Goal: Task Accomplishment & Management: Complete application form

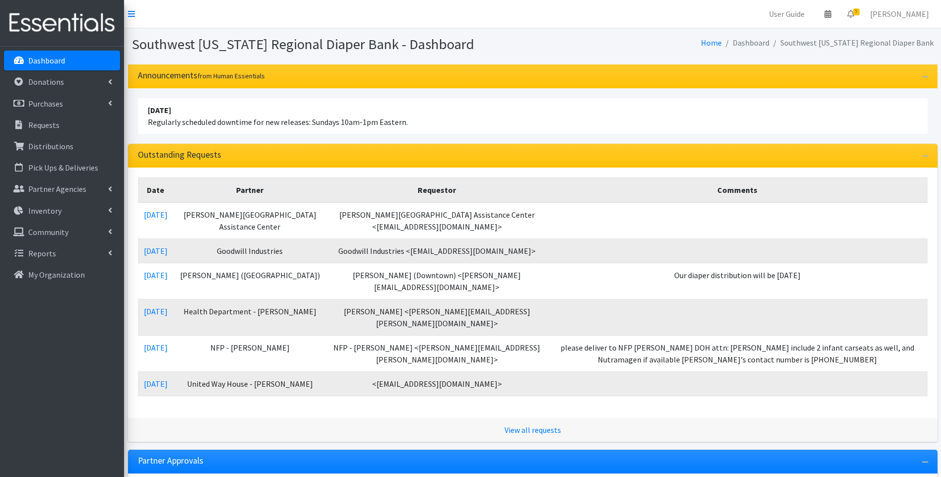
drag, startPoint x: 277, startPoint y: 5, endPoint x: 554, endPoint y: 54, distance: 280.5
click at [554, 54] on div "Southwest Florida Regional Diaper Bank - Dashboard Home Dashboard Southwest Flo…" at bounding box center [532, 46] width 817 height 36
click at [36, 77] on p "Donations" at bounding box center [46, 82] width 36 height 10
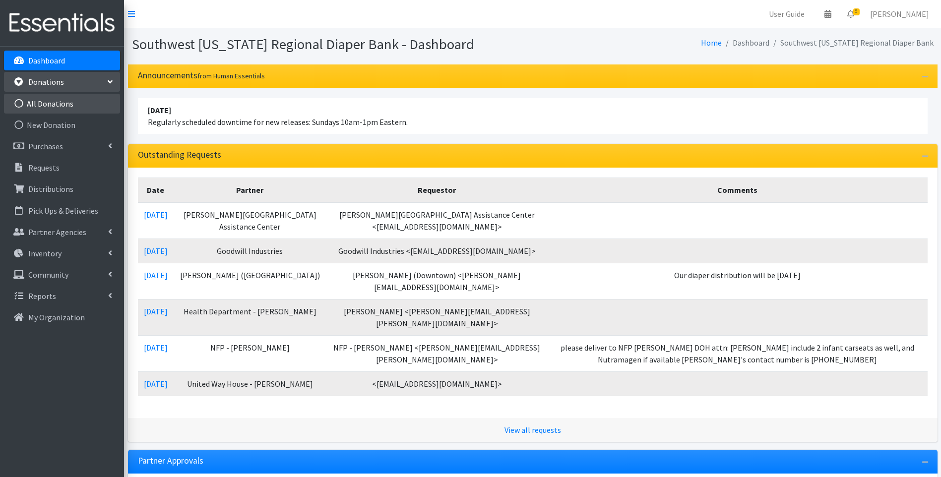
click at [43, 100] on link "All Donations" at bounding box center [62, 104] width 116 height 20
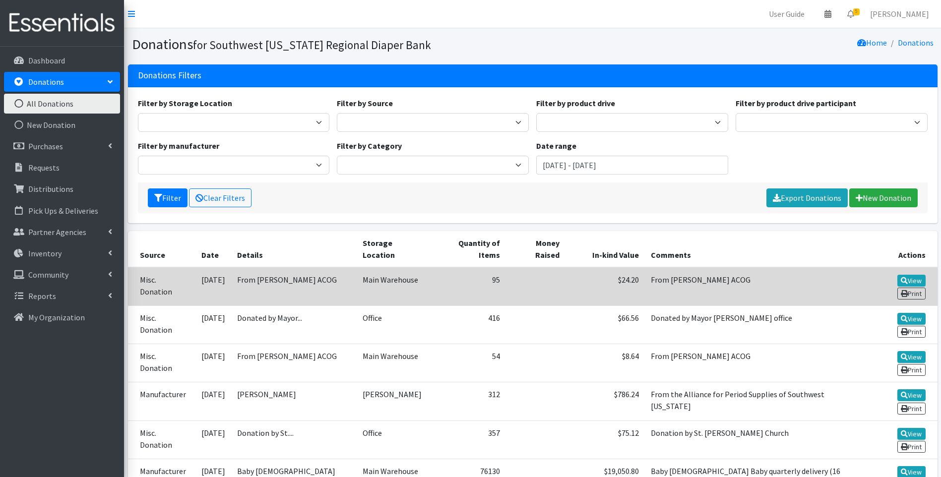
click at [647, 269] on td "From [PERSON_NAME] ACOG" at bounding box center [754, 286] width 219 height 39
drag, startPoint x: 648, startPoint y: 267, endPoint x: 730, endPoint y: 268, distance: 81.8
click at [730, 268] on td "From [PERSON_NAME] ACOG" at bounding box center [754, 286] width 219 height 39
drag, startPoint x: 730, startPoint y: 268, endPoint x: 716, endPoint y: 267, distance: 13.4
copy td "From [PERSON_NAME] ACOG"
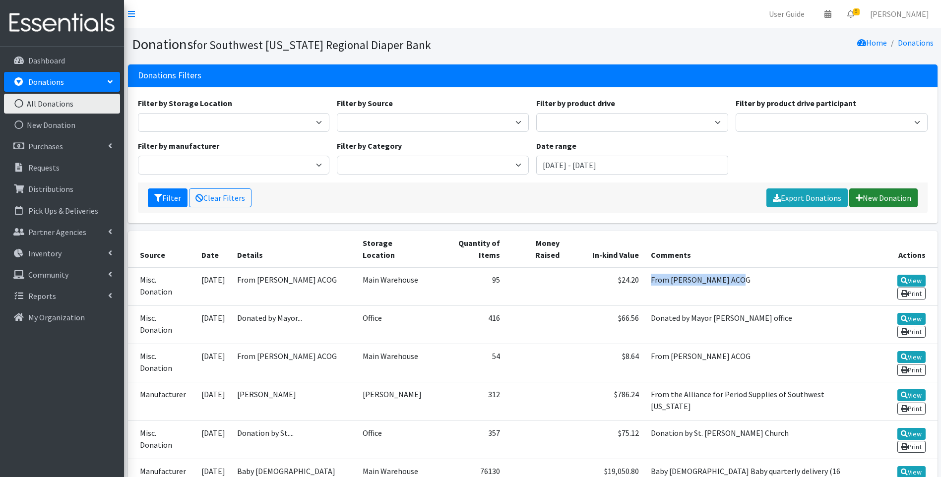
click at [869, 196] on link "New Donation" at bounding box center [883, 197] width 68 height 19
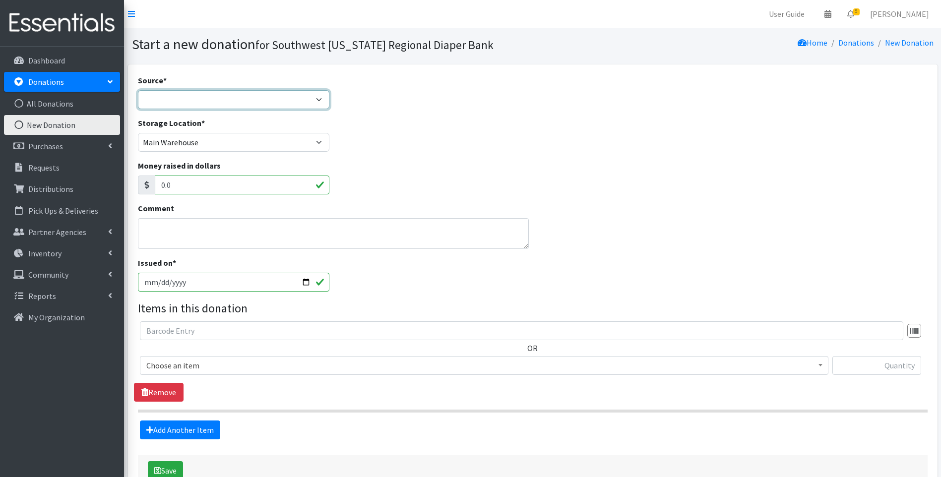
click at [232, 104] on select "Product Drive Manufacturer Donation Site Misc. Donation" at bounding box center [234, 99] width 192 height 19
select select "Misc. Donation"
click at [138, 90] on select "Product Drive Manufacturer Donation Site Misc. Donation" at bounding box center [234, 99] width 192 height 19
drag, startPoint x: 187, startPoint y: 227, endPoint x: 188, endPoint y: 220, distance: 7.1
click at [187, 224] on textarea "Comment" at bounding box center [333, 233] width 391 height 31
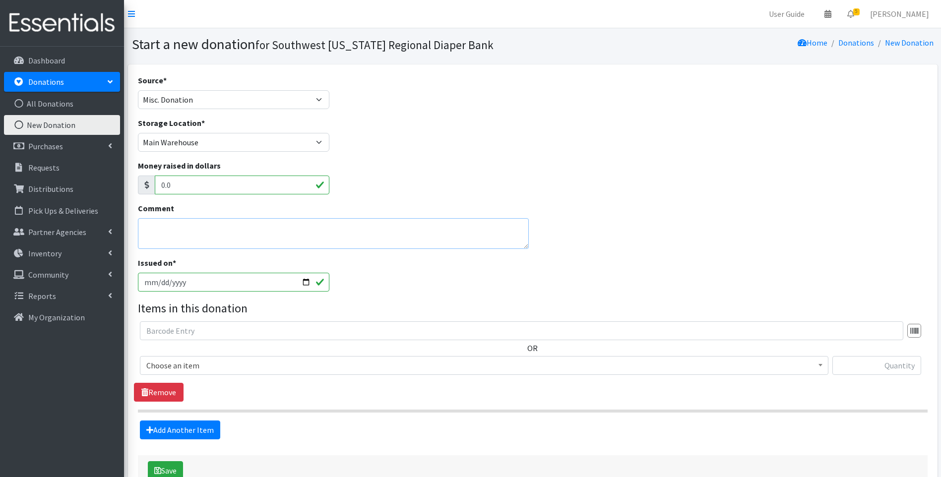
paste textarea "From [PERSON_NAME] ACOG"
type textarea "From [PERSON_NAME] ACOG"
click at [309, 285] on input "2025-09-18" at bounding box center [234, 282] width 192 height 19
click at [306, 282] on input "2025-09-18" at bounding box center [234, 282] width 192 height 19
type input "[DATE]"
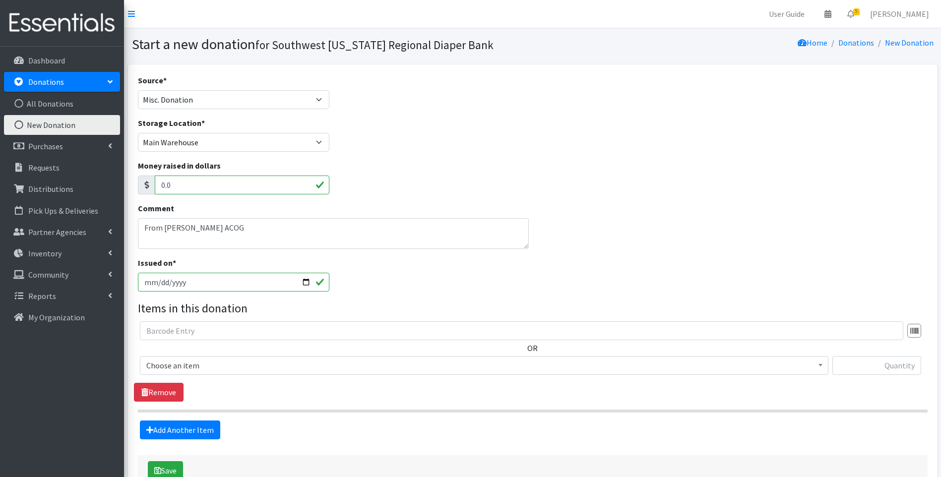
click at [522, 284] on div "Issued on * 2025-09-17" at bounding box center [532, 278] width 797 height 43
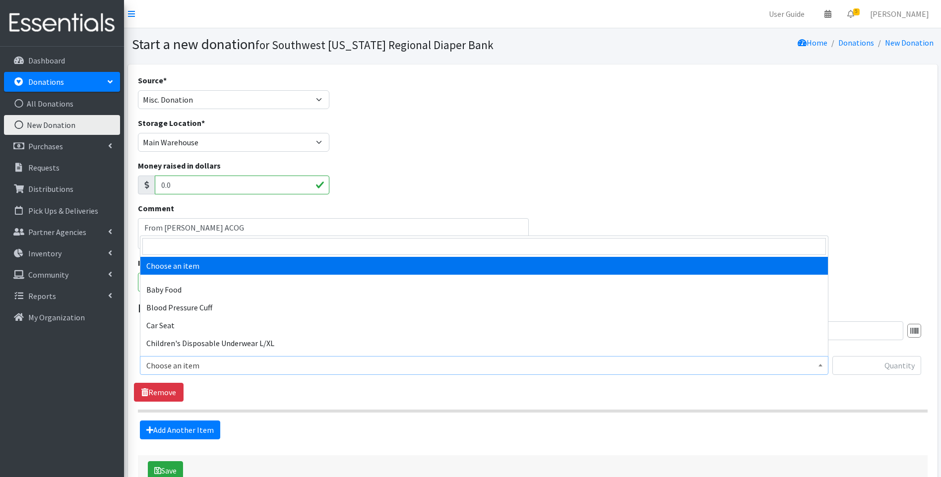
click at [236, 364] on span "Choose an item" at bounding box center [484, 366] width 676 height 14
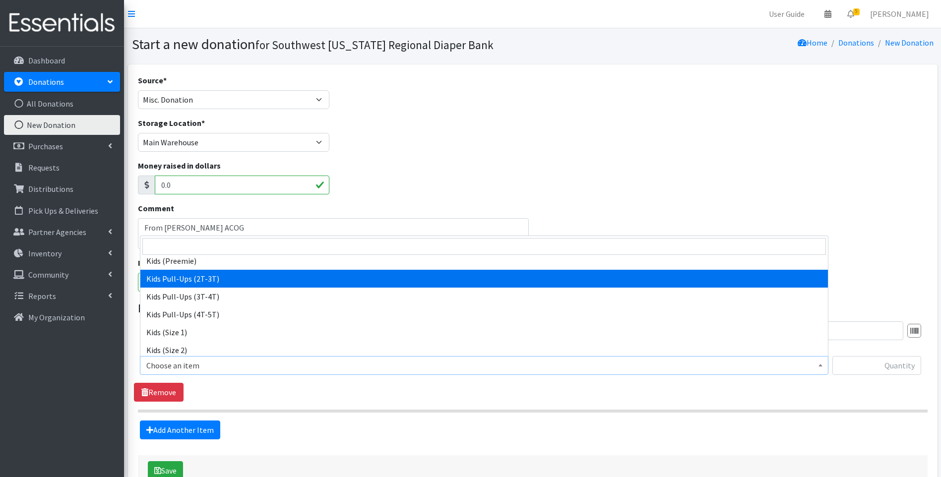
scroll to position [165, 0]
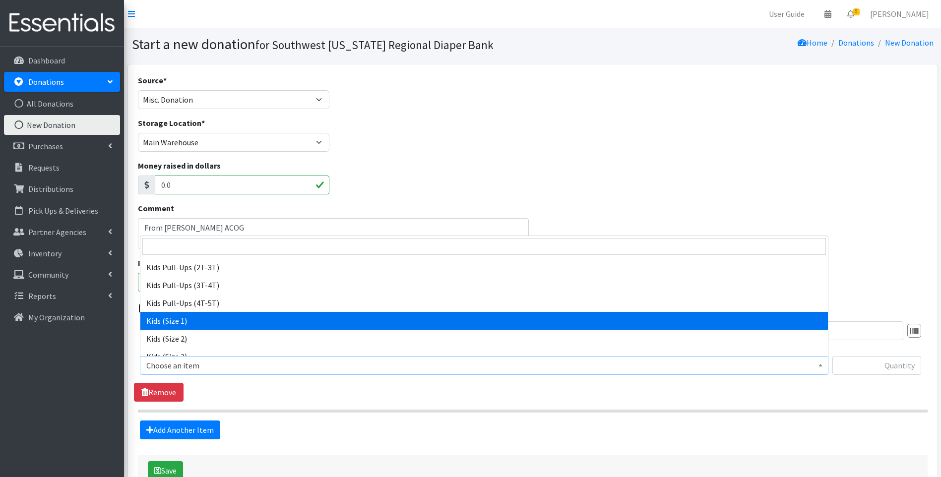
select select "10069"
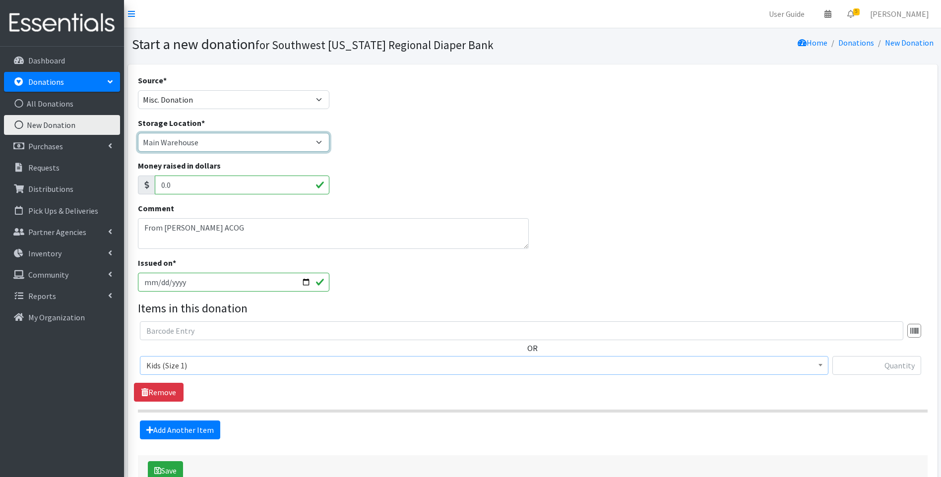
click at [317, 141] on select "Main Warehouse Office United Way Warehouse Winkler" at bounding box center [234, 142] width 192 height 19
select select "335"
click at [138, 133] on select "Main Warehouse Office United Way Warehouse Winkler" at bounding box center [234, 142] width 192 height 19
click at [870, 370] on input "text" at bounding box center [876, 365] width 89 height 19
type input "32"
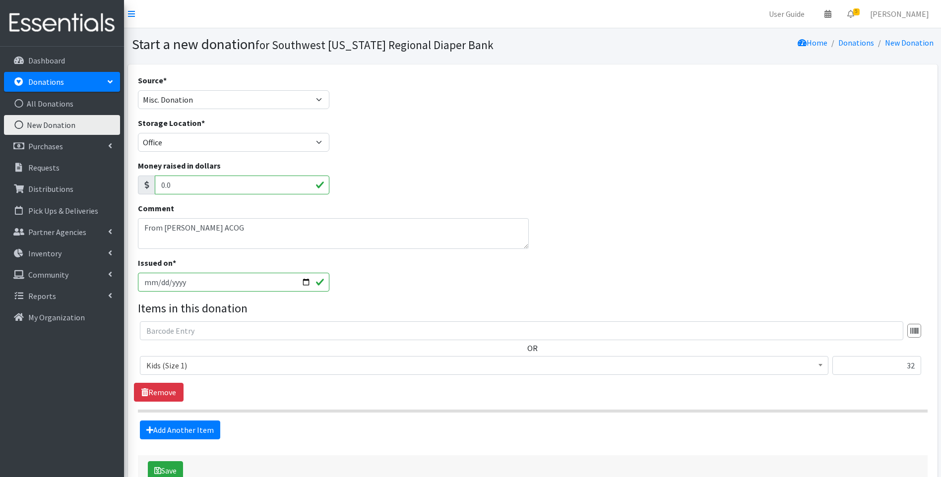
click at [736, 224] on div "Comment From Nancy Travis ACOG" at bounding box center [532, 229] width 797 height 55
click at [183, 433] on link "Add Another Item" at bounding box center [180, 430] width 80 height 19
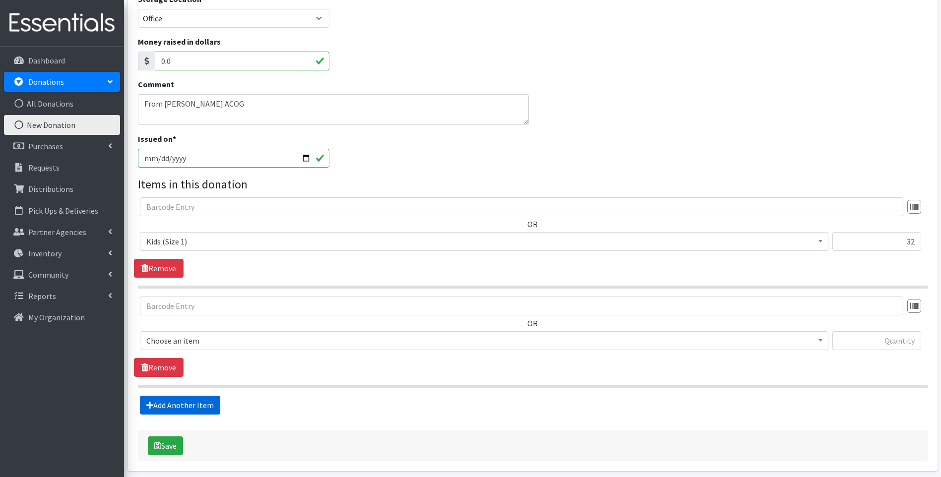
scroll to position [163, 0]
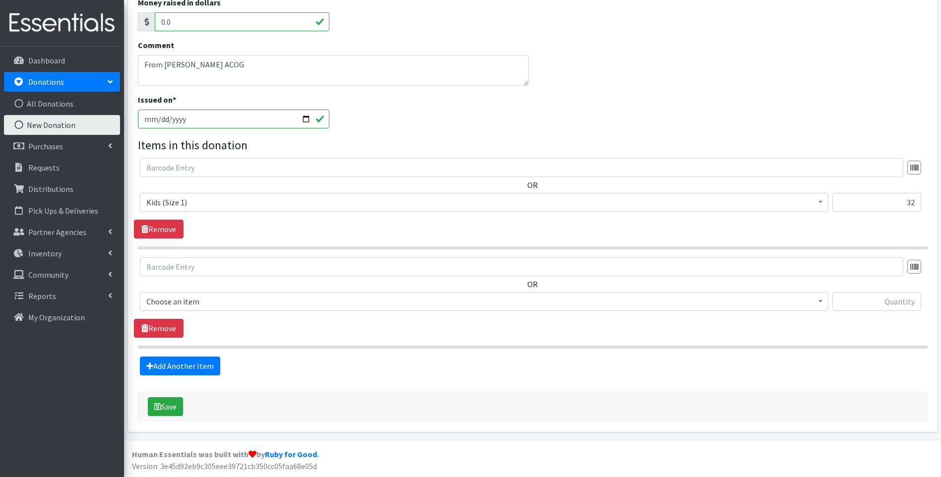
click at [301, 302] on span "Choose an item" at bounding box center [484, 302] width 676 height 14
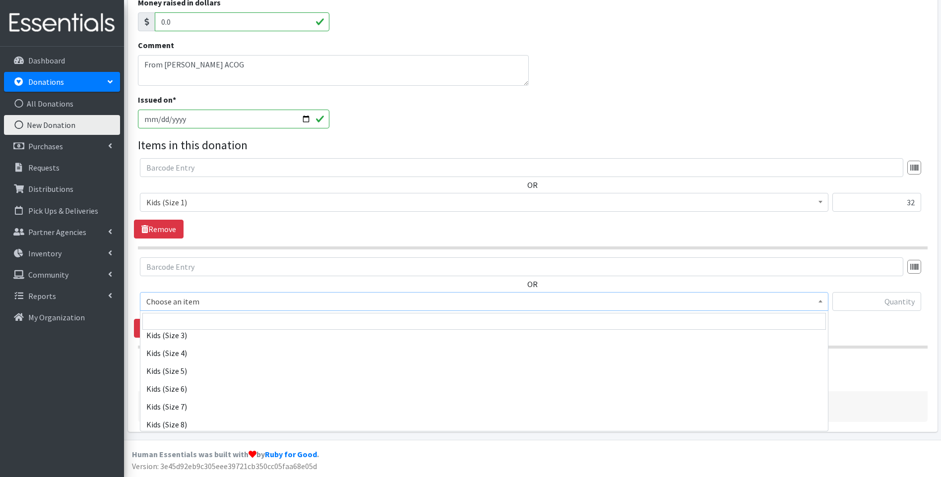
scroll to position [264, 0]
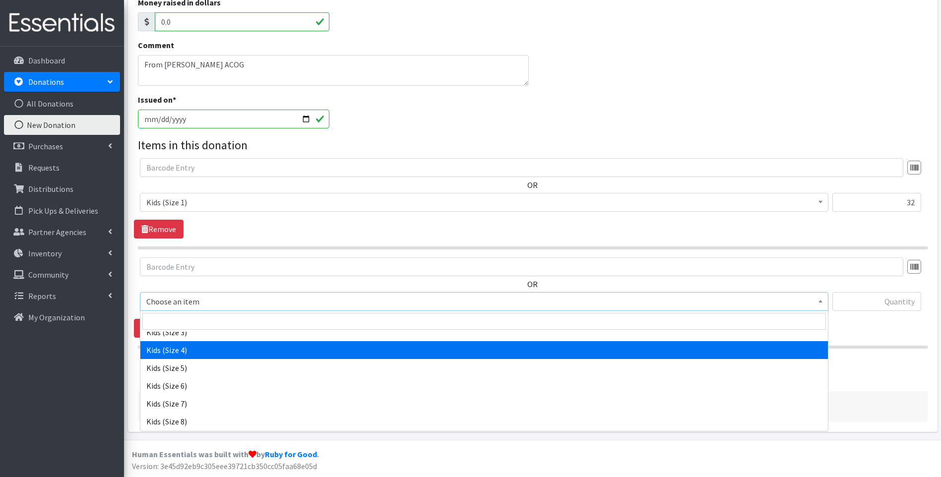
select select "10078"
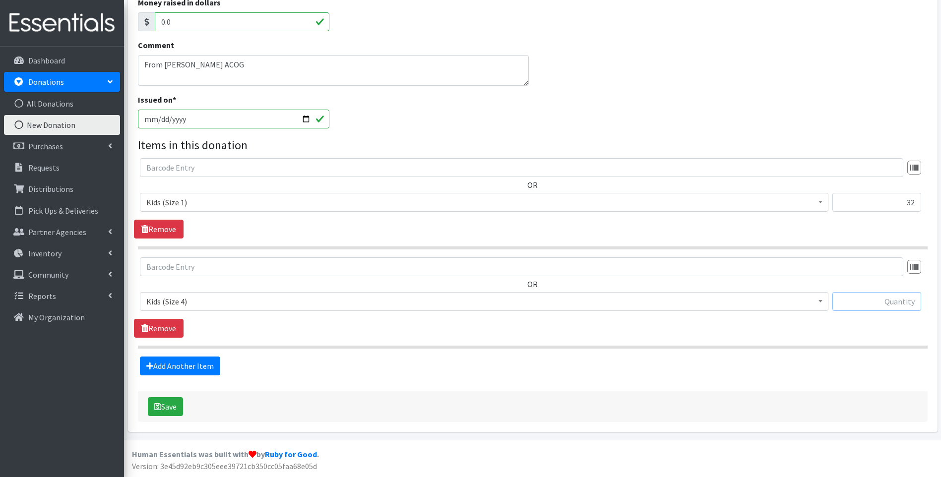
click at [883, 305] on input "text" at bounding box center [876, 301] width 89 height 19
type input "22"
click at [181, 409] on button "Save" at bounding box center [165, 406] width 35 height 19
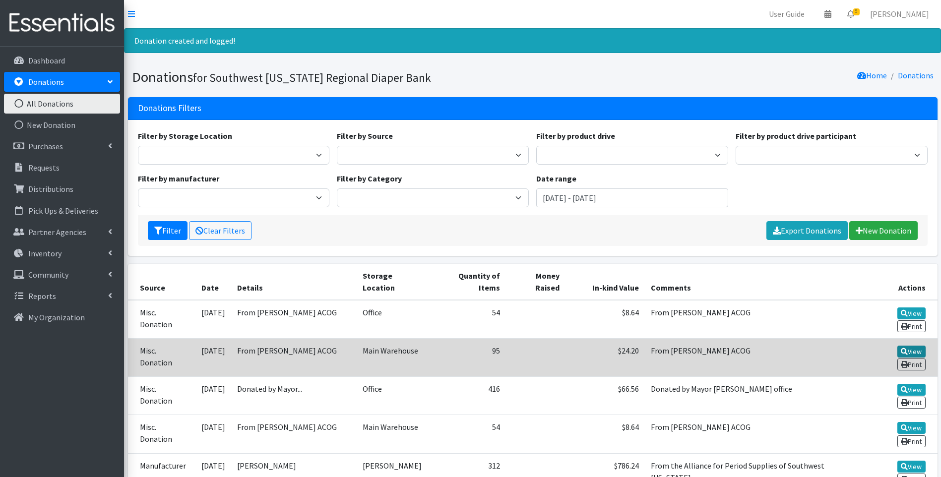
click at [897, 346] on link "View" at bounding box center [911, 352] width 28 height 12
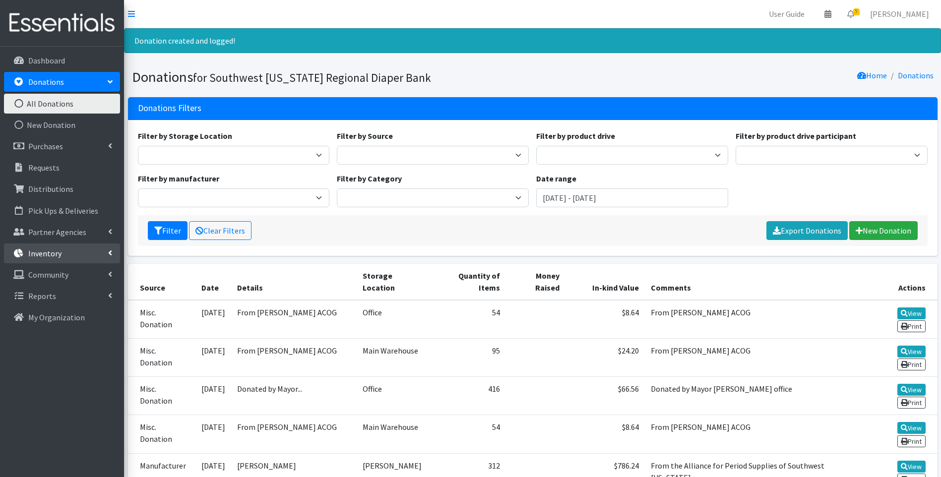
click at [58, 249] on p "Inventory" at bounding box center [44, 253] width 33 height 10
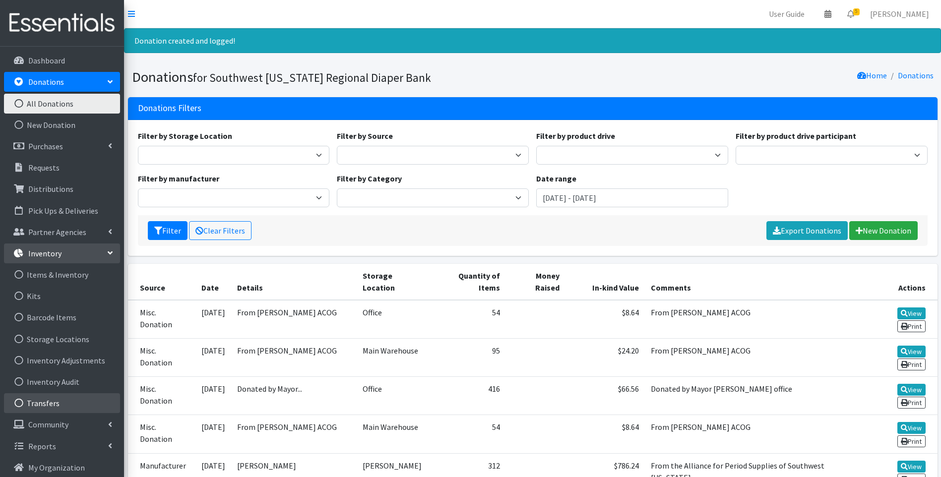
click at [36, 401] on link "Transfers" at bounding box center [62, 403] width 116 height 20
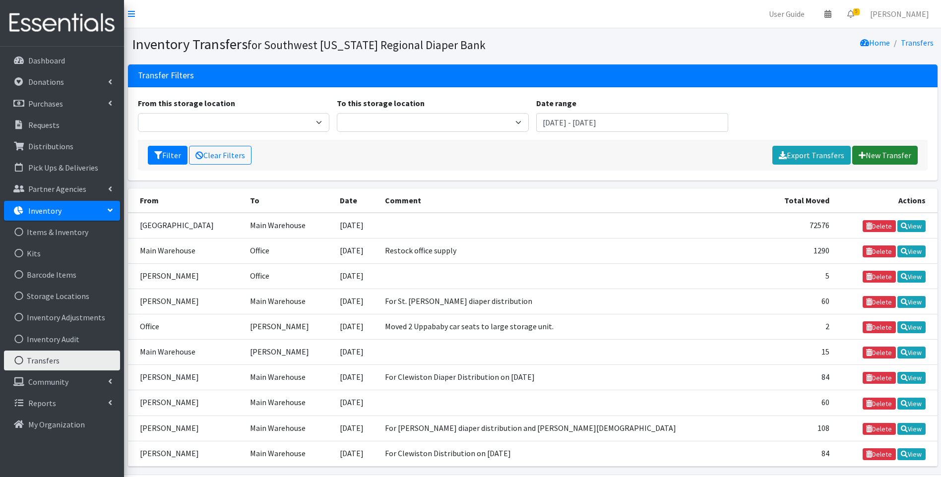
click at [886, 152] on link "New Transfer" at bounding box center [884, 155] width 65 height 19
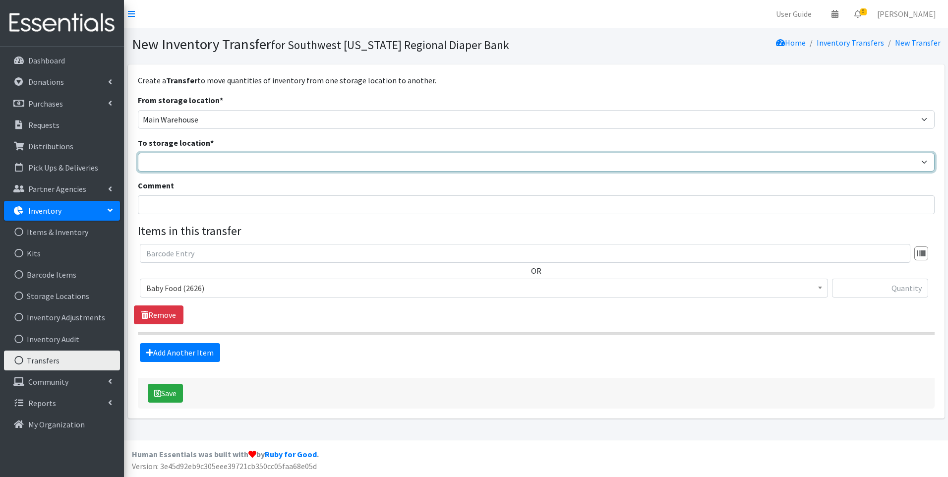
click at [222, 160] on select "Main Warehouse Office United Way Warehouse Winkler" at bounding box center [536, 162] width 797 height 19
select select "335"
click at [138, 153] on select "Main Warehouse Office United Way Warehouse Winkler" at bounding box center [536, 162] width 797 height 19
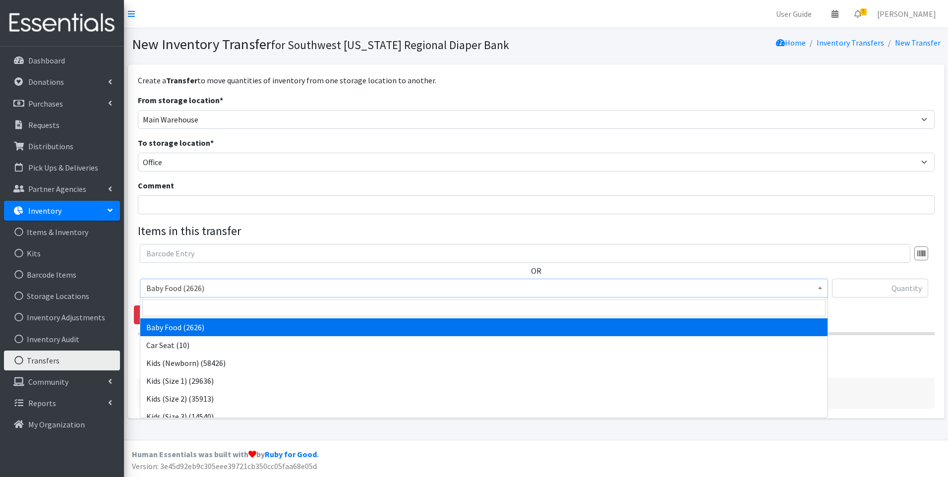
click at [223, 287] on span "Baby Food (2626)" at bounding box center [484, 288] width 676 height 14
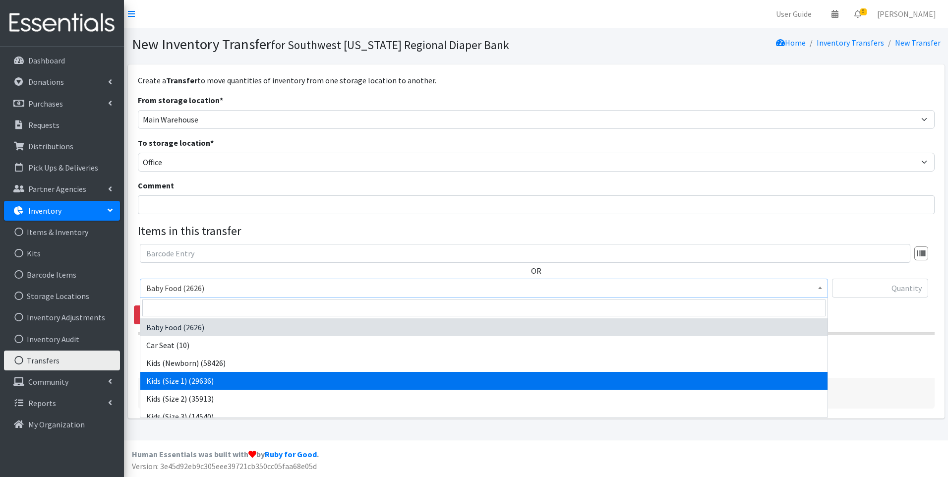
select select "10069"
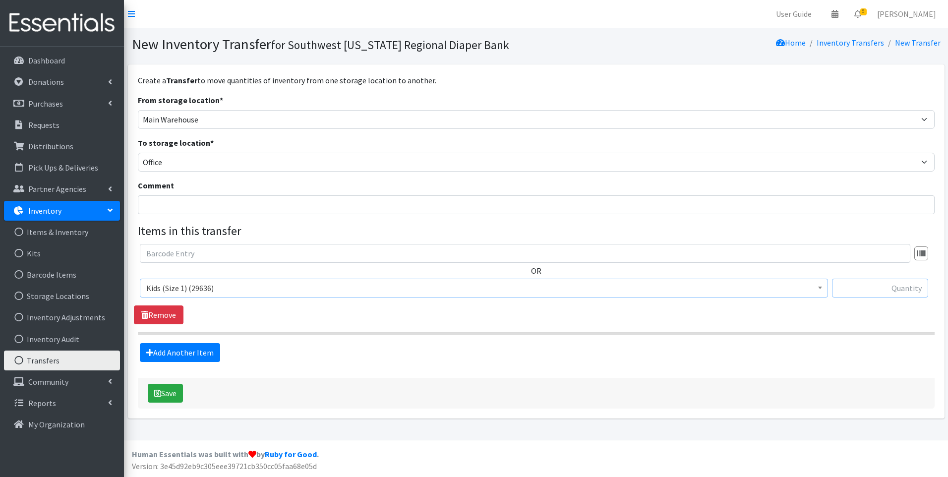
click at [858, 283] on input "text" at bounding box center [880, 288] width 96 height 19
type input "96"
click at [156, 352] on link "Add Another Item" at bounding box center [180, 352] width 80 height 19
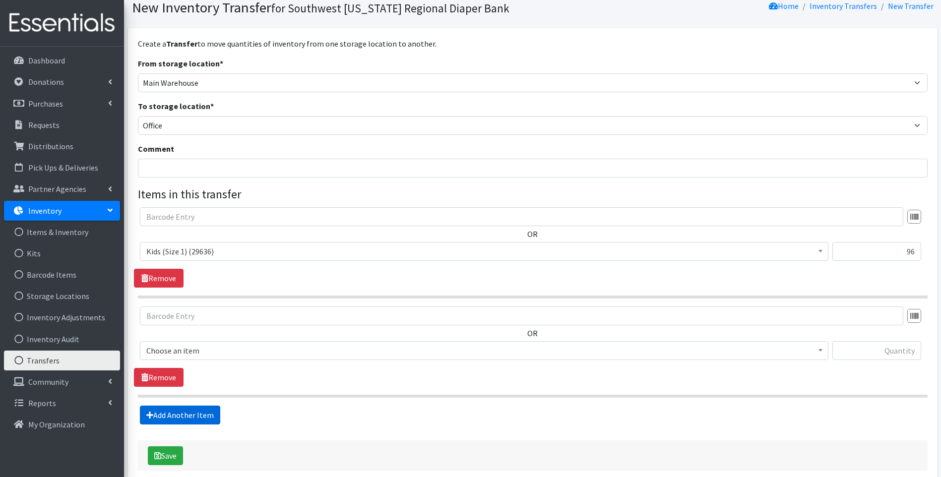
scroll to position [86, 0]
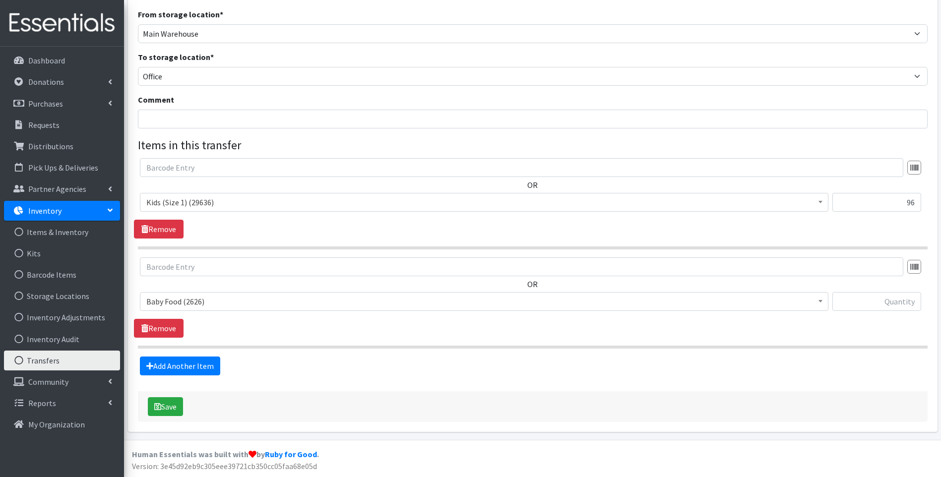
click at [198, 303] on span "Baby Food (2626)" at bounding box center [484, 302] width 676 height 14
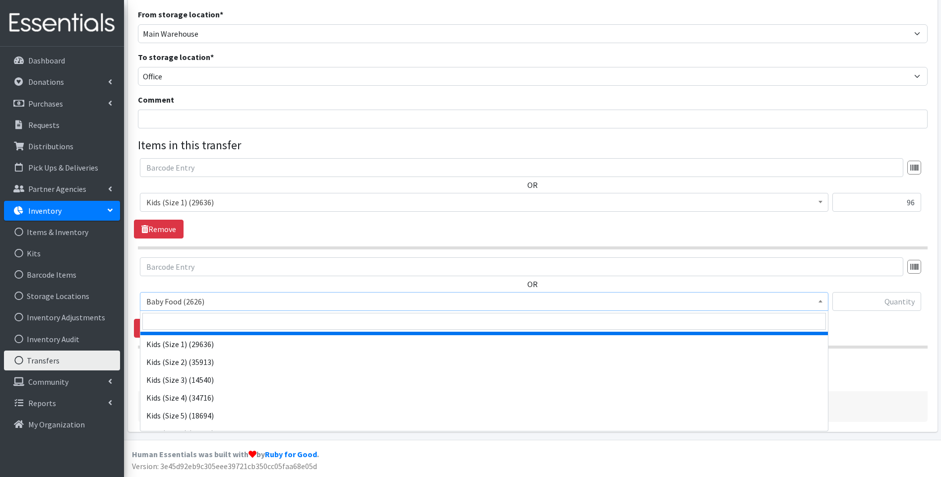
scroll to position [33, 0]
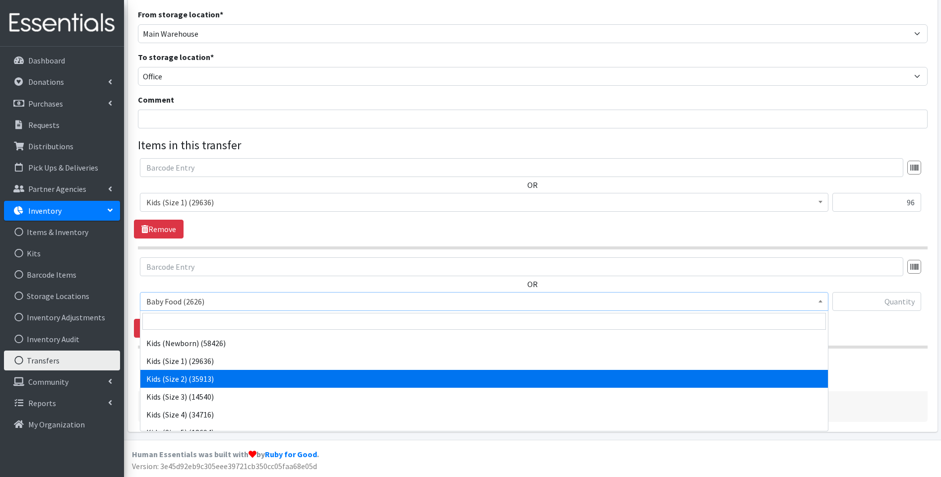
select select "10068"
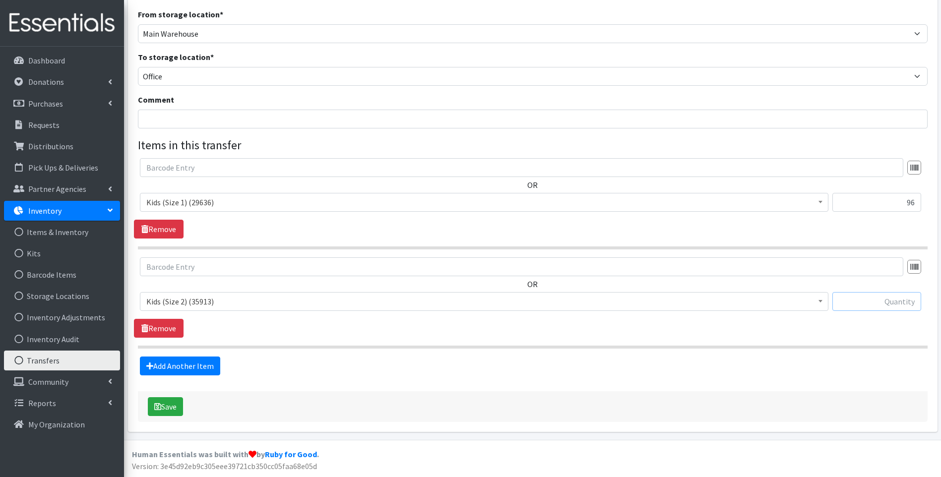
click at [907, 296] on input "text" at bounding box center [876, 301] width 89 height 19
type input "148"
click at [208, 373] on link "Add Another Item" at bounding box center [180, 366] width 80 height 19
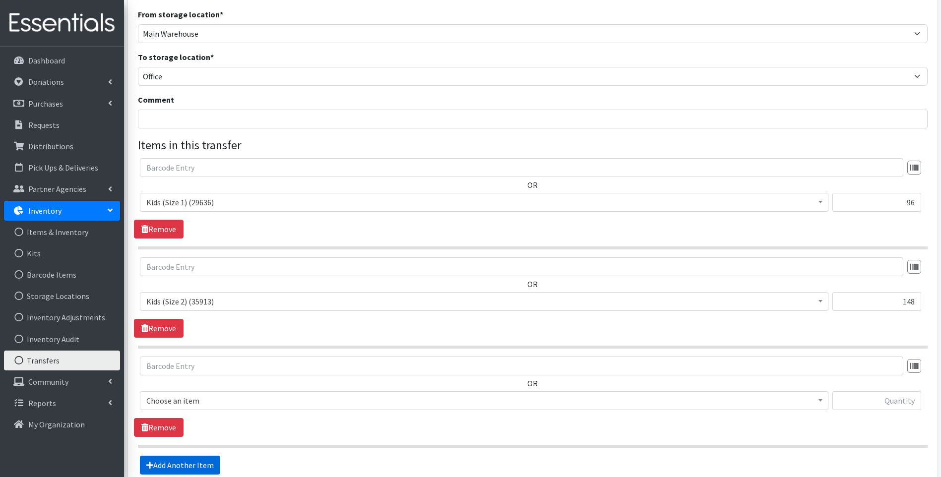
scroll to position [185, 0]
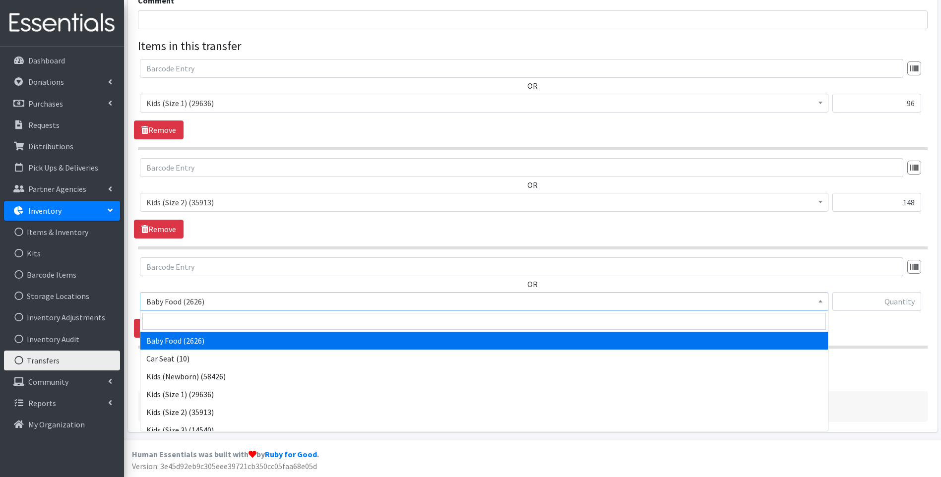
click at [255, 307] on span "Baby Food (2626)" at bounding box center [484, 302] width 676 height 14
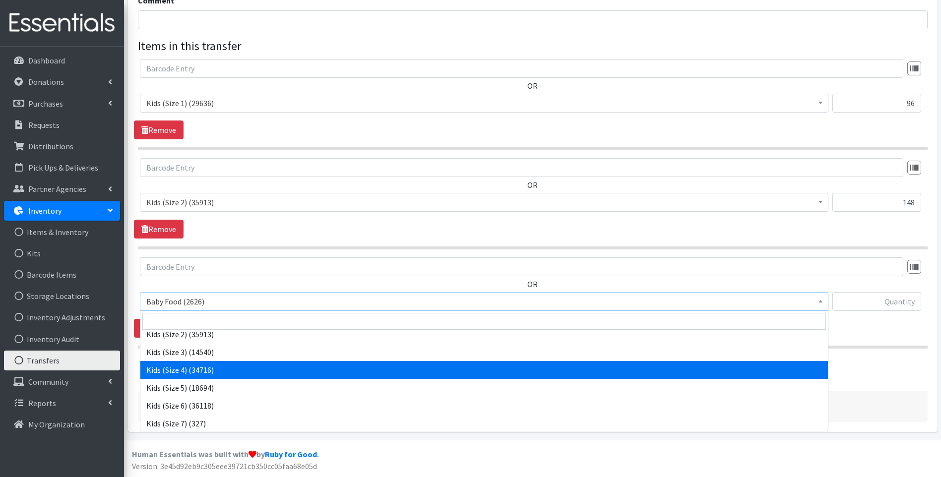
scroll to position [66, 0]
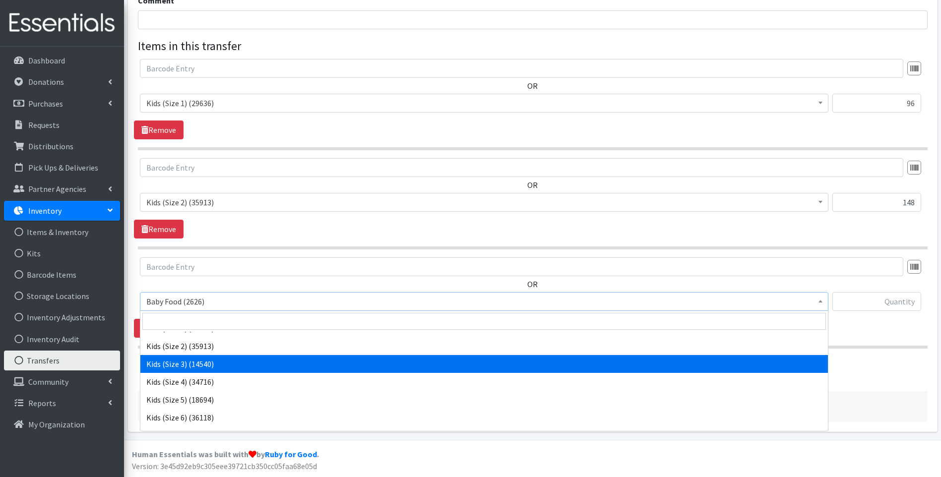
select select "10061"
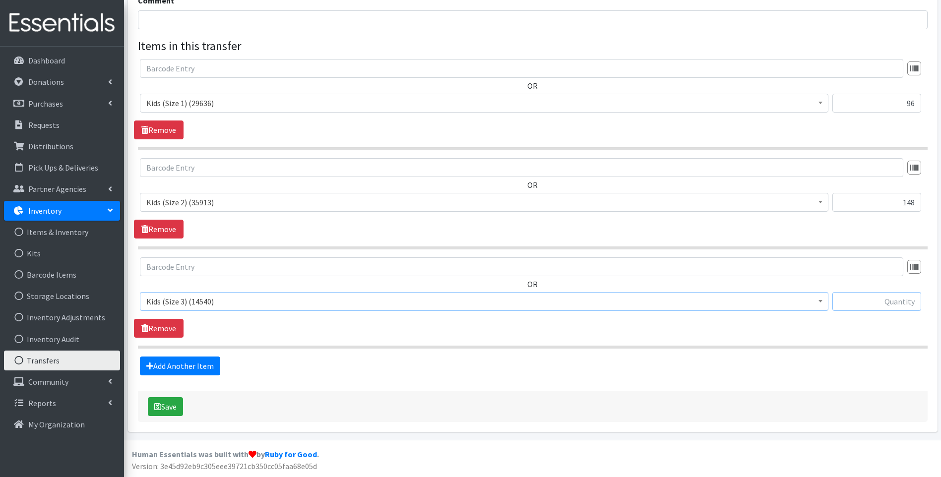
click at [879, 297] on input "text" at bounding box center [876, 301] width 89 height 19
type input "25"
click at [193, 364] on link "Add Another Item" at bounding box center [180, 366] width 80 height 19
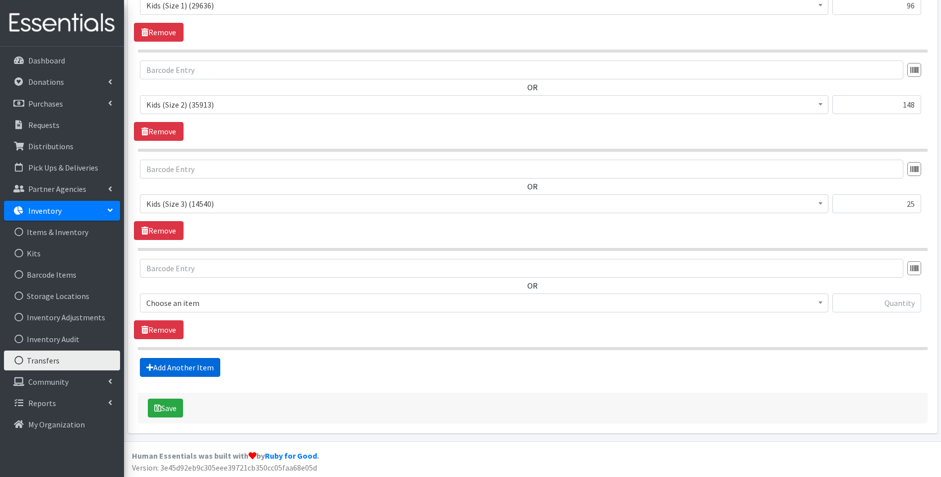
scroll to position [284, 0]
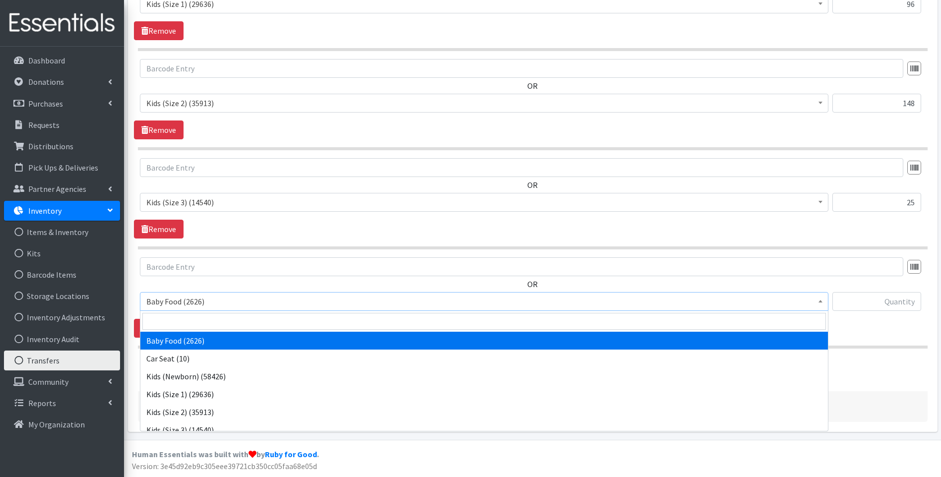
click at [237, 301] on span "Baby Food (2626)" at bounding box center [484, 302] width 676 height 14
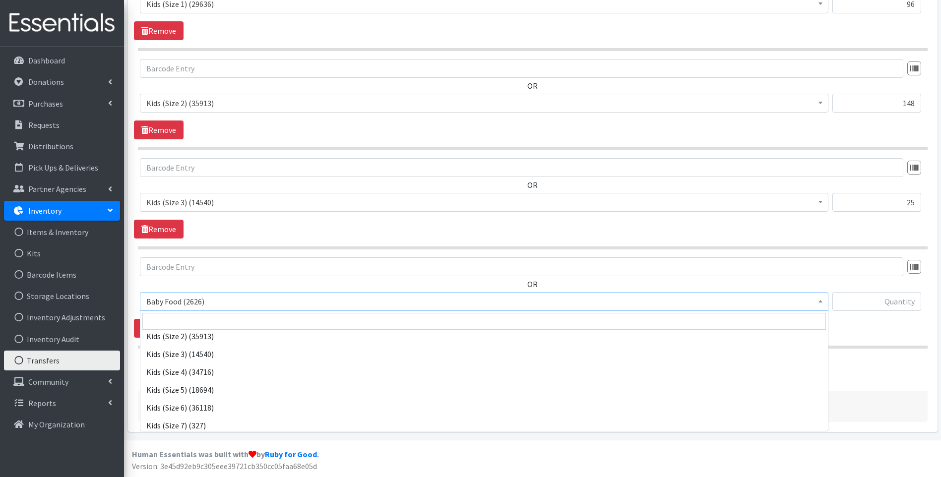
scroll to position [99, 0]
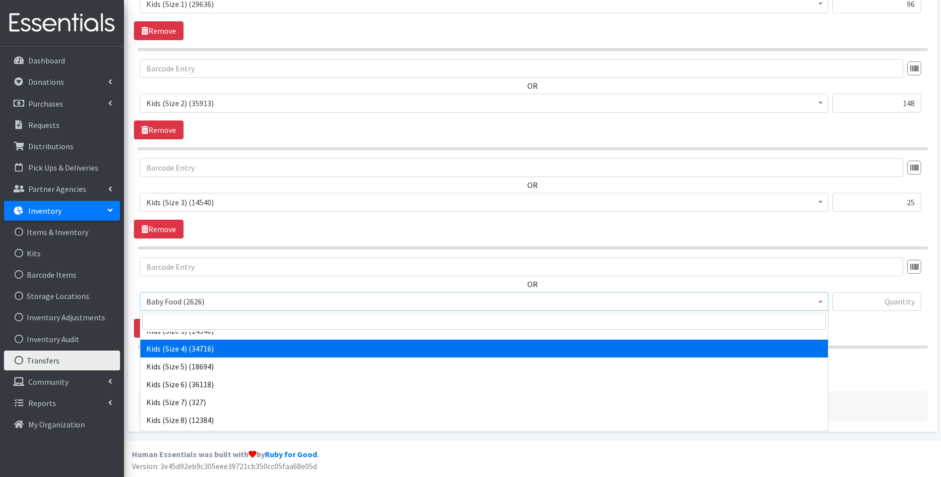
select select "10078"
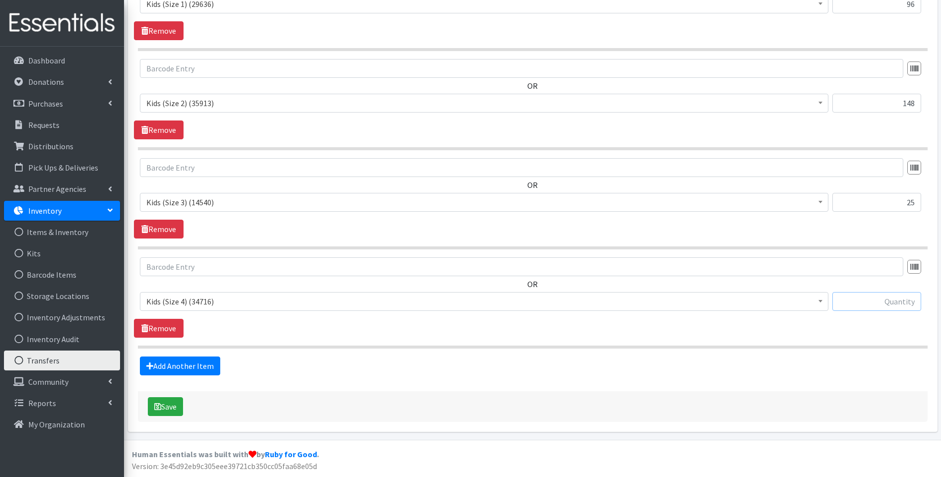
click at [894, 303] on input "text" at bounding box center [876, 301] width 89 height 19
type input "522"
click at [168, 365] on link "Add Another Item" at bounding box center [180, 366] width 80 height 19
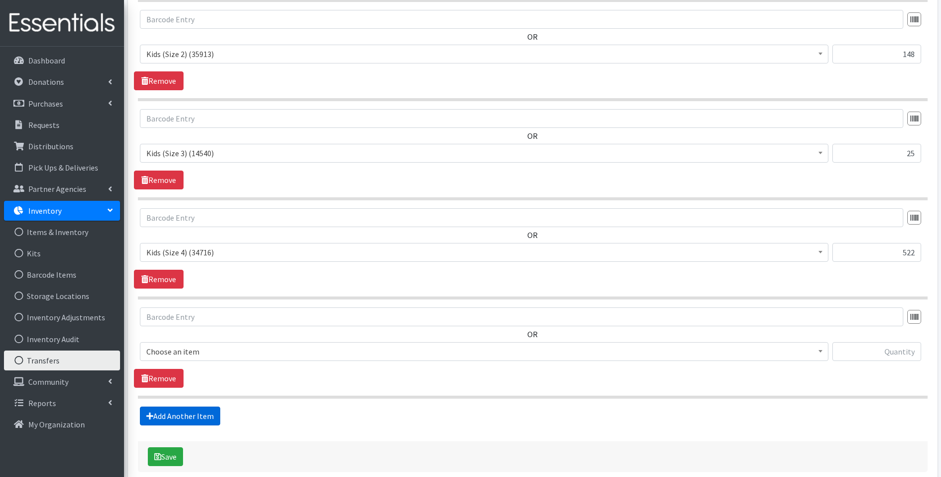
scroll to position [383, 0]
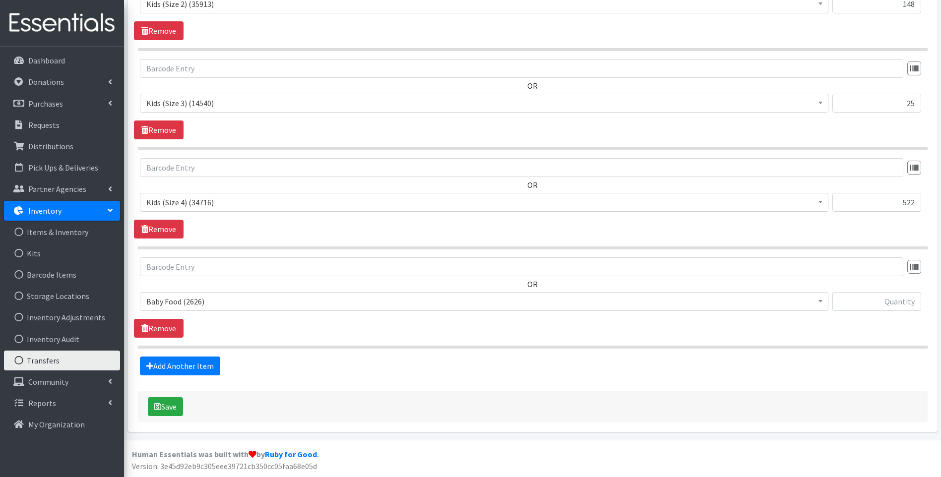
click at [203, 301] on span "Baby Food (2626)" at bounding box center [484, 302] width 676 height 14
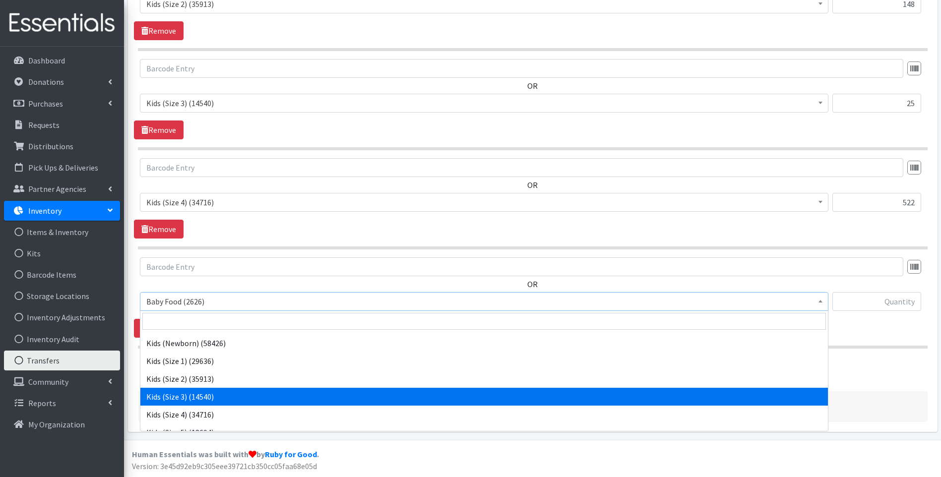
scroll to position [66, 0]
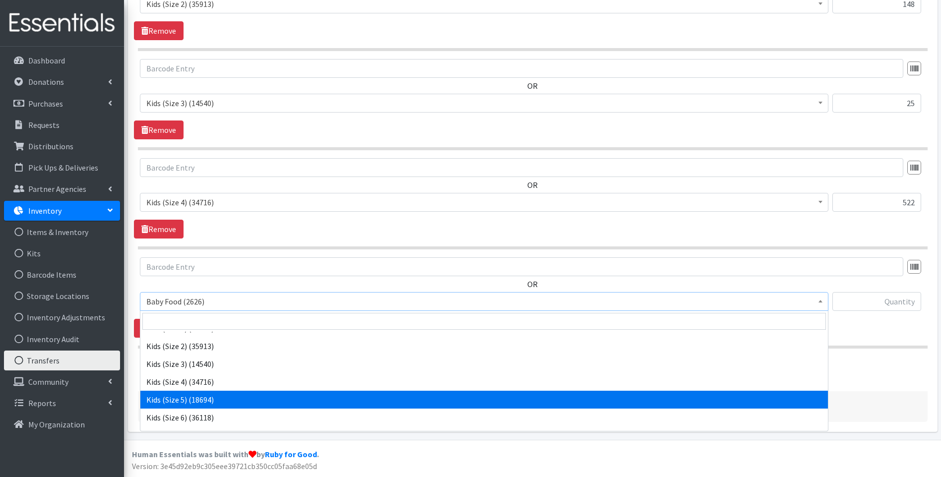
select select "10042"
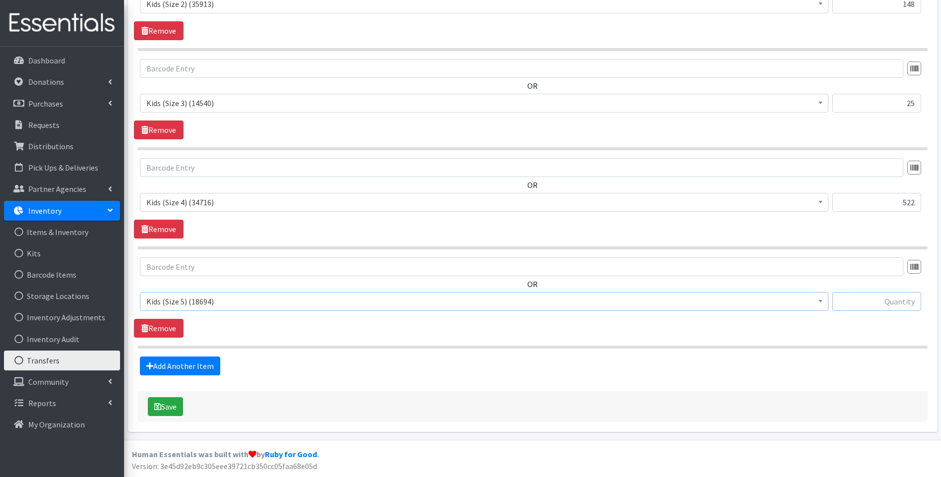
click at [880, 306] on input "text" at bounding box center [876, 301] width 89 height 19
type input "400"
click at [196, 368] on link "Add Another Item" at bounding box center [180, 366] width 80 height 19
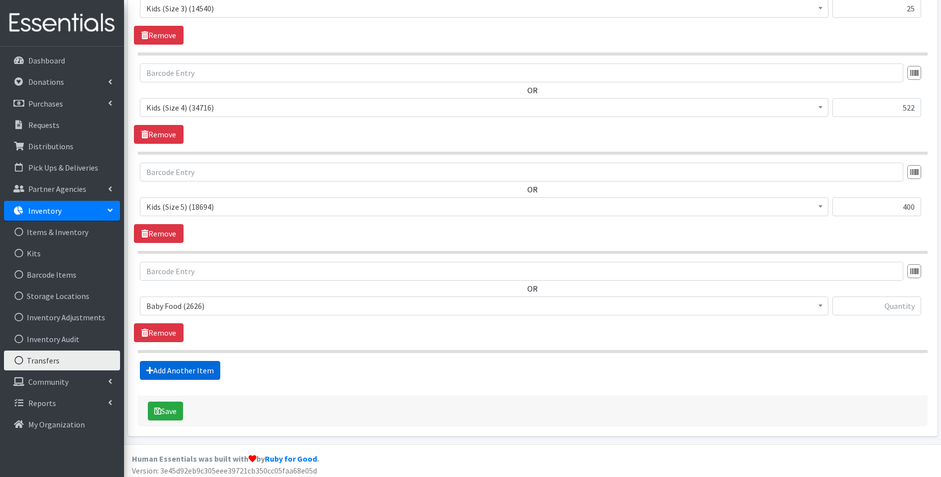
scroll to position [483, 0]
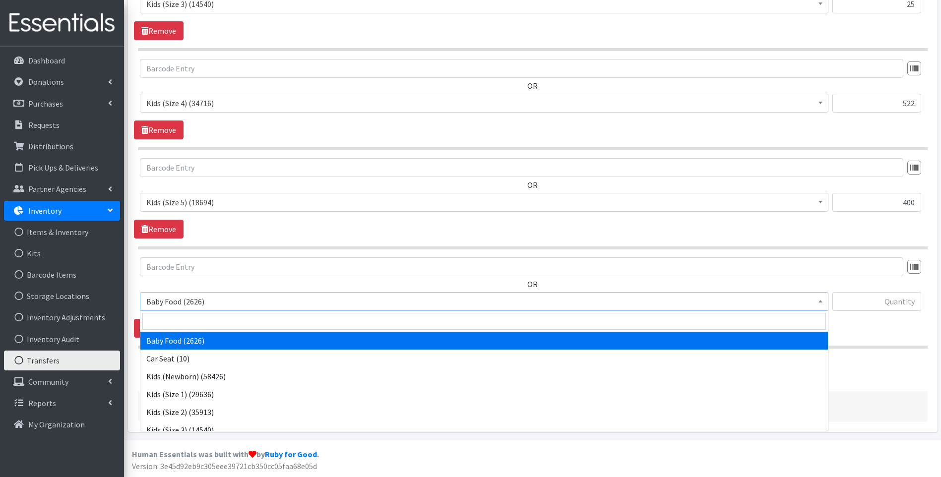
click at [278, 301] on span "Baby Food (2626)" at bounding box center [484, 302] width 676 height 14
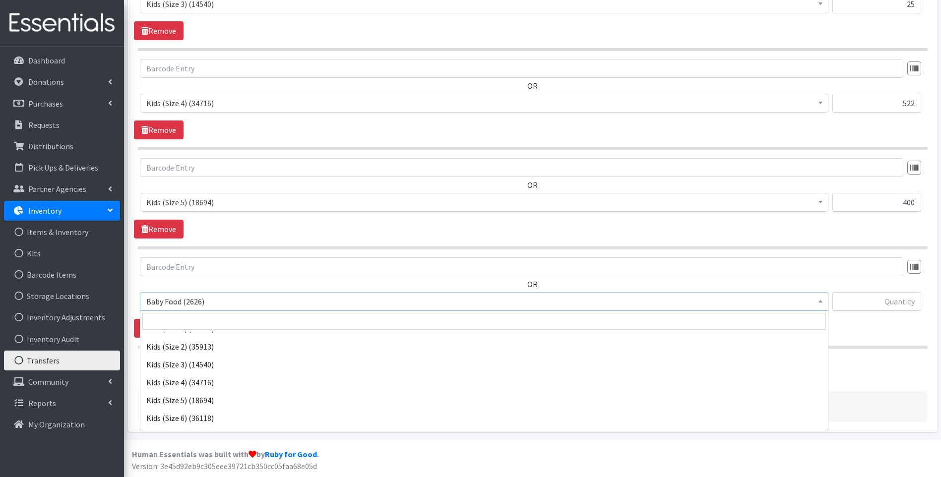
scroll to position [66, 0]
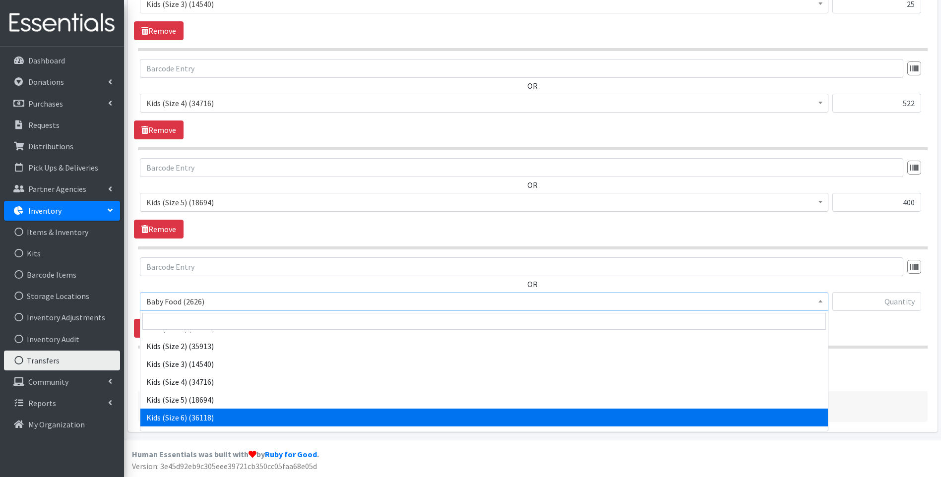
select select "10062"
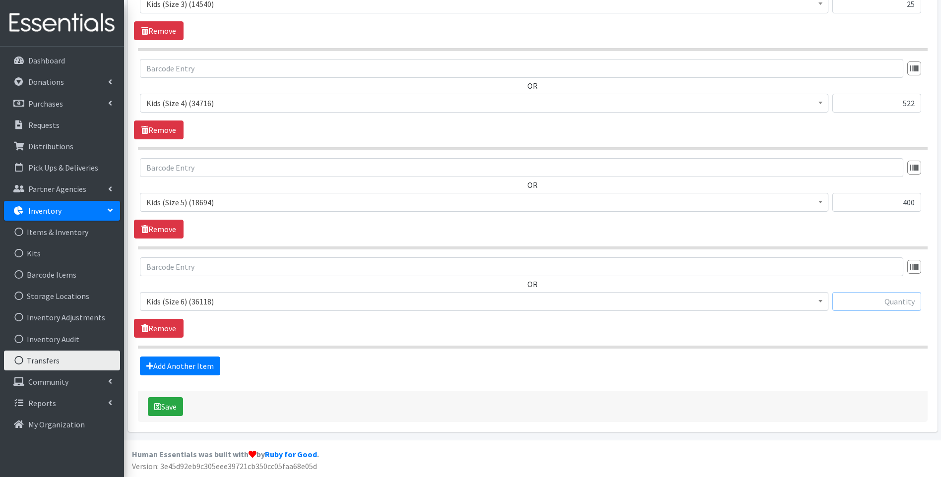
click at [867, 299] on input "text" at bounding box center [876, 301] width 89 height 19
type input "420"
click at [163, 366] on link "Add Another Item" at bounding box center [180, 366] width 80 height 19
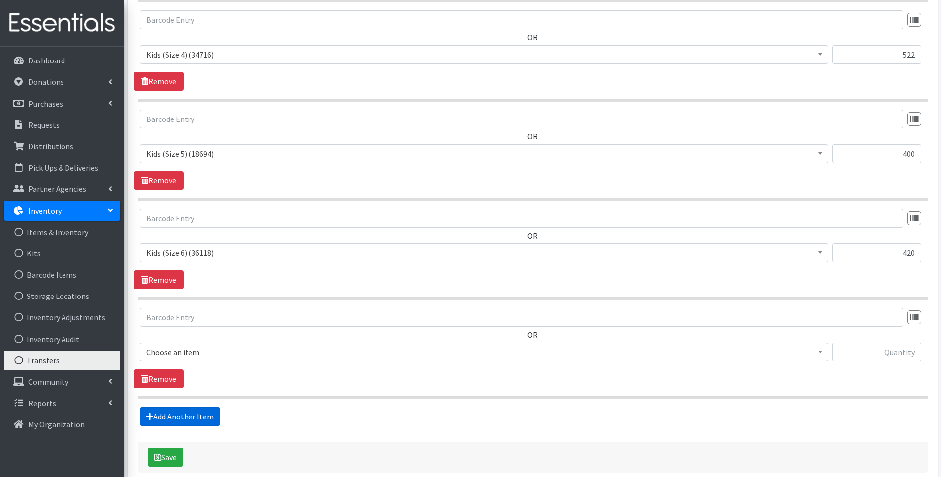
scroll to position [582, 0]
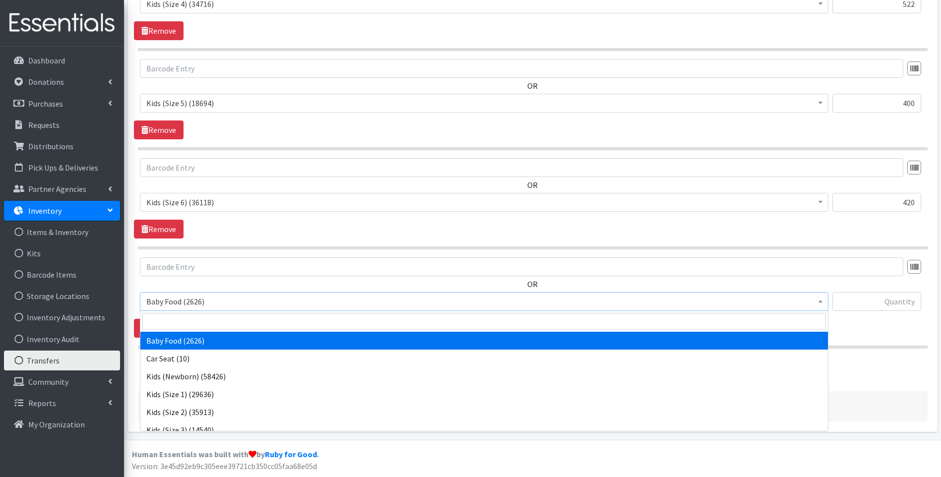
click at [242, 302] on span "Baby Food (2626)" at bounding box center [484, 302] width 676 height 14
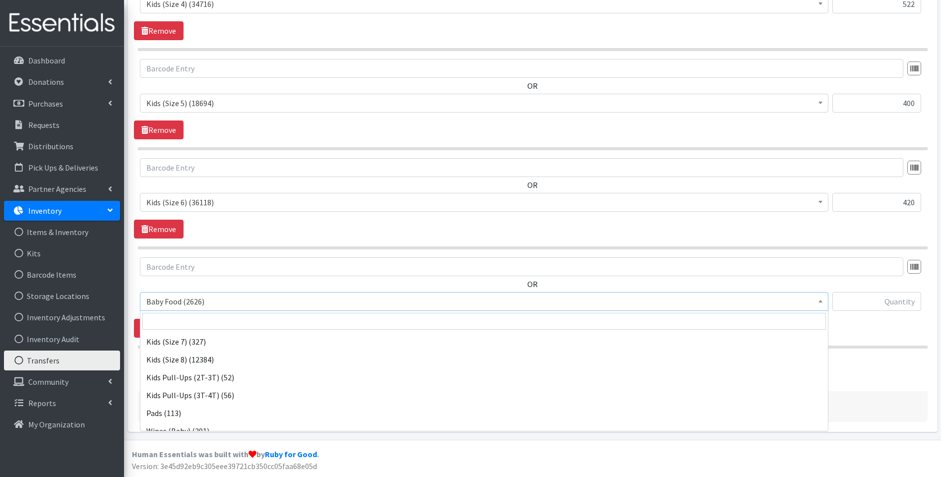
scroll to position [169, 0]
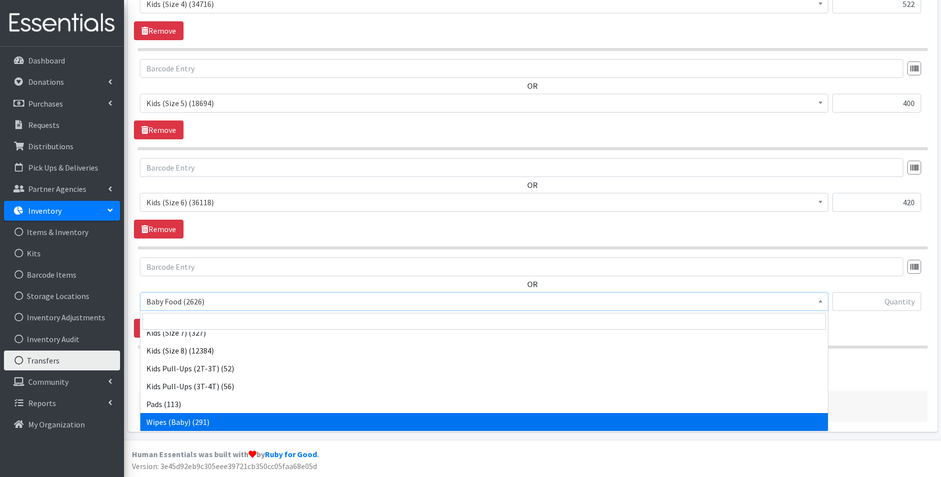
select select "10041"
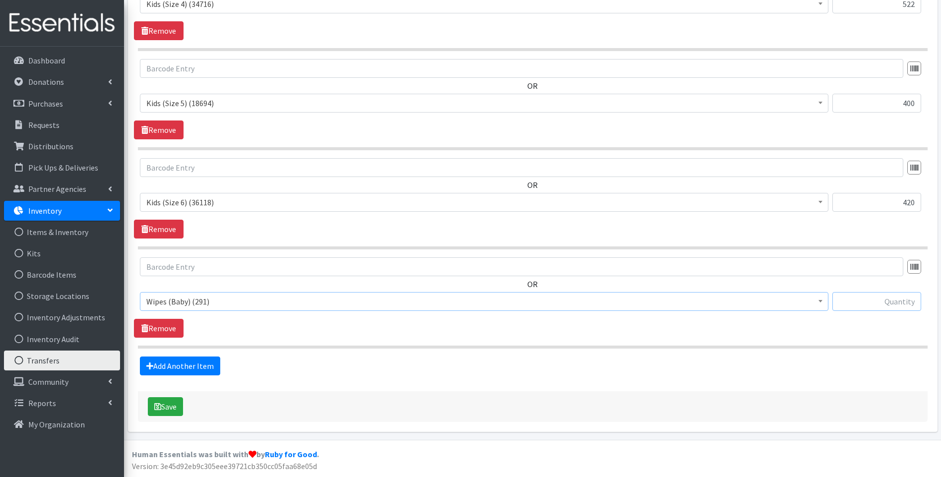
click at [901, 297] on input "text" at bounding box center [876, 301] width 89 height 19
type input "29"
drag, startPoint x: 514, startPoint y: 334, endPoint x: 261, endPoint y: 389, distance: 258.5
click at [506, 333] on div "OR Baby Food (2626) Car Seat (10) Kids (Newborn) (58426) Kids (Size 1) (29636) …" at bounding box center [532, 297] width 797 height 80
click at [175, 402] on button "Save" at bounding box center [165, 406] width 35 height 19
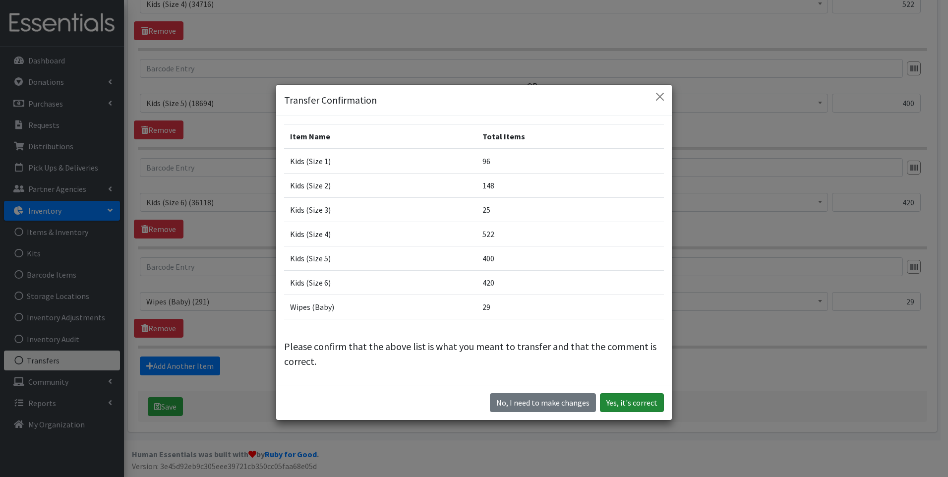
click at [621, 400] on button "Yes, it's correct" at bounding box center [632, 402] width 64 height 19
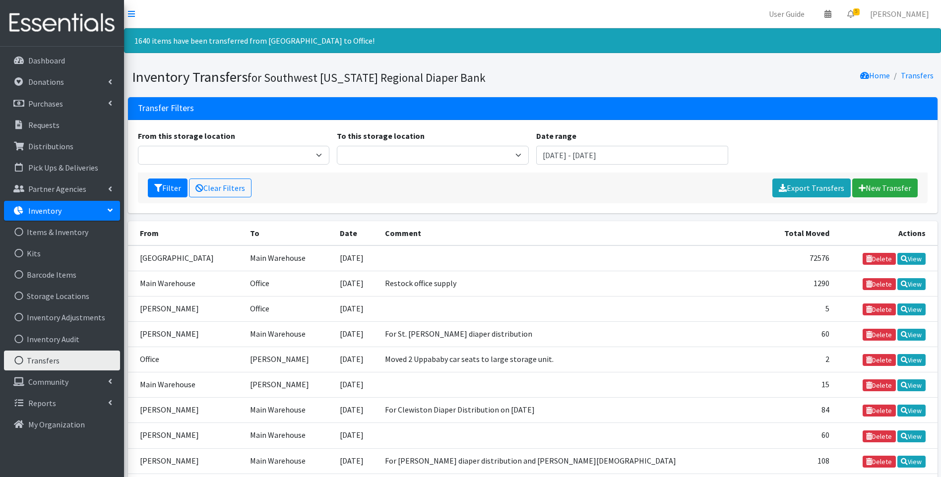
drag, startPoint x: 54, startPoint y: 25, endPoint x: 55, endPoint y: 18, distance: 6.6
click at [54, 23] on img at bounding box center [62, 22] width 116 height 33
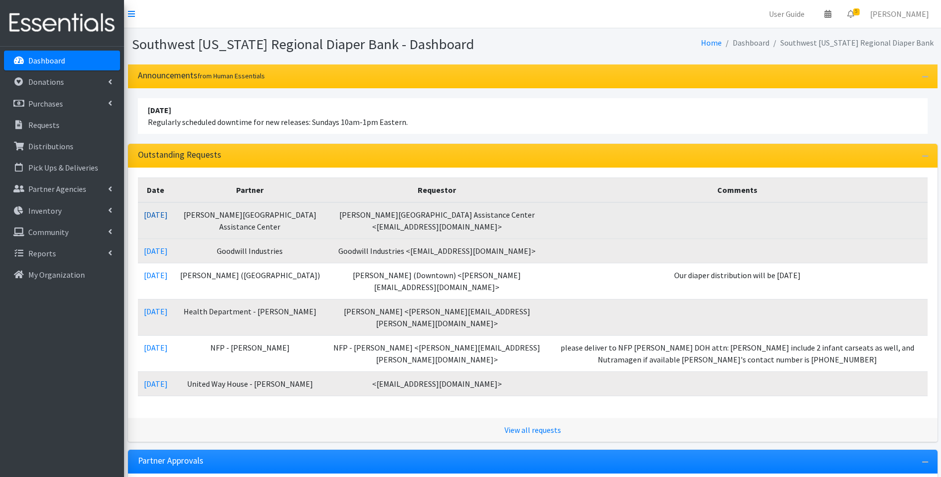
click at [163, 213] on link "09/16/2025" at bounding box center [156, 215] width 24 height 10
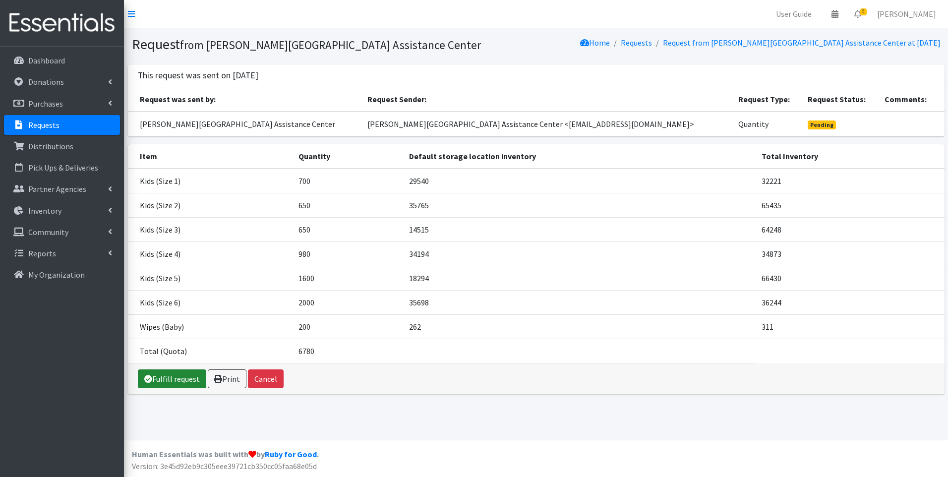
click at [160, 383] on link "Fulfill request" at bounding box center [172, 379] width 68 height 19
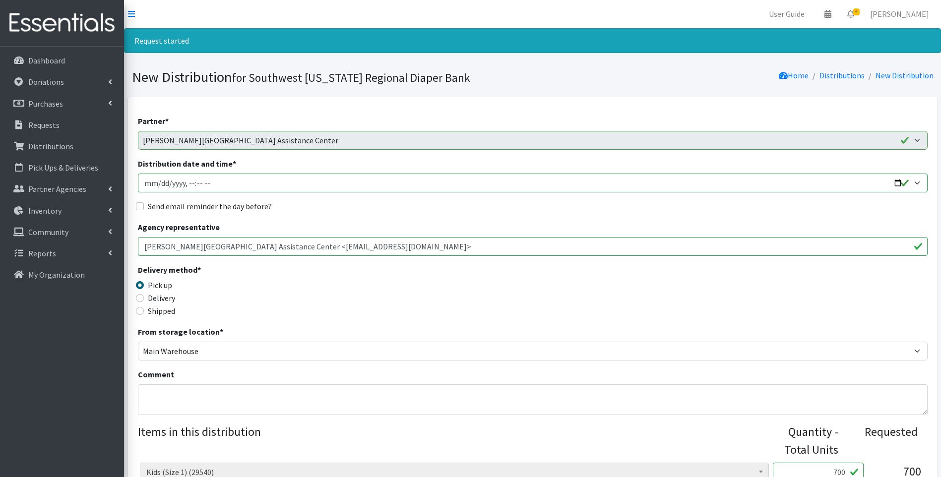
click at [900, 184] on input "Distribution date and time *" at bounding box center [533, 183] width 790 height 19
type input "2025-09-22T10:00"
click at [337, 284] on div "Delivery method * Pick up Delivery Shipped Shipping cost" at bounding box center [533, 295] width 790 height 62
click at [161, 302] on label "Delivery" at bounding box center [161, 298] width 27 height 12
click at [144, 302] on input "Delivery" at bounding box center [140, 298] width 8 height 8
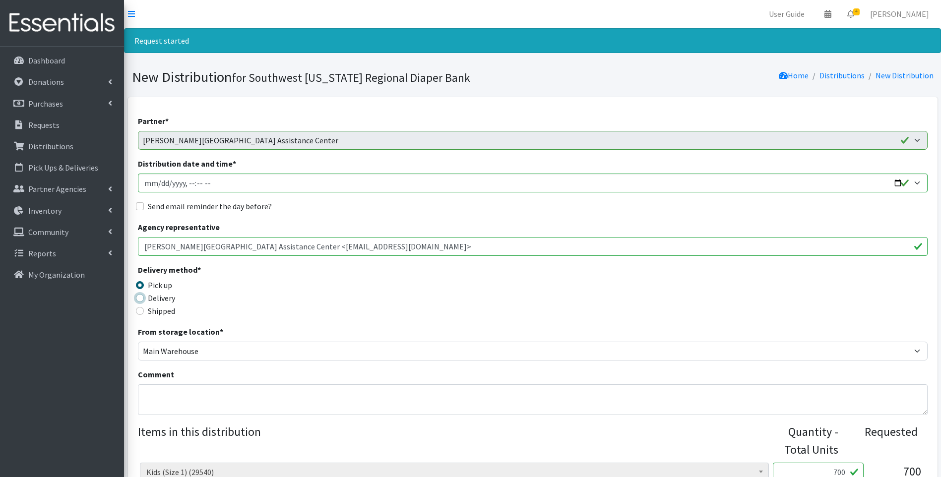
radio input "true"
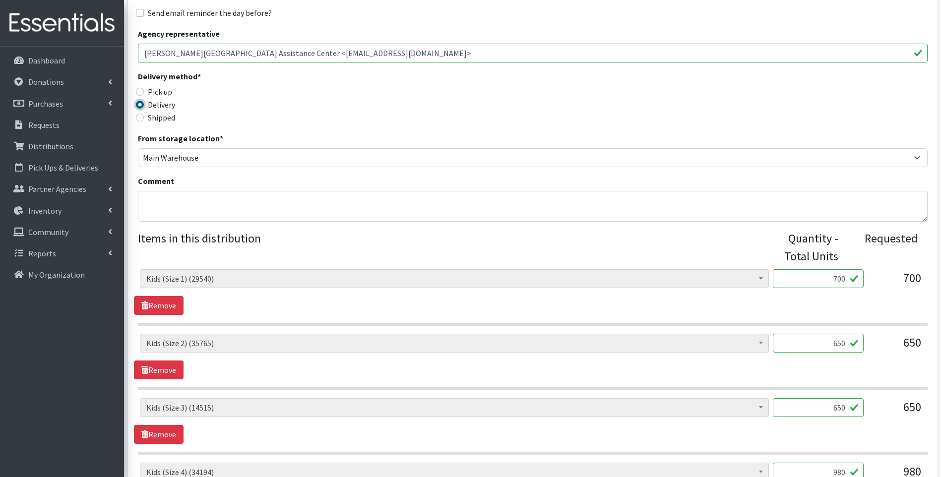
scroll to position [232, 0]
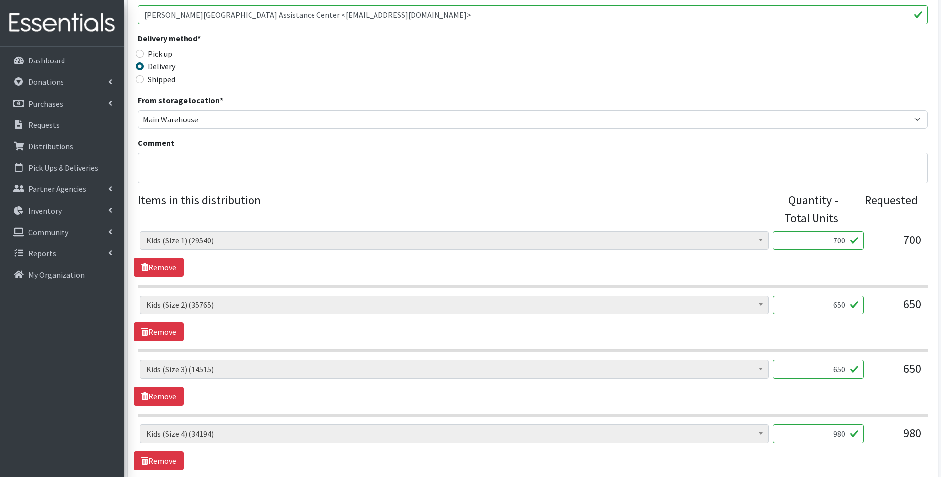
drag, startPoint x: 828, startPoint y: 245, endPoint x: 855, endPoint y: 237, distance: 27.9
click at [855, 237] on input "700" at bounding box center [818, 240] width 91 height 19
type input "800"
drag, startPoint x: 829, startPoint y: 304, endPoint x: 855, endPoint y: 306, distance: 25.3
click at [856, 304] on input "650" at bounding box center [818, 305] width 91 height 19
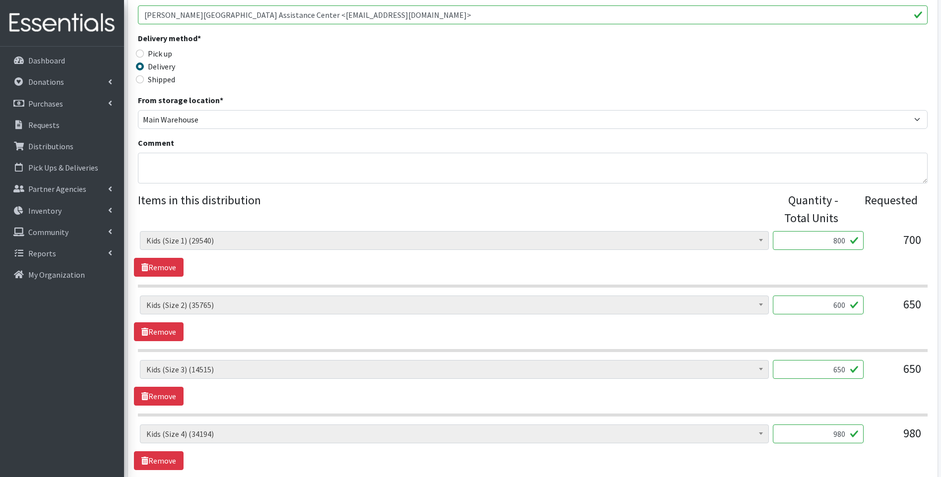
type input "600"
drag, startPoint x: 845, startPoint y: 369, endPoint x: 849, endPoint y: 365, distance: 5.3
click at [849, 365] on input "650" at bounding box center [818, 369] width 91 height 19
type input "660"
drag, startPoint x: 822, startPoint y: 436, endPoint x: 862, endPoint y: 423, distance: 41.9
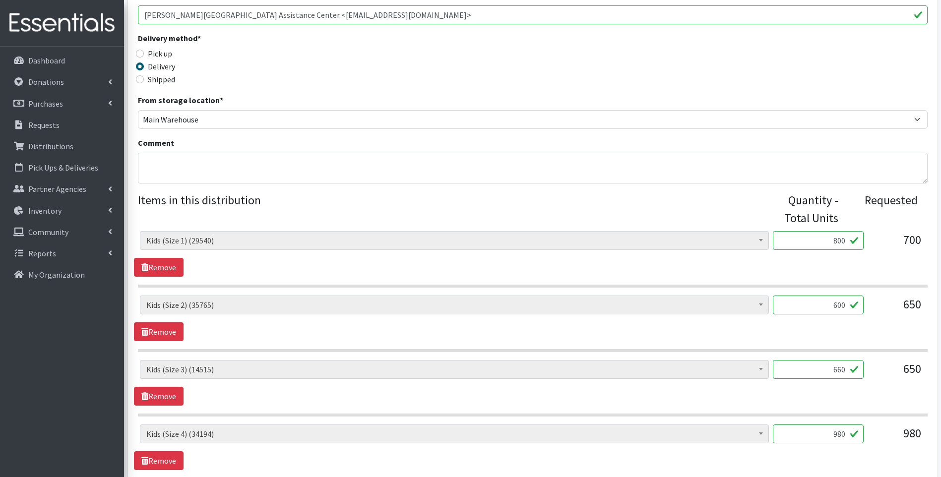
click at [862, 423] on div "Baby Food (2626) Blood Pressure Cuff (0) Car Seat (10) Children's Disposable Un…" at bounding box center [533, 452] width 790 height 443
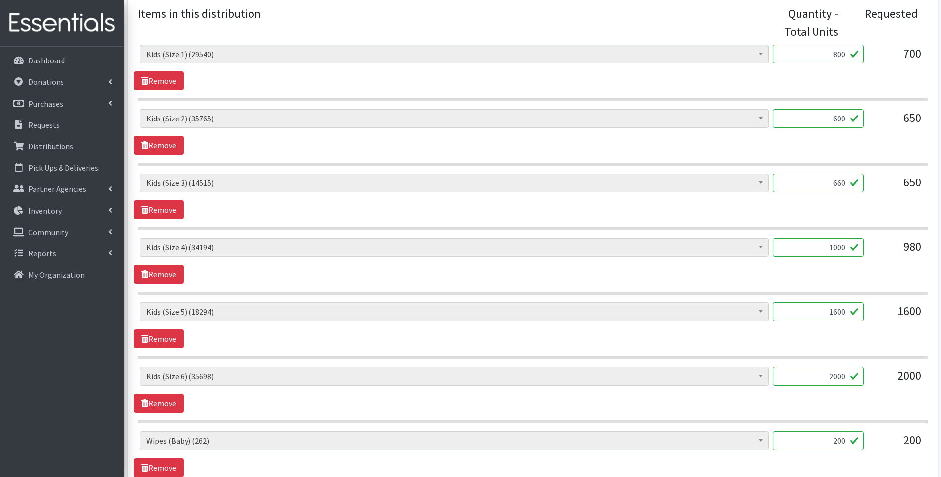
scroll to position [430, 0]
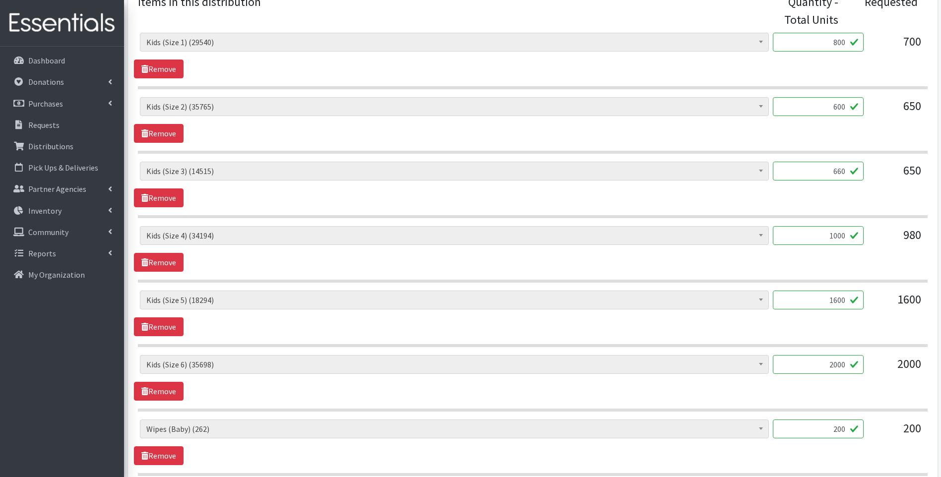
type input "1000"
drag, startPoint x: 837, startPoint y: 364, endPoint x: 848, endPoint y: 361, distance: 11.5
click at [848, 361] on input "2000" at bounding box center [818, 364] width 91 height 19
type input "2016"
click at [814, 397] on div "Baby Food (2626) Blood Pressure Cuff (0) Car Seat (10) Children's Disposable Un…" at bounding box center [532, 378] width 797 height 46
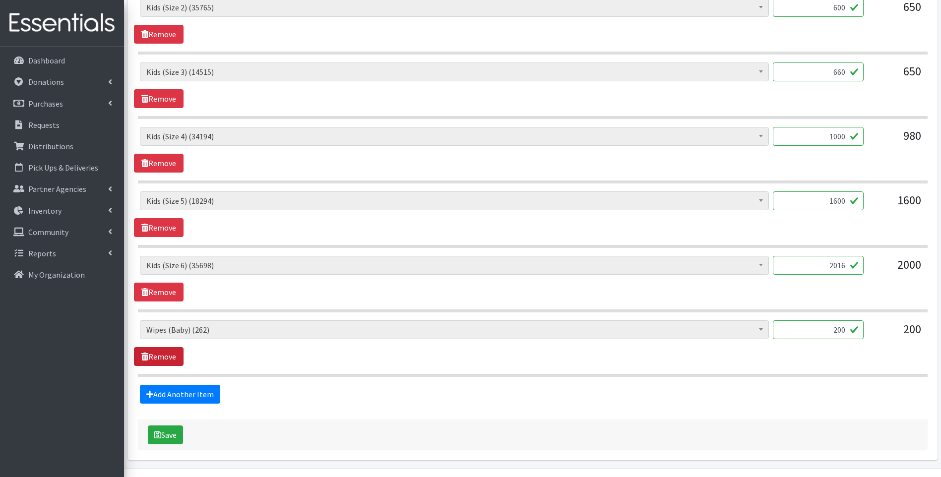
click at [172, 360] on link "Remove" at bounding box center [159, 356] width 50 height 19
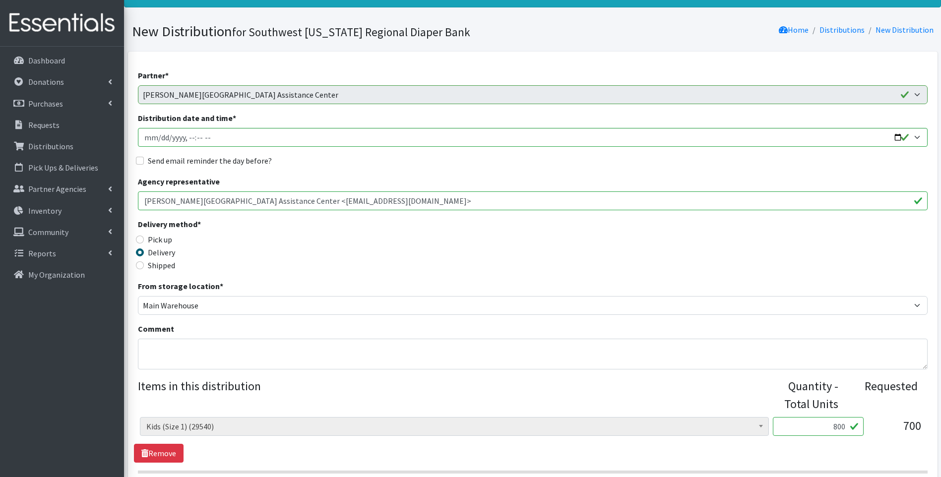
scroll to position [30, 0]
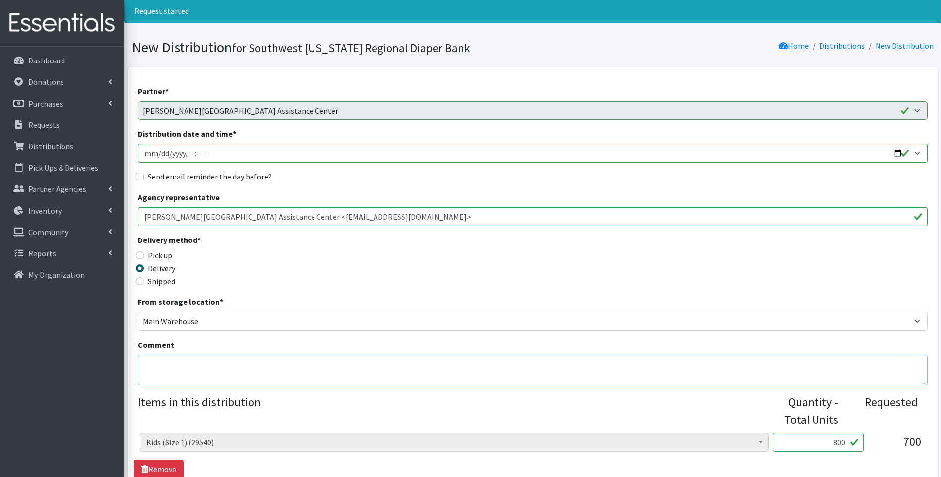
click at [222, 366] on textarea "Comment" at bounding box center [533, 370] width 790 height 31
drag, startPoint x: 359, startPoint y: 368, endPoint x: 367, endPoint y: 364, distance: 9.3
click at [359, 368] on textarea "Unfortunately, we do not have baby wipes in stock at this time." at bounding box center [533, 370] width 790 height 31
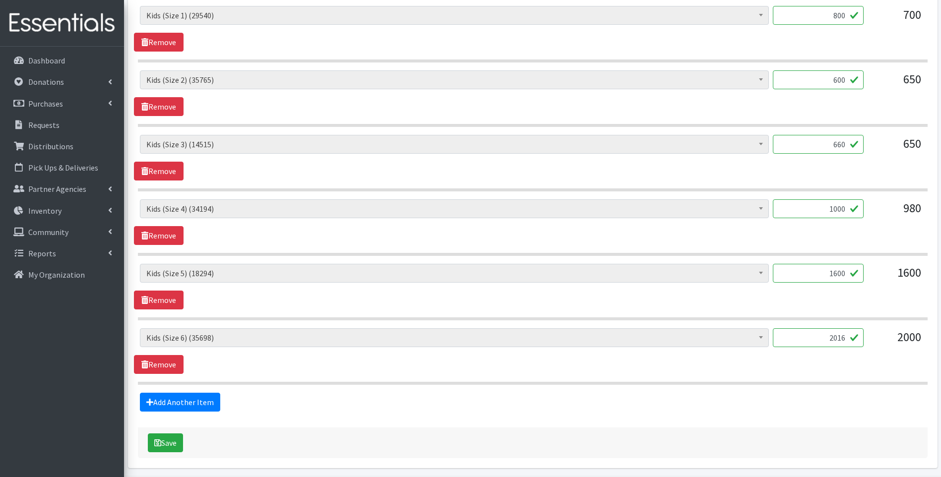
scroll to position [493, 0]
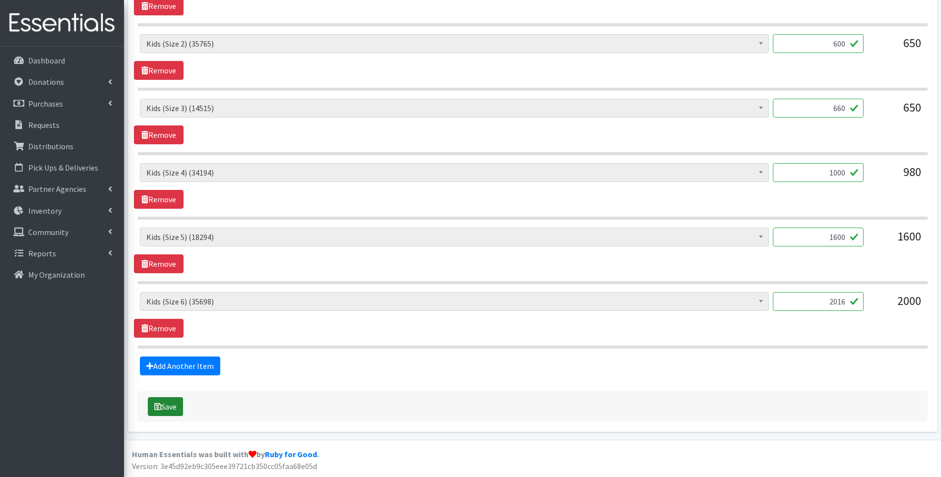
type textarea "Unfortunately, we do not have baby wipes in stock at this time."
click at [164, 404] on button "Save" at bounding box center [165, 406] width 35 height 19
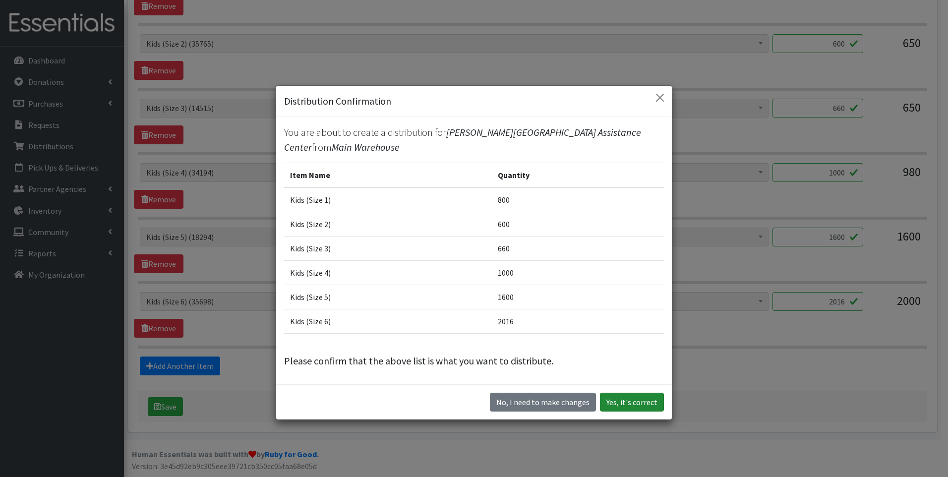
click at [630, 403] on button "Yes, it's correct" at bounding box center [632, 402] width 64 height 19
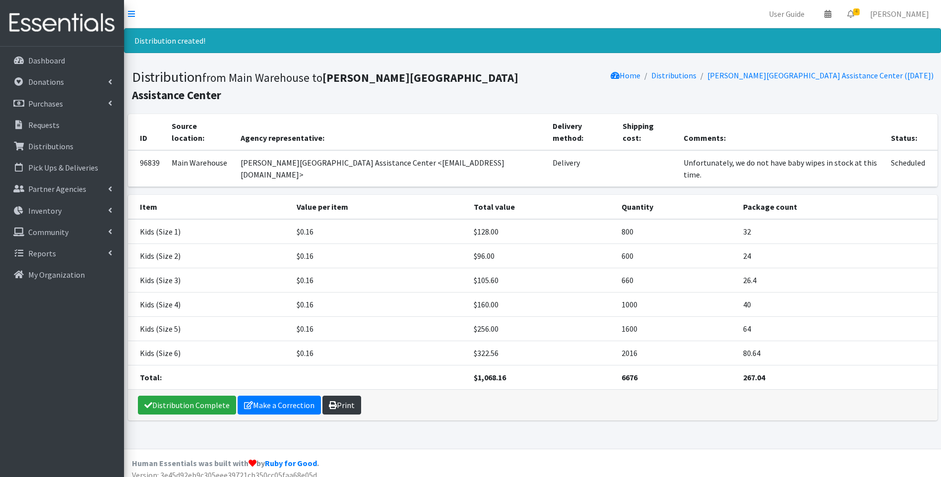
click at [348, 396] on link "Print" at bounding box center [341, 405] width 39 height 19
click at [197, 396] on link "Distribution Complete" at bounding box center [187, 405] width 98 height 19
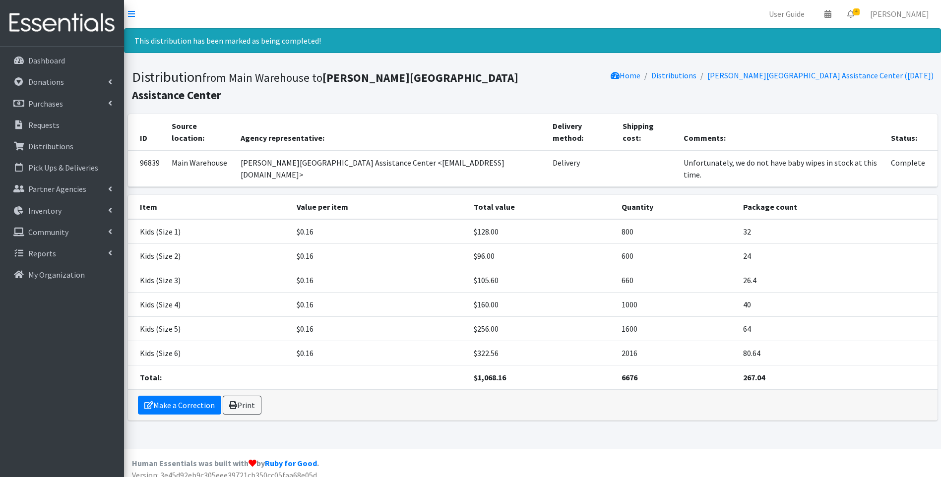
click at [41, 16] on img at bounding box center [62, 22] width 116 height 33
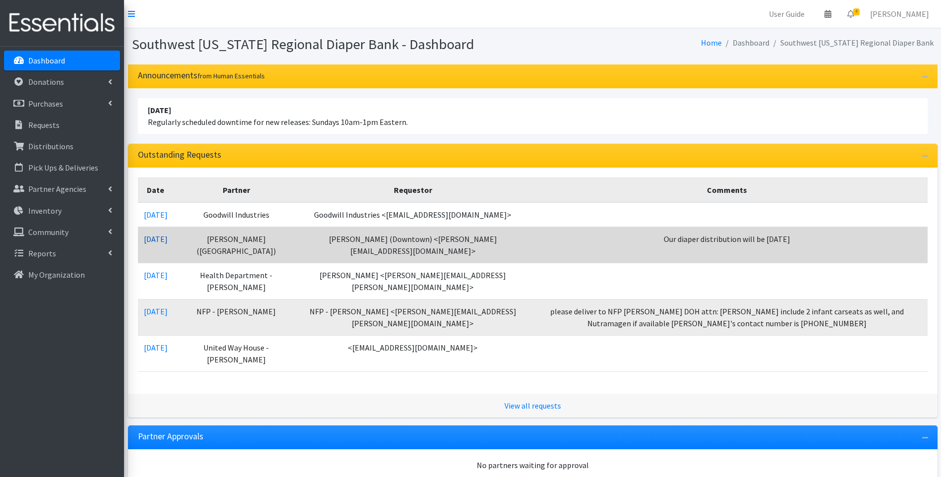
click at [158, 244] on link "09/15/2025" at bounding box center [156, 239] width 24 height 10
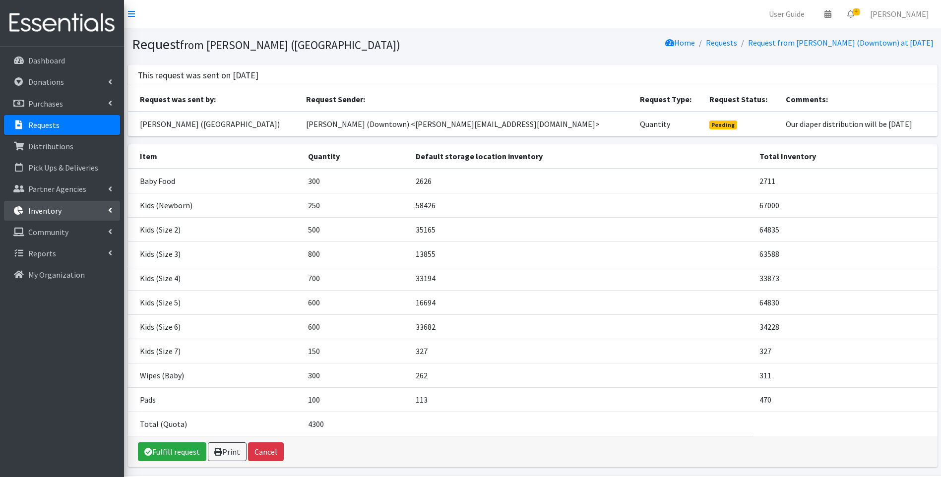
click at [67, 211] on link "Inventory" at bounding box center [62, 211] width 116 height 20
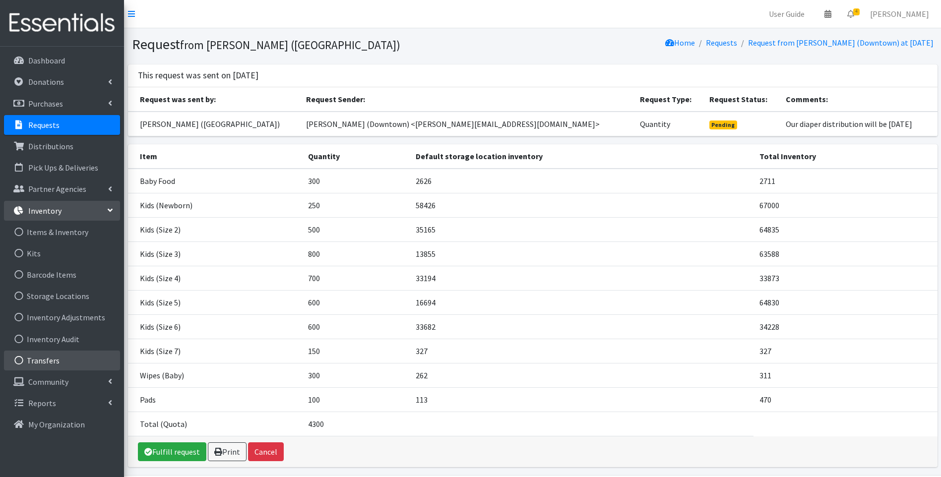
click at [59, 358] on link "Transfers" at bounding box center [62, 361] width 116 height 20
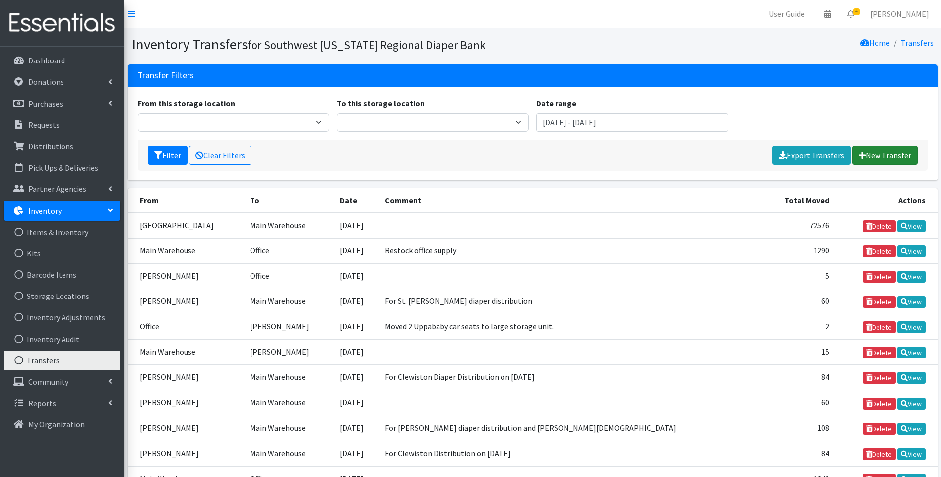
click at [885, 154] on link "New Transfer" at bounding box center [884, 155] width 65 height 19
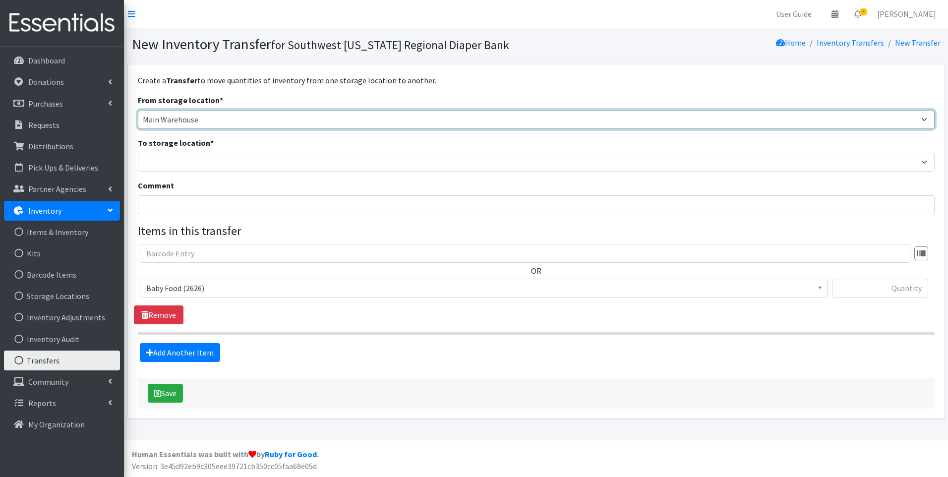
click at [325, 117] on select "Main Warehouse Office United Way Warehouse Winkler" at bounding box center [536, 119] width 797 height 19
select select "474"
click at [138, 110] on select "Main Warehouse Office United Way Warehouse Winkler" at bounding box center [536, 119] width 797 height 19
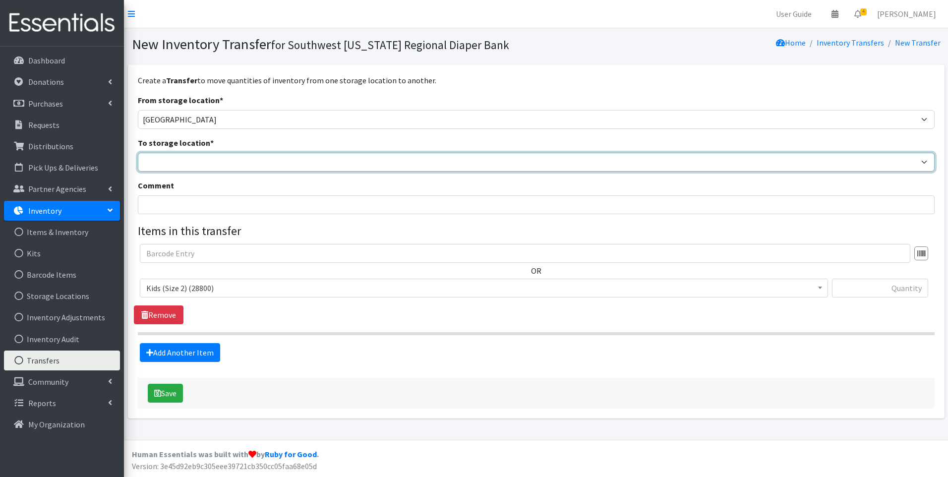
click at [258, 164] on select "Main Warehouse Office United Way Warehouse Winkler" at bounding box center [536, 162] width 797 height 19
select select "349"
click at [138, 153] on select "Main Warehouse Office United Way Warehouse Winkler" at bounding box center [536, 162] width 797 height 19
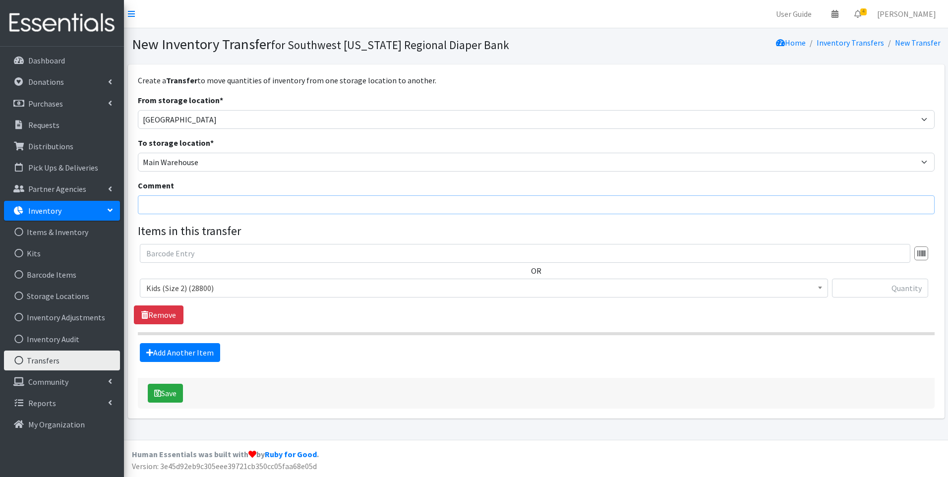
click at [235, 205] on input "Comment" at bounding box center [536, 204] width 797 height 19
type input "T"
type input "Final transfer of Dyper brand diapers from United Way warehouse"
click at [868, 291] on input "text" at bounding box center [880, 288] width 96 height 19
type input "28800"
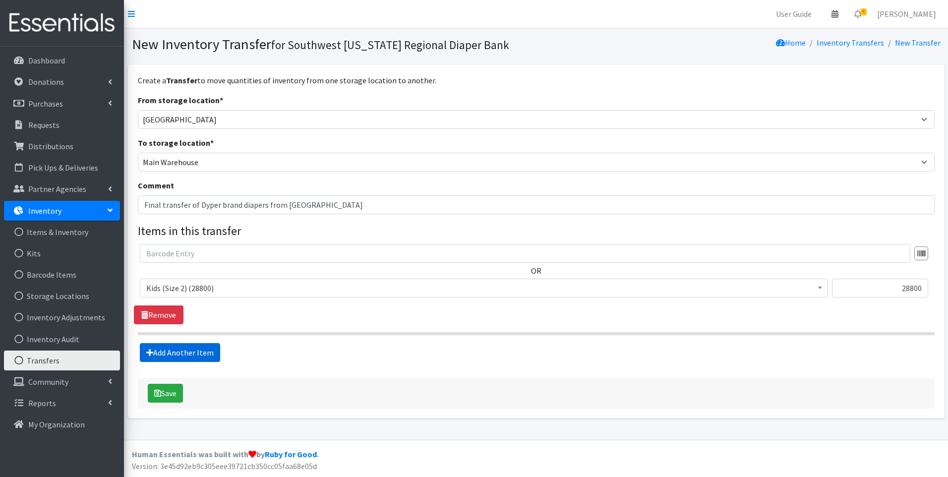
click at [171, 356] on link "Add Another Item" at bounding box center [180, 352] width 80 height 19
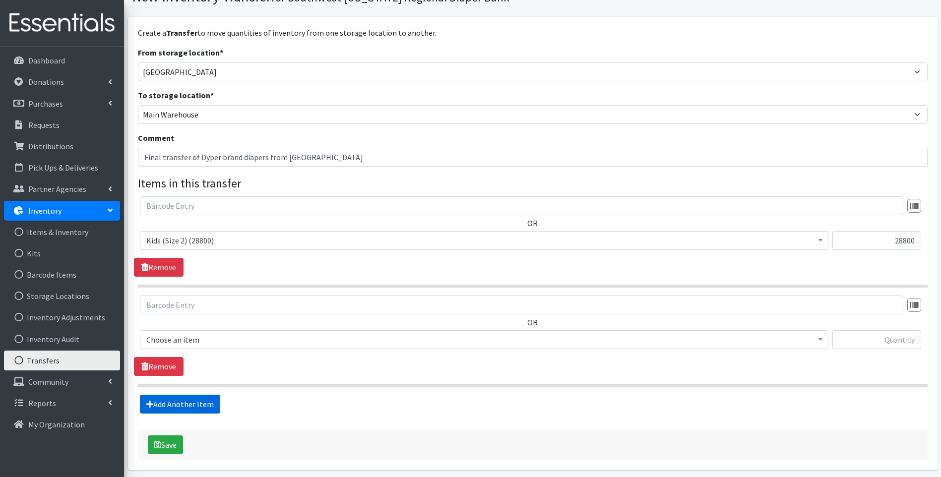
scroll to position [86, 0]
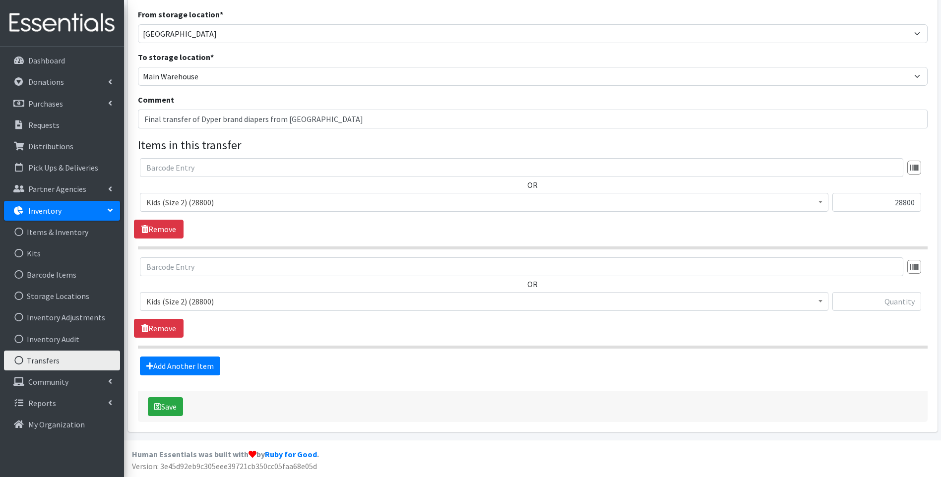
click at [226, 304] on span "Kids (Size 2) (28800)" at bounding box center [484, 302] width 676 height 14
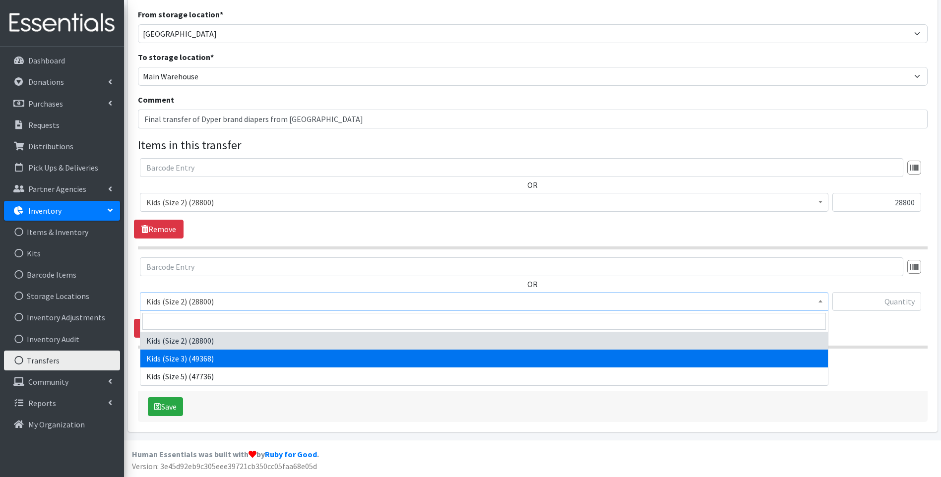
select select "10061"
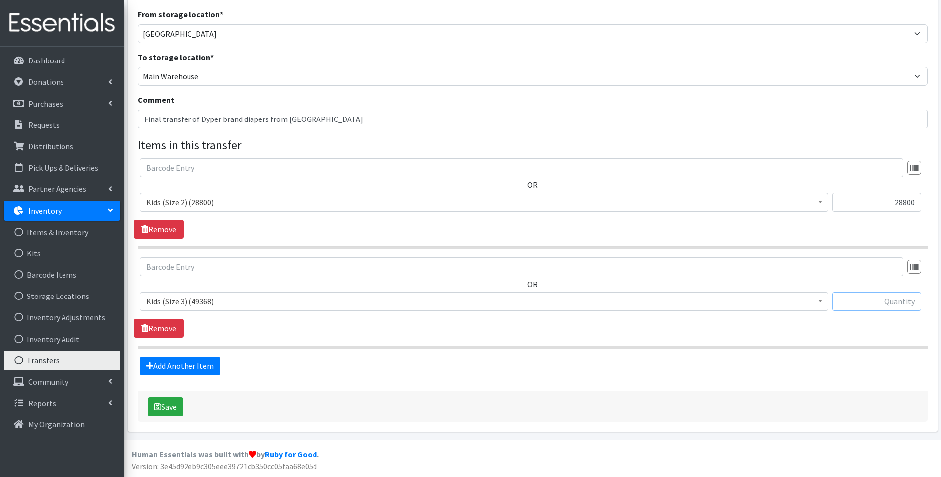
click at [868, 300] on input "text" at bounding box center [876, 301] width 89 height 19
type input "49368"
click at [164, 369] on link "Add Another Item" at bounding box center [180, 366] width 80 height 19
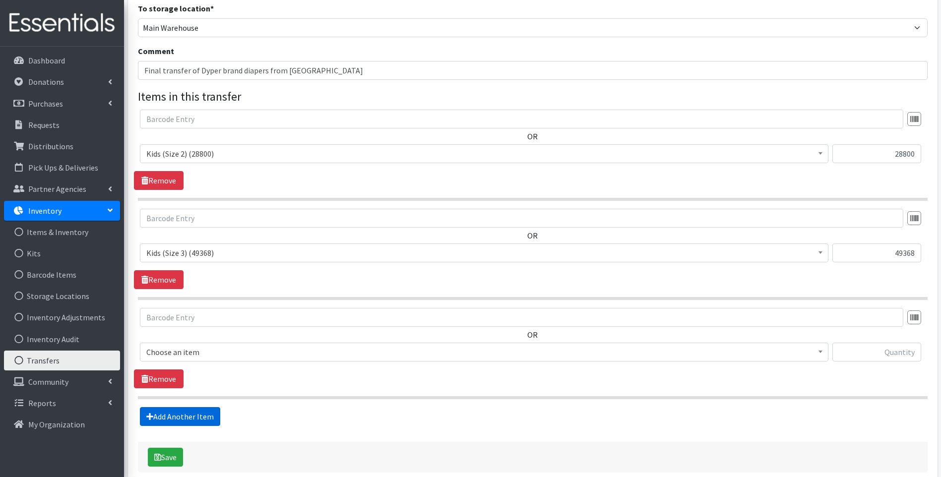
scroll to position [185, 0]
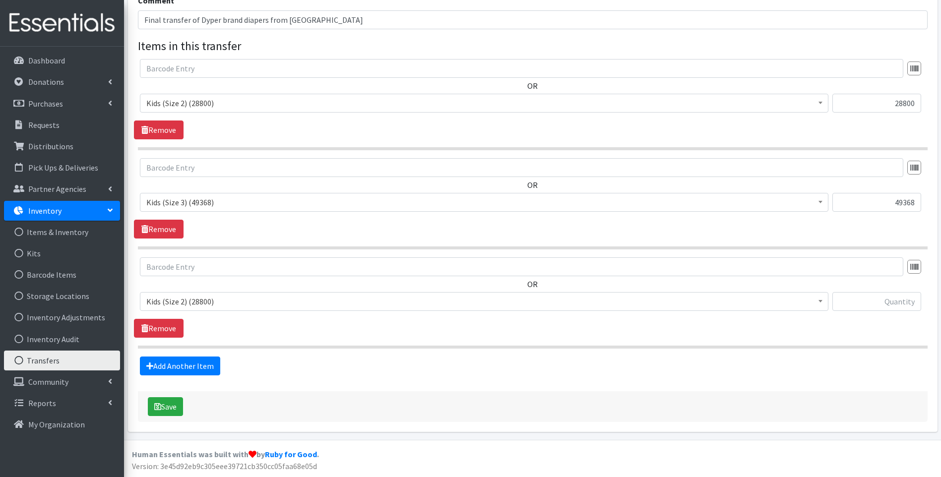
click at [224, 304] on span "Kids (Size 2) (28800)" at bounding box center [484, 302] width 676 height 14
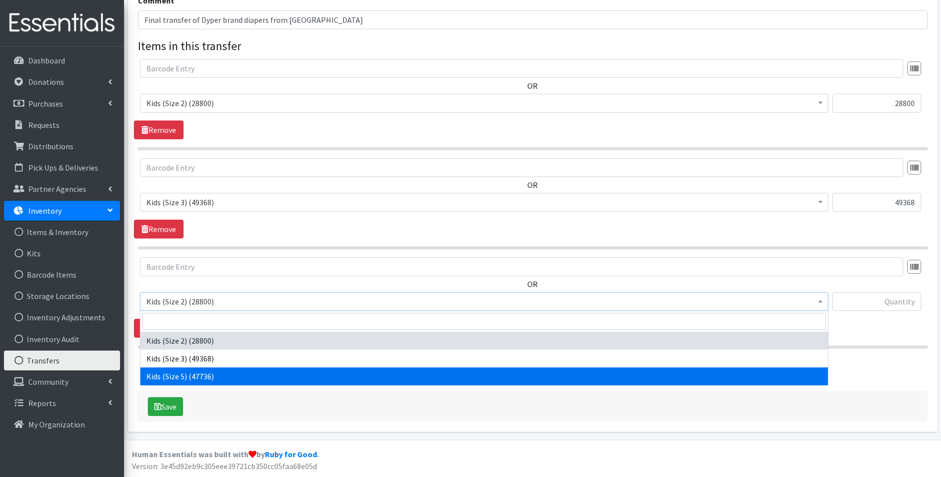
select select "10042"
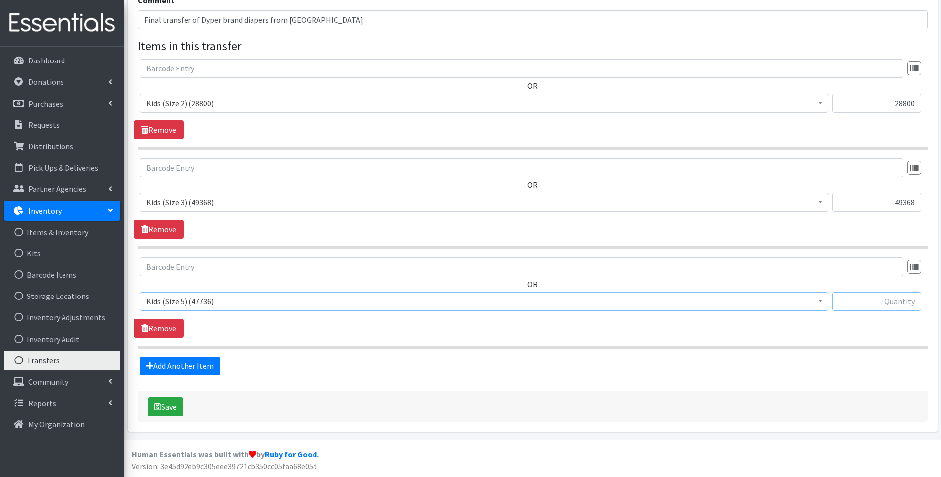
click at [875, 305] on input "text" at bounding box center [876, 301] width 89 height 19
type input "47736"
click at [176, 404] on button "Save" at bounding box center [165, 406] width 35 height 19
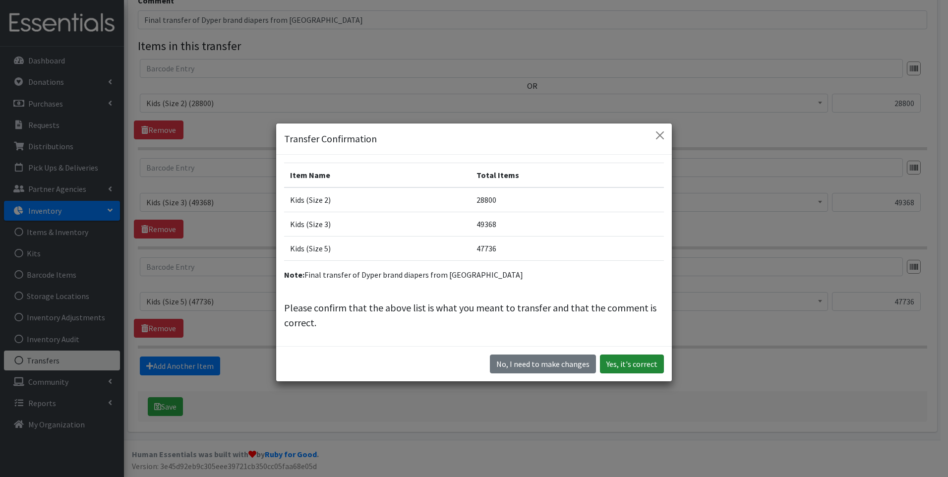
click at [642, 361] on button "Yes, it's correct" at bounding box center [632, 364] width 64 height 19
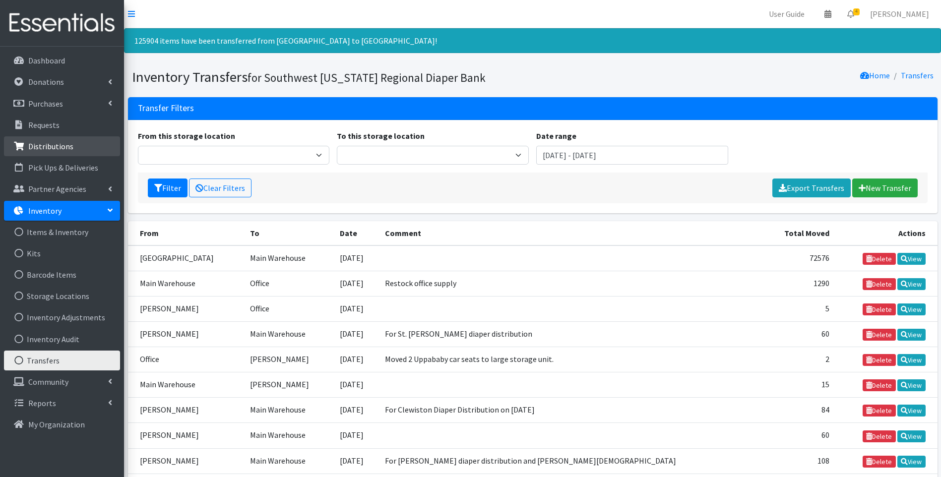
click at [44, 146] on p "Distributions" at bounding box center [50, 146] width 45 height 10
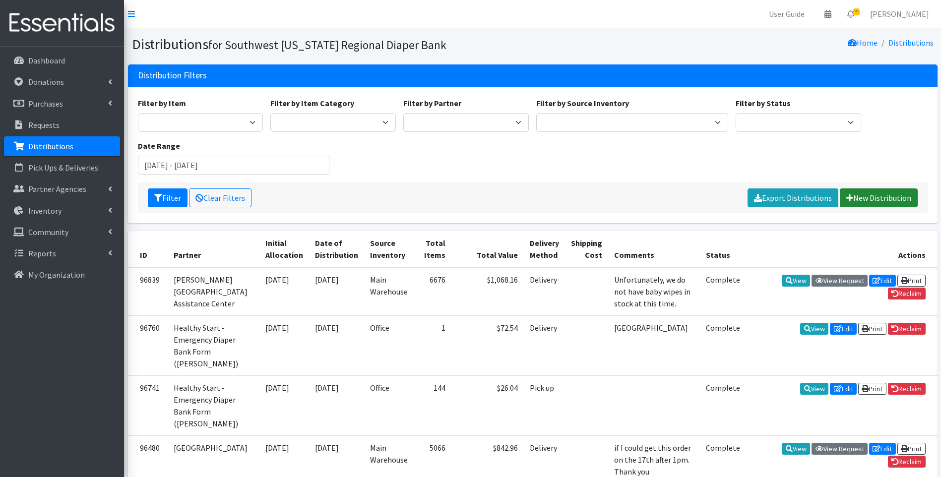
click at [879, 196] on link "New Distribution" at bounding box center [879, 197] width 78 height 19
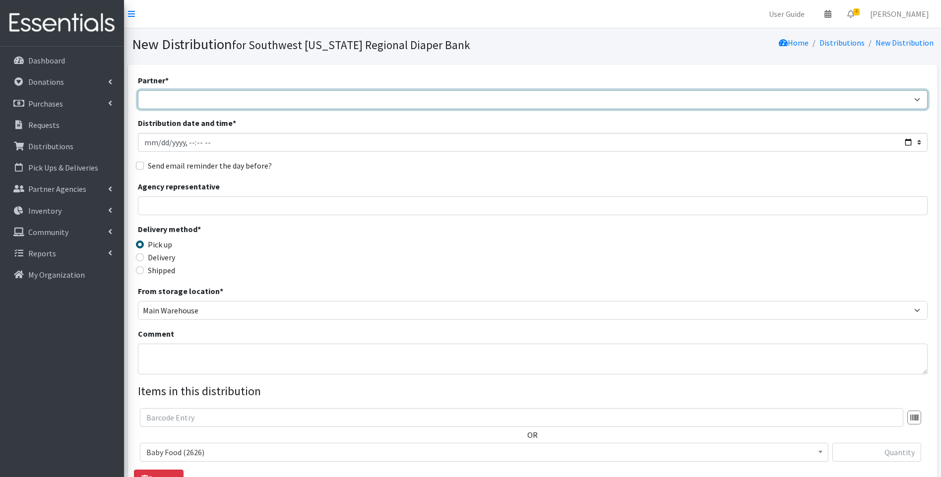
click at [221, 96] on select "ACT Abuse Counseling & Treatment Bayshore Fire Department [PERSON_NAME][GEOGRAP…" at bounding box center [533, 99] width 790 height 19
select select "4725"
click at [138, 90] on select "ACT Abuse Counseling & Treatment Bayshore Fire Department [PERSON_NAME][GEOGRAP…" at bounding box center [533, 99] width 790 height 19
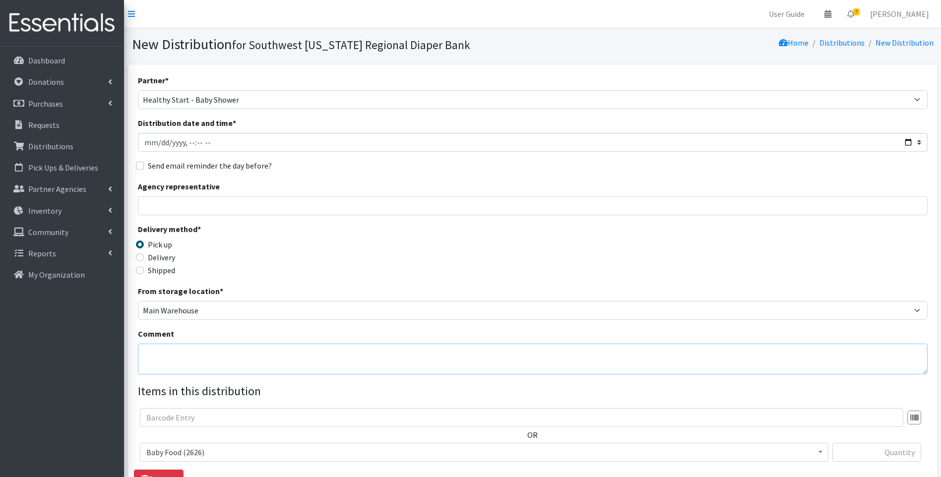
click at [232, 353] on textarea "Comment" at bounding box center [533, 359] width 790 height 31
type textarea "Clewiston diaper distribution on [DATE]"
click at [911, 140] on input "Distribution date and time *" at bounding box center [533, 142] width 790 height 19
type input "[DATE]T17:30"
click at [369, 260] on div "Delivery method * Pick up Delivery Shipped Shipping cost" at bounding box center [533, 254] width 790 height 62
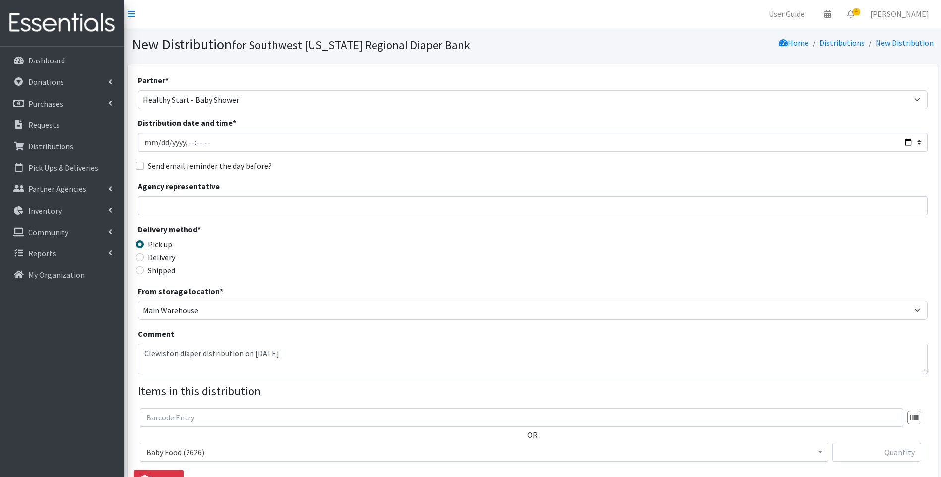
click at [162, 256] on label "Delivery" at bounding box center [161, 257] width 27 height 12
click at [144, 256] on input "Delivery" at bounding box center [140, 257] width 8 height 8
radio input "true"
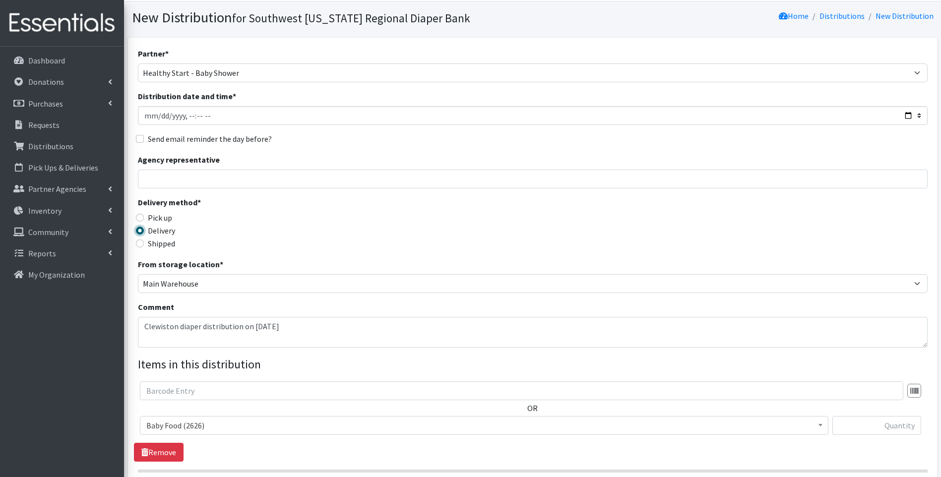
scroll to position [151, 0]
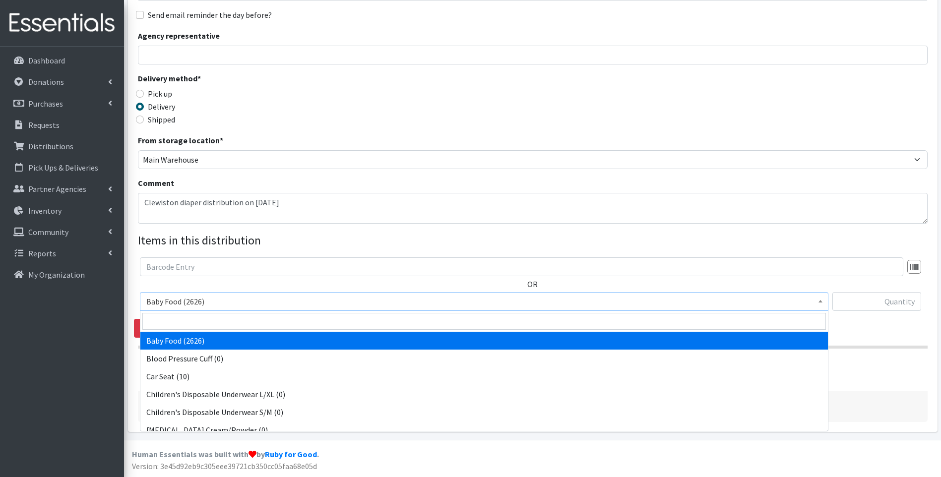
click at [307, 293] on span "Baby Food (2626)" at bounding box center [484, 301] width 688 height 19
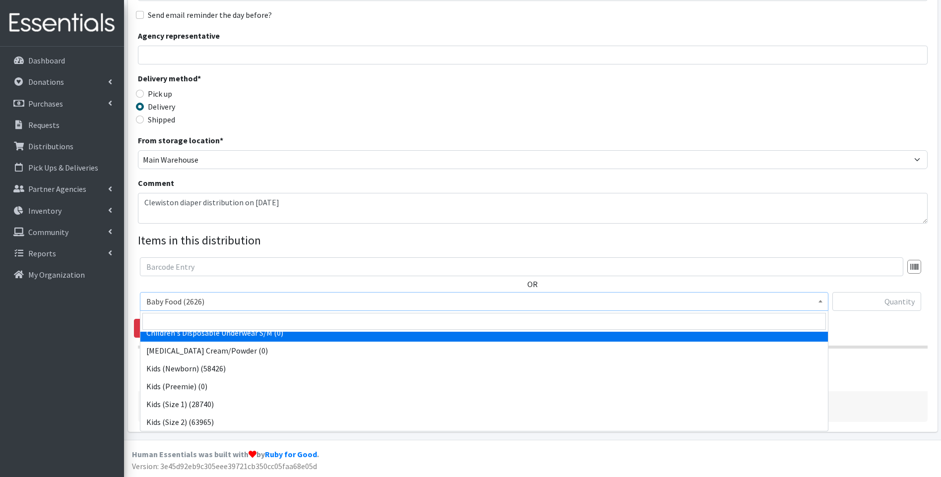
scroll to position [99, 0]
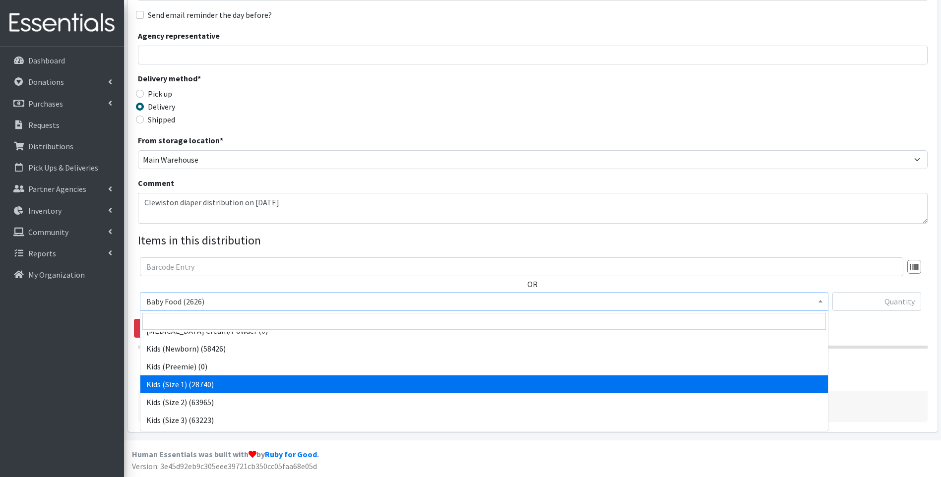
drag, startPoint x: 276, startPoint y: 383, endPoint x: 286, endPoint y: 382, distance: 10.4
select select "10069"
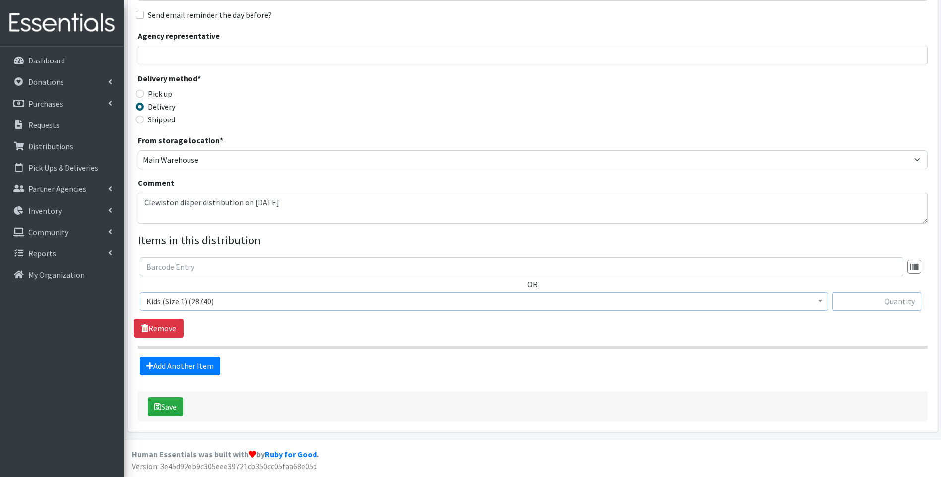
click at [878, 303] on input "text" at bounding box center [876, 301] width 89 height 19
type input "168"
click at [200, 368] on link "Add Another Item" at bounding box center [180, 366] width 80 height 19
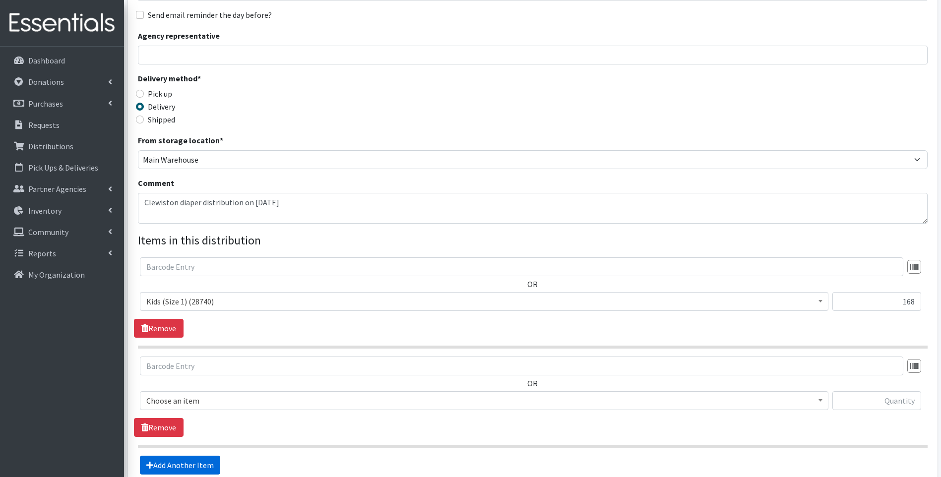
scroll to position [250, 0]
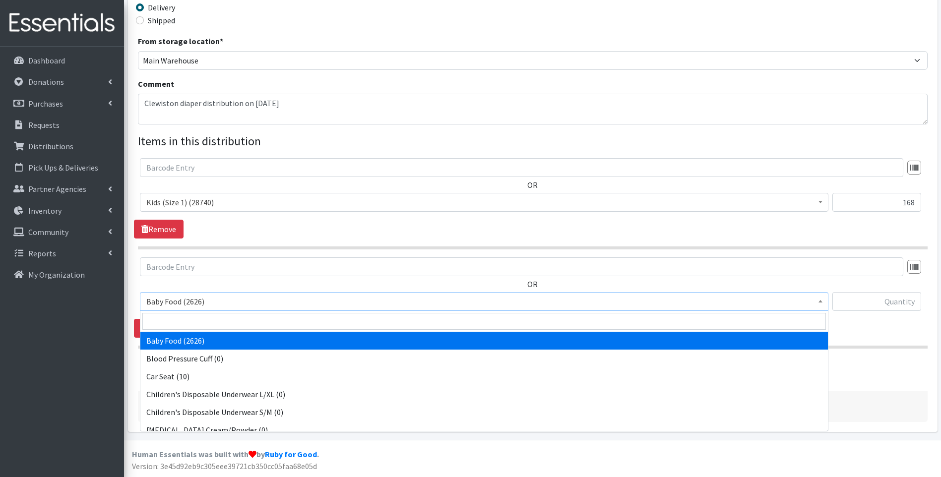
click at [226, 308] on span "Baby Food (2626)" at bounding box center [484, 302] width 676 height 14
click at [250, 201] on span "Kids (Size 1) (28740)" at bounding box center [484, 202] width 676 height 14
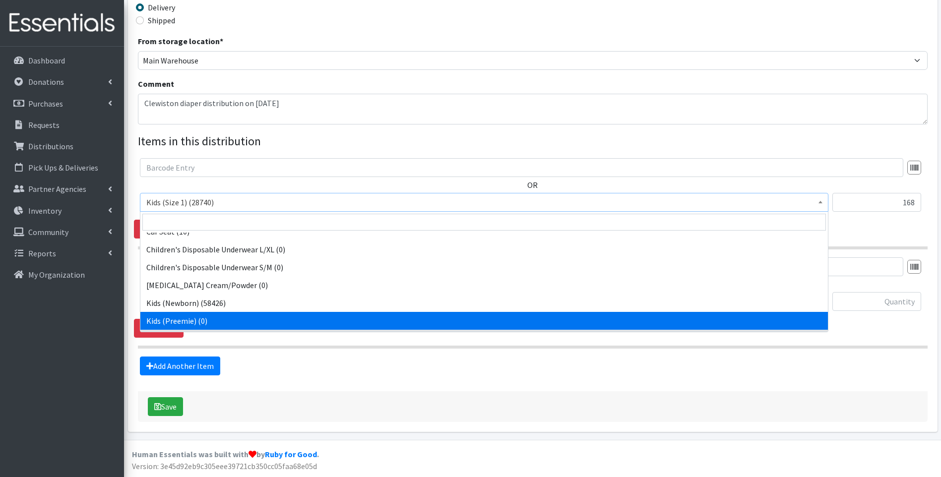
scroll to position [26, 0]
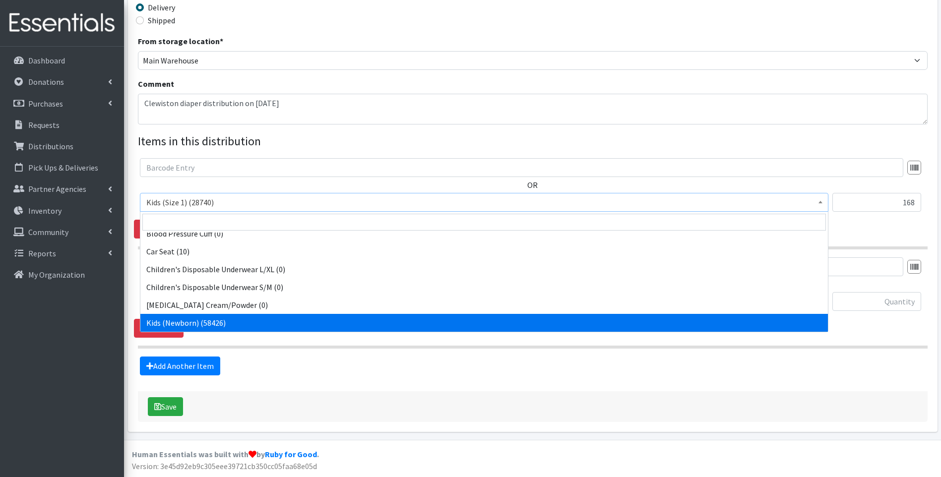
select select "10064"
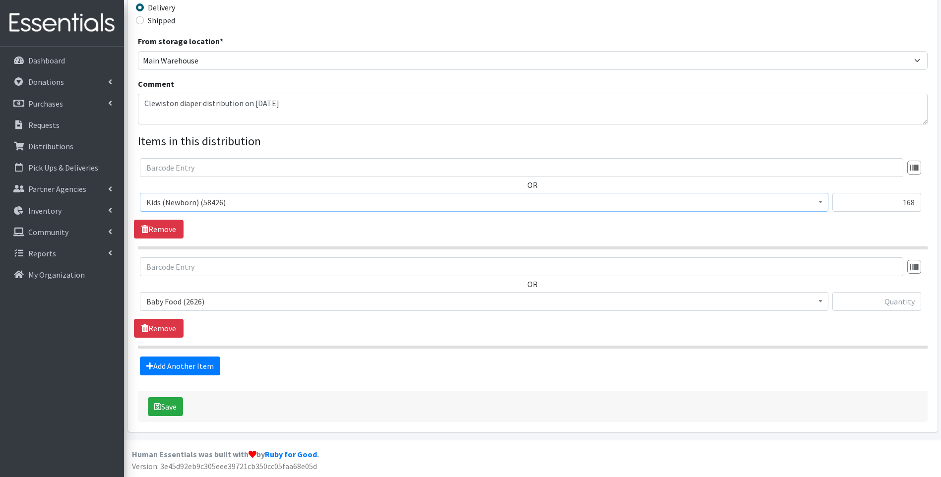
click at [239, 303] on span "Baby Food (2626)" at bounding box center [484, 302] width 676 height 14
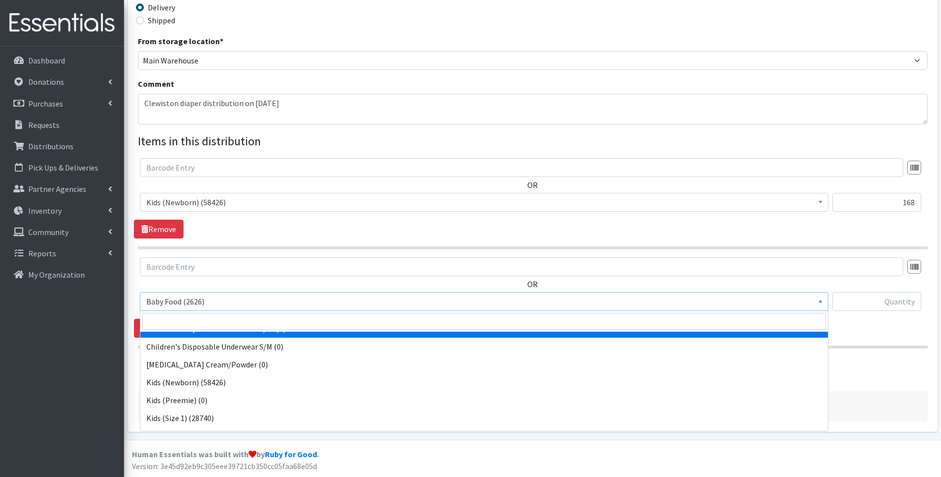
scroll to position [66, 0]
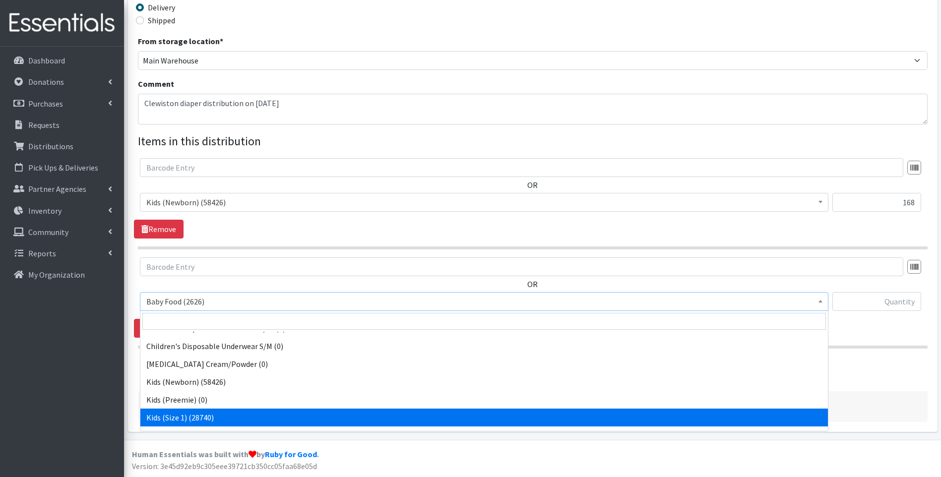
select select "10069"
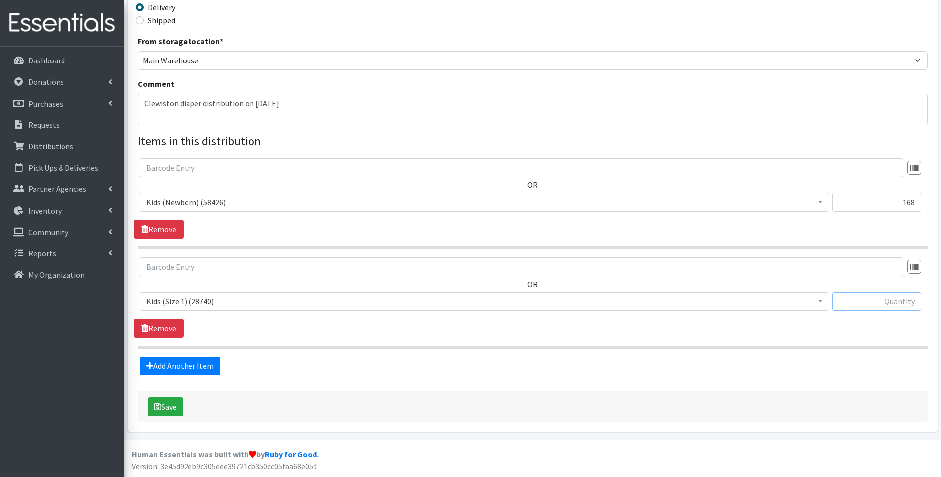
click at [865, 302] on input "text" at bounding box center [876, 301] width 89 height 19
type input "198"
click at [189, 364] on link "Add Another Item" at bounding box center [180, 366] width 80 height 19
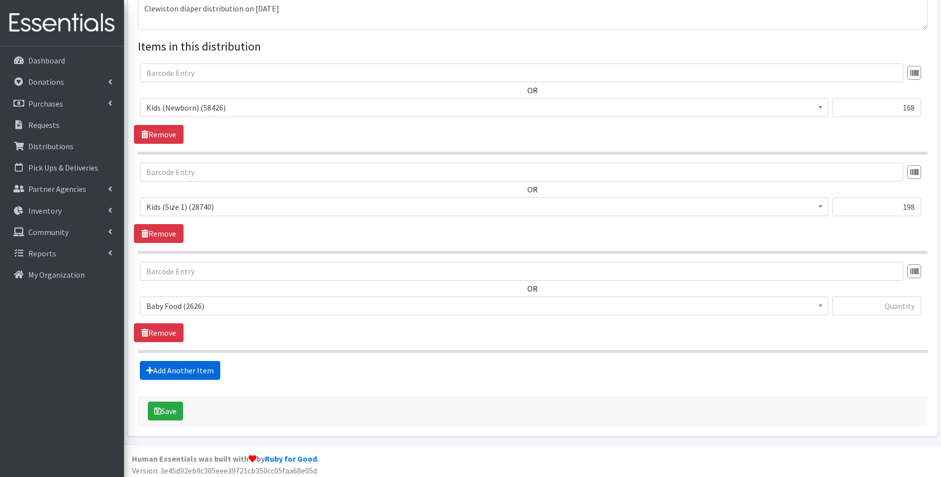
scroll to position [349, 0]
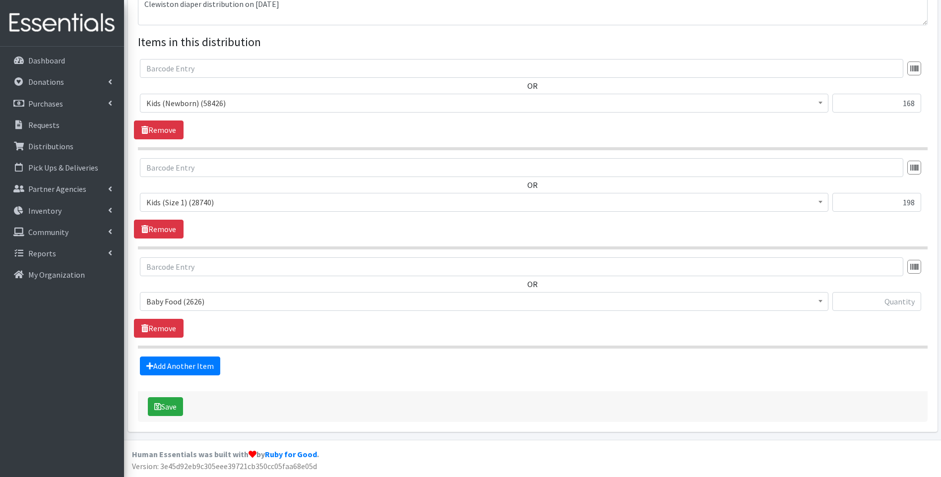
click at [210, 301] on span "Baby Food (2626)" at bounding box center [484, 302] width 676 height 14
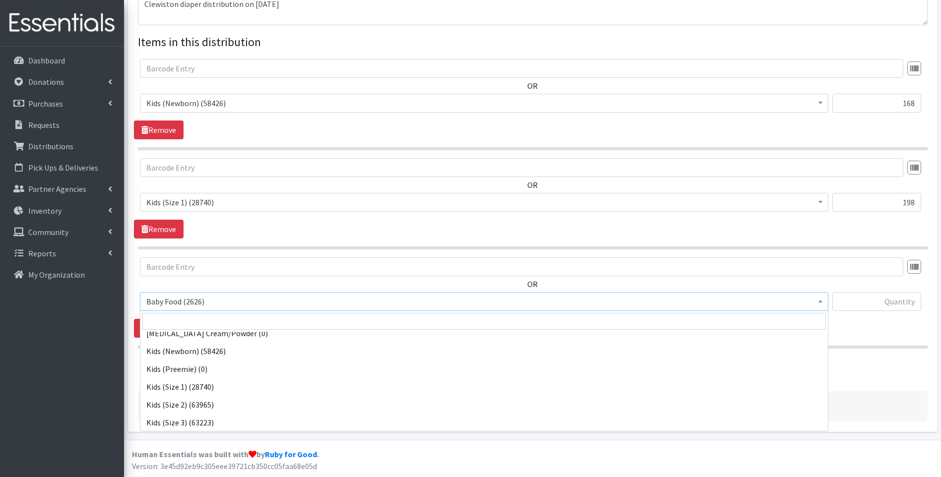
scroll to position [99, 0]
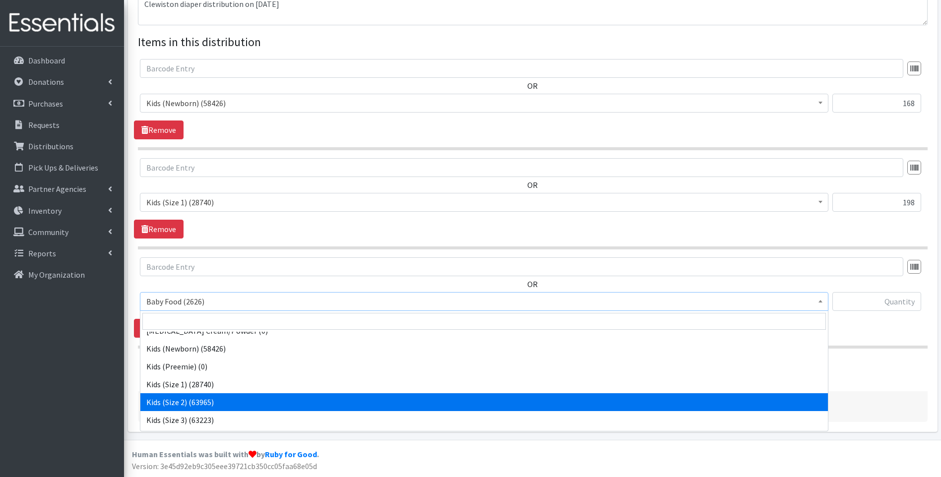
select select "10068"
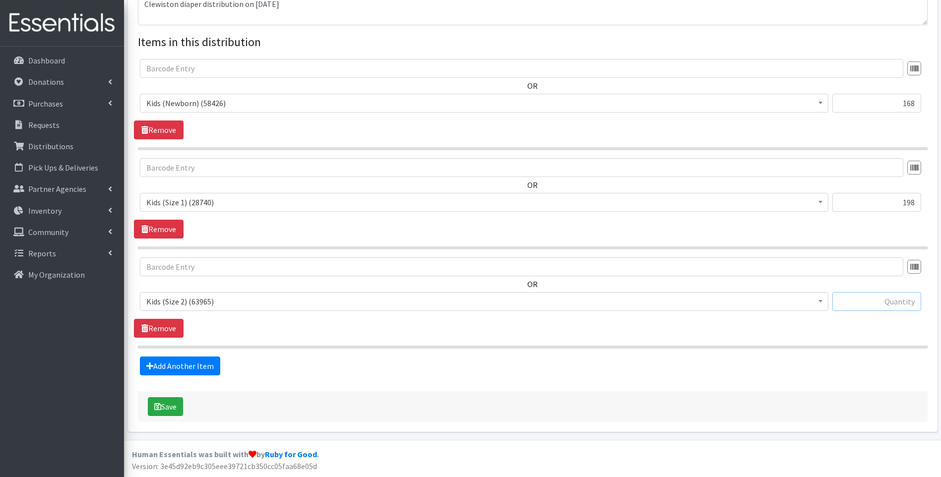
click at [860, 300] on input "text" at bounding box center [876, 301] width 89 height 19
type input "448"
click at [199, 365] on link "Add Another Item" at bounding box center [180, 366] width 80 height 19
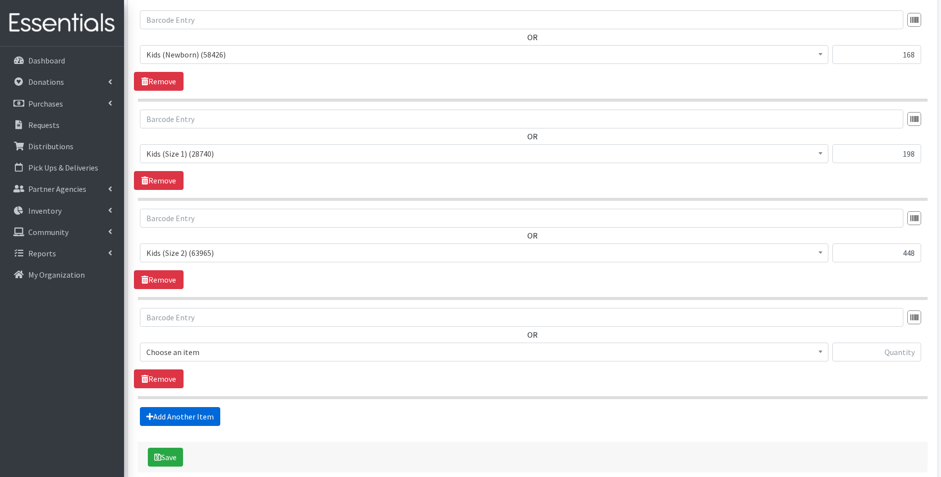
scroll to position [448, 0]
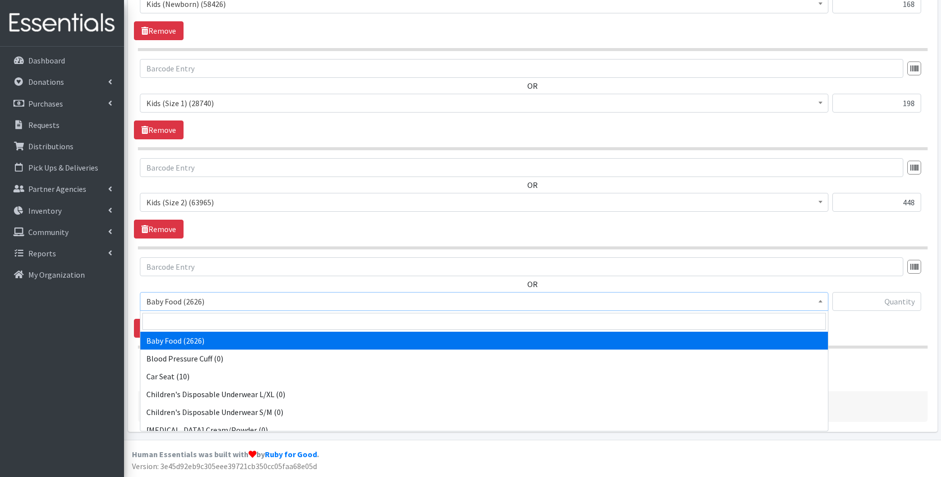
click at [232, 305] on span "Baby Food (2626)" at bounding box center [484, 302] width 676 height 14
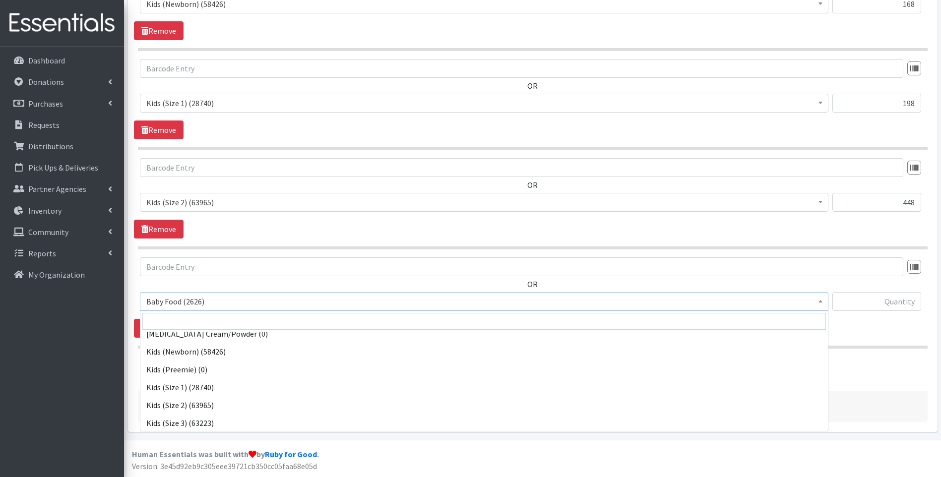
scroll to position [99, 0]
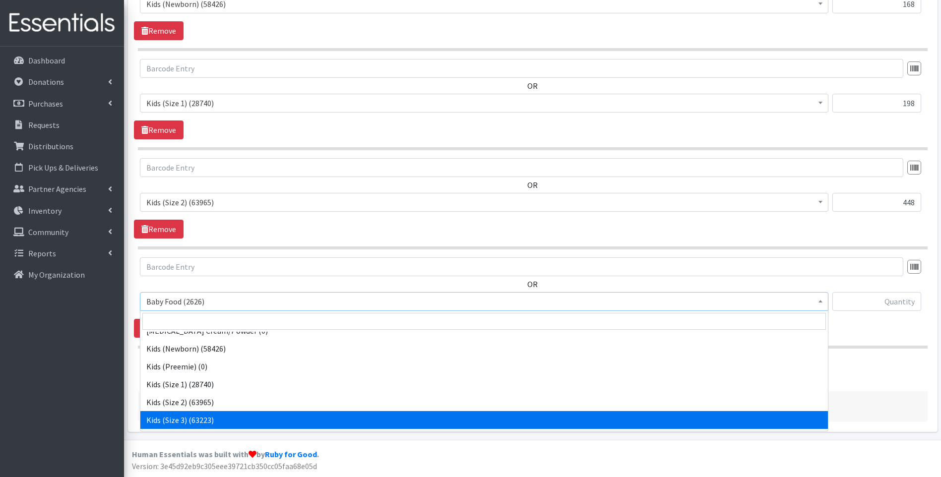
select select "10061"
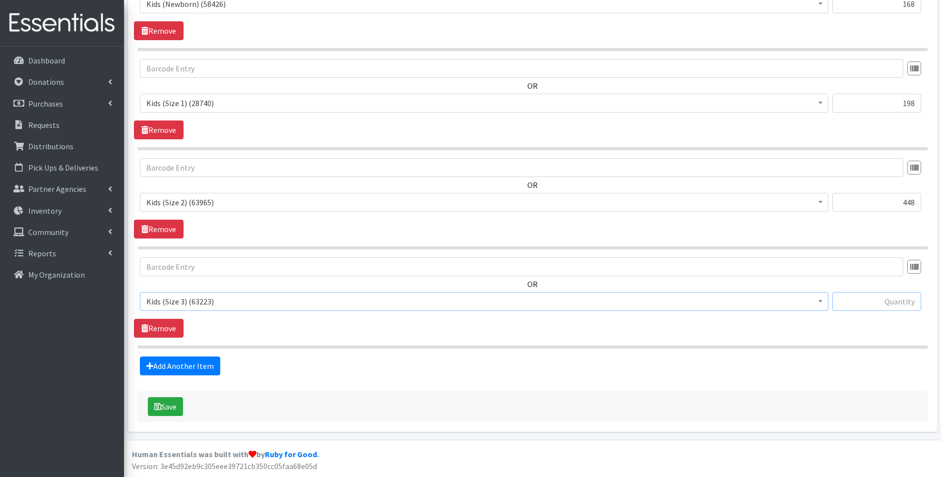
click at [867, 299] on input "text" at bounding box center [876, 301] width 89 height 19
type input "456"
click at [203, 369] on link "Add Another Item" at bounding box center [180, 366] width 80 height 19
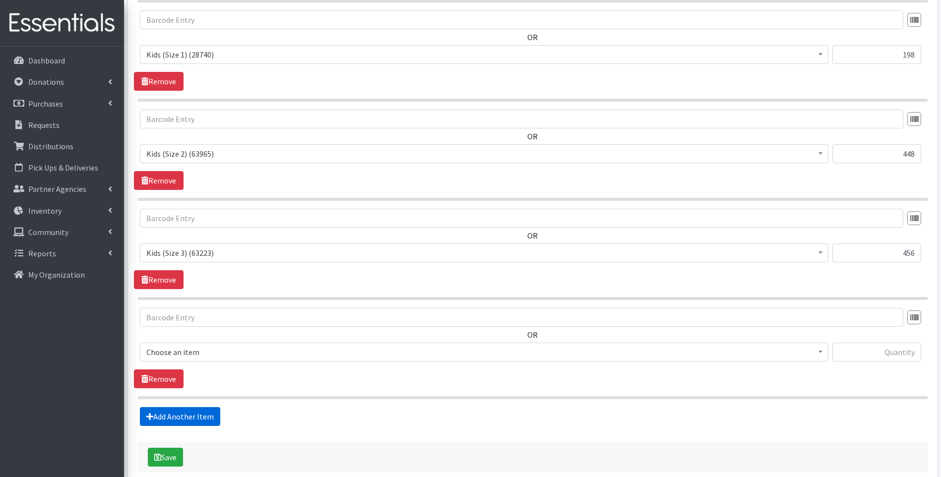
scroll to position [548, 0]
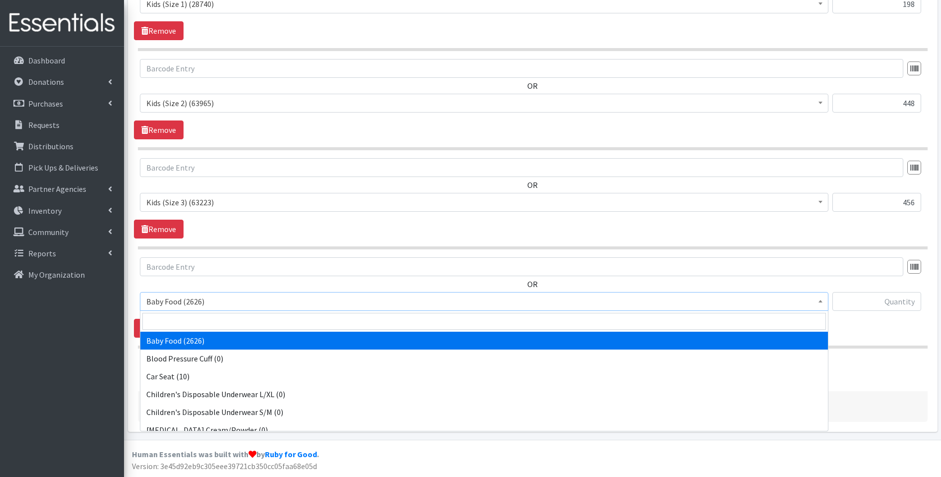
click at [239, 306] on span "Baby Food (2626)" at bounding box center [484, 302] width 676 height 14
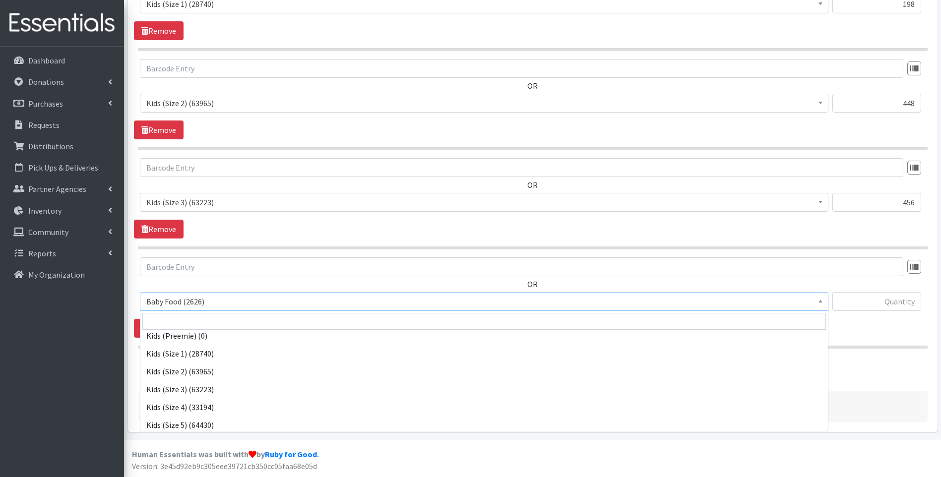
scroll to position [165, 0]
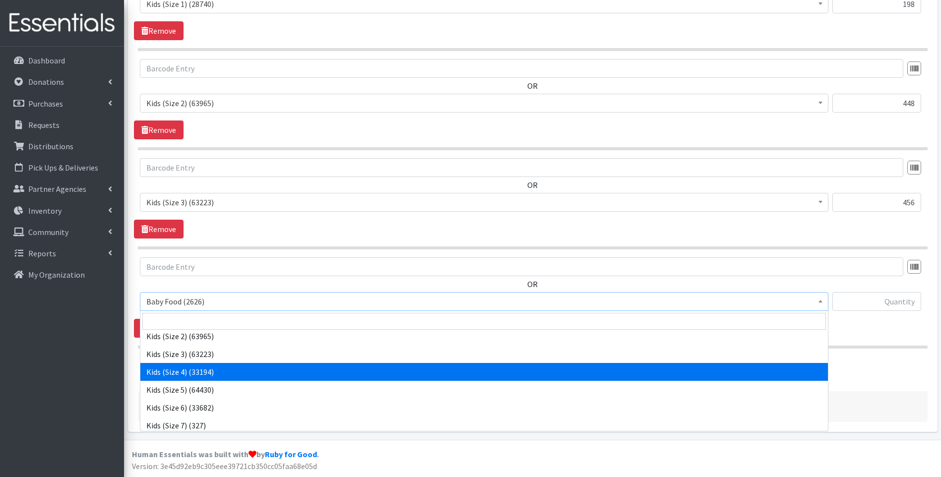
select select "10078"
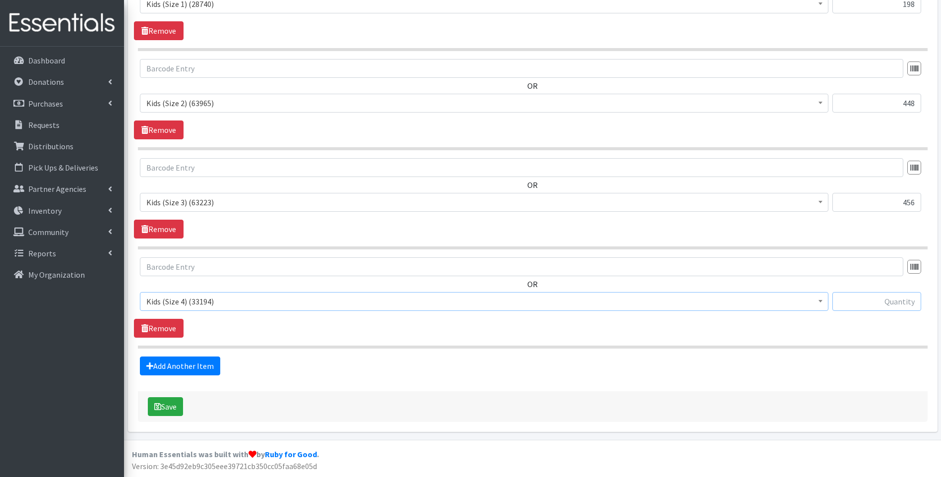
click at [877, 293] on input "text" at bounding box center [876, 301] width 89 height 19
type input "900"
click at [167, 369] on link "Add Another Item" at bounding box center [180, 366] width 80 height 19
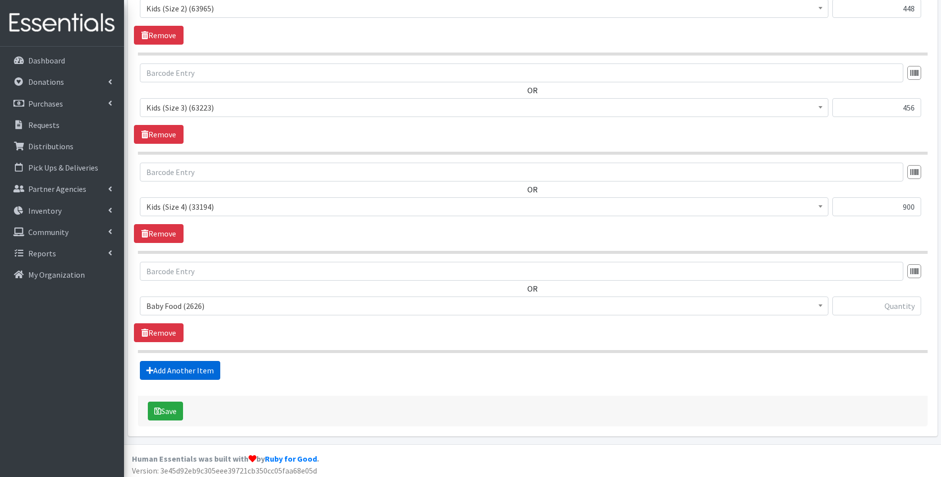
scroll to position [647, 0]
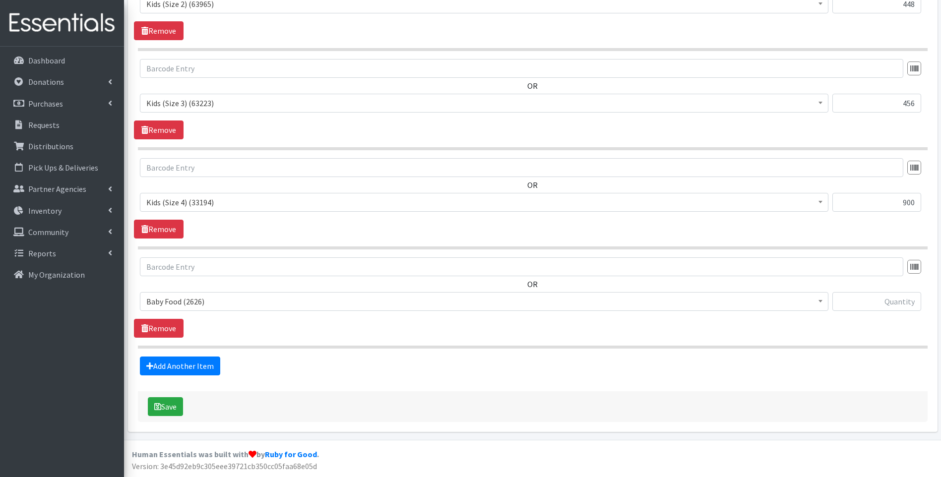
click at [250, 300] on span "Baby Food (2626)" at bounding box center [484, 302] width 676 height 14
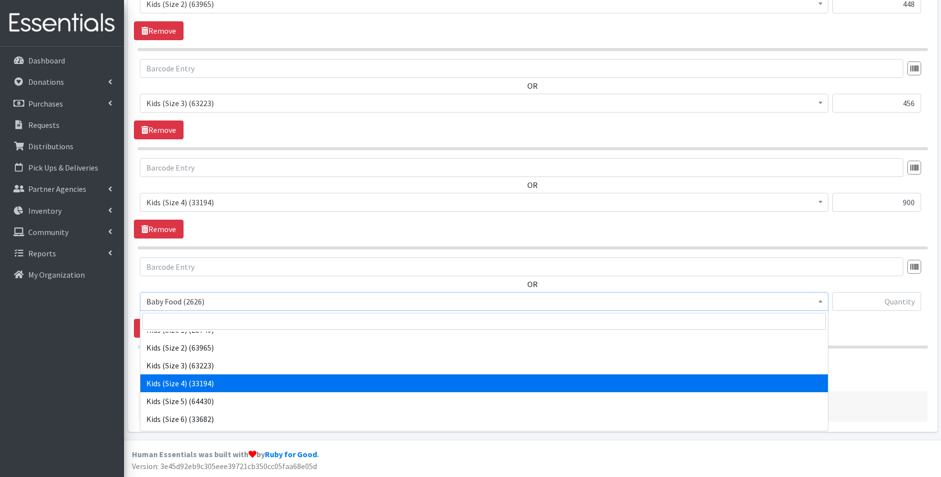
scroll to position [165, 0]
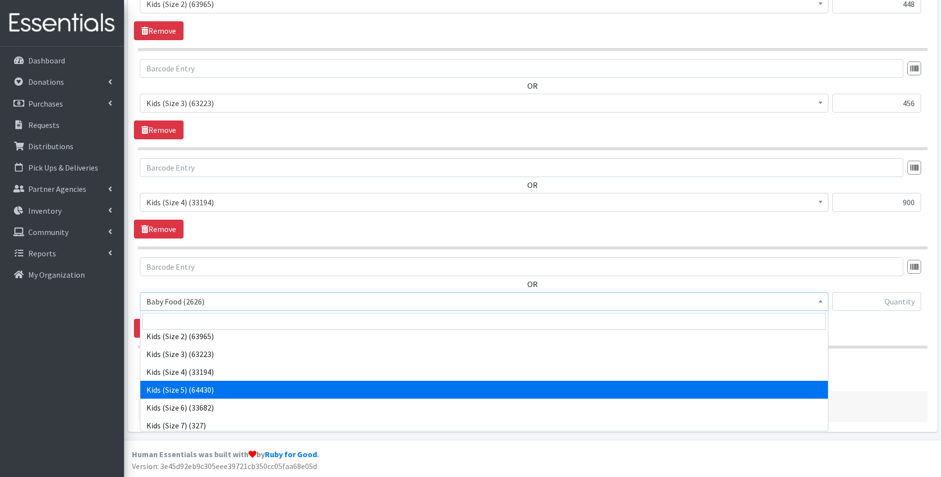
select select "10042"
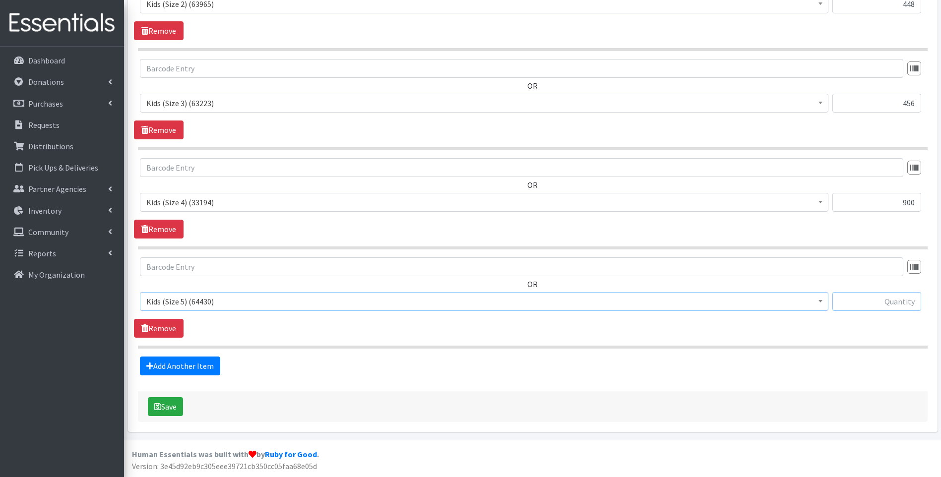
click at [854, 300] on input "text" at bounding box center [876, 301] width 89 height 19
type input "1750"
click at [197, 362] on link "Add Another Item" at bounding box center [180, 366] width 80 height 19
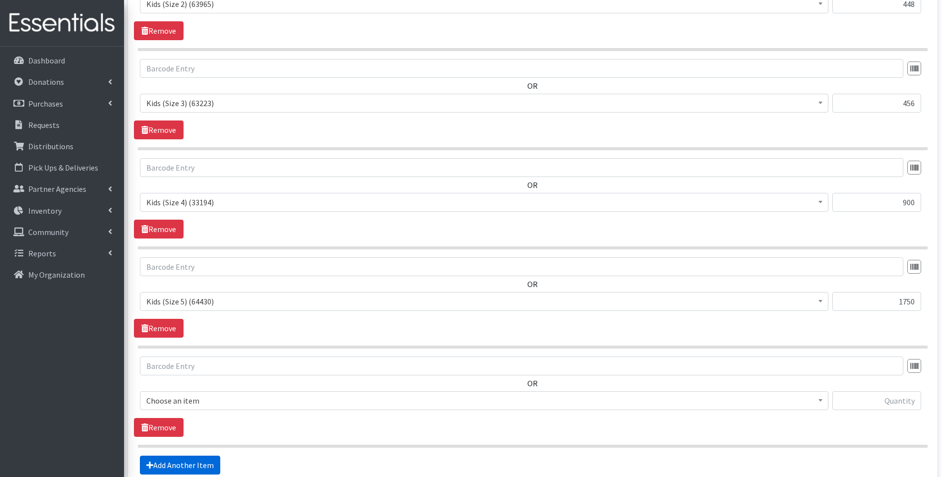
scroll to position [746, 0]
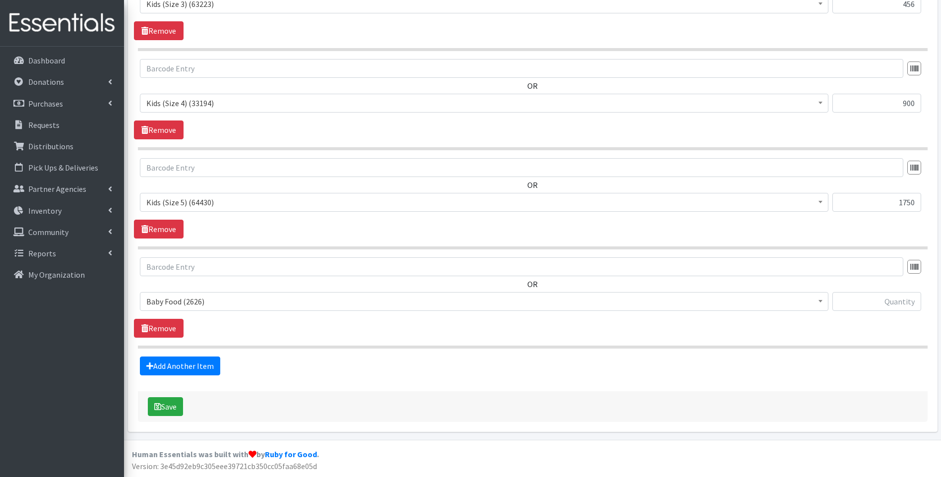
click at [227, 302] on span "Baby Food (2626)" at bounding box center [484, 302] width 676 height 14
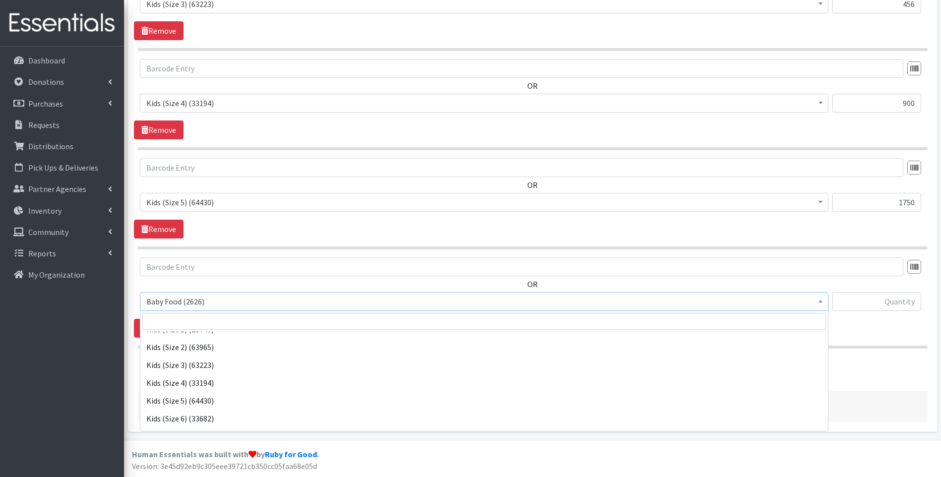
scroll to position [165, 0]
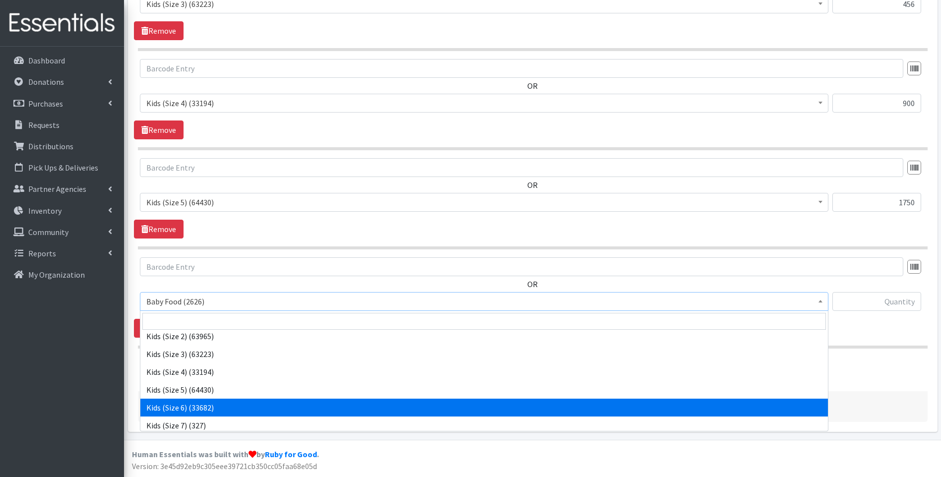
select select "10062"
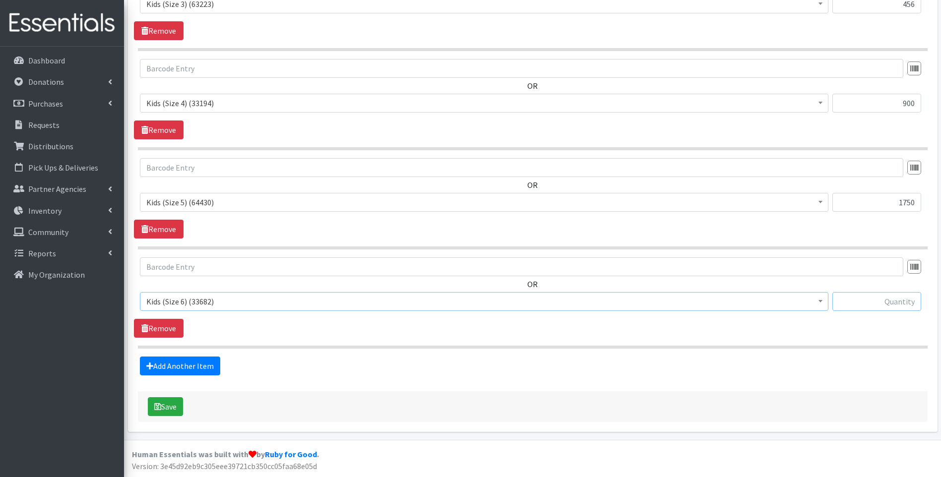
click at [864, 302] on input "text" at bounding box center [876, 301] width 89 height 19
type input "1512"
click at [178, 362] on link "Add Another Item" at bounding box center [180, 366] width 80 height 19
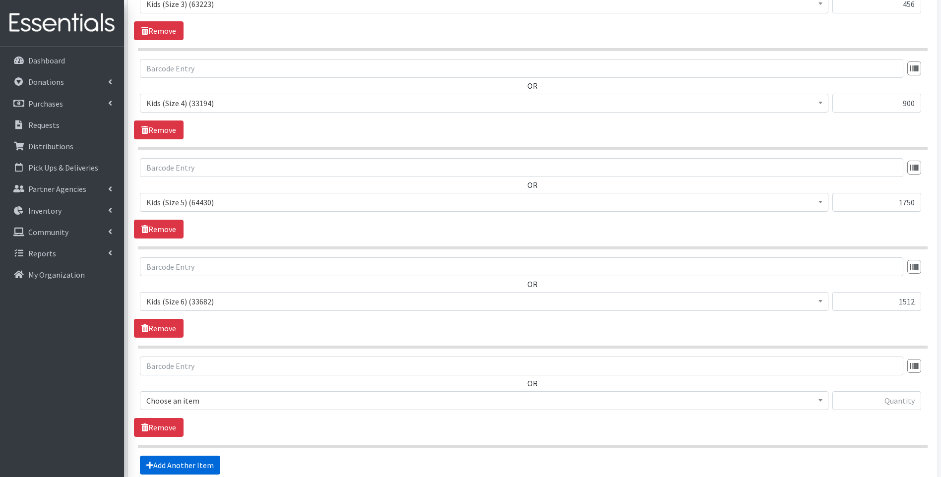
scroll to position [845, 0]
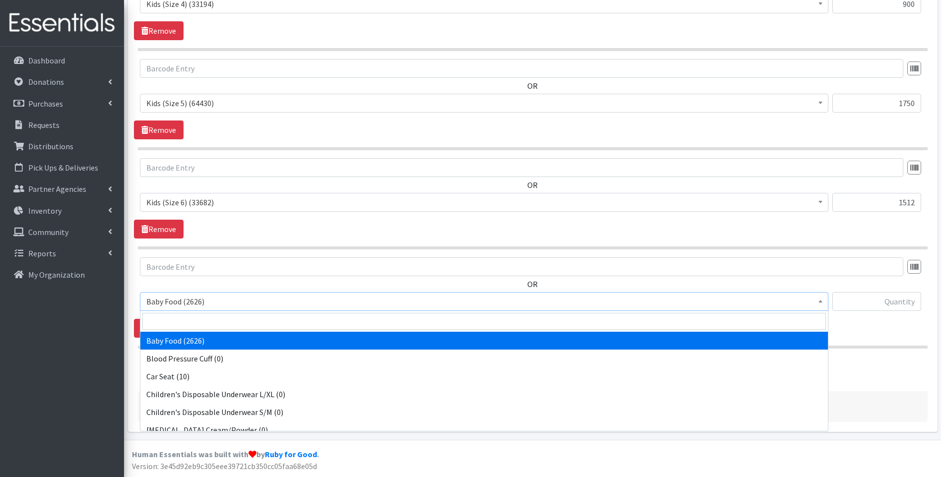
click at [272, 302] on span "Baby Food (2626)" at bounding box center [484, 302] width 676 height 14
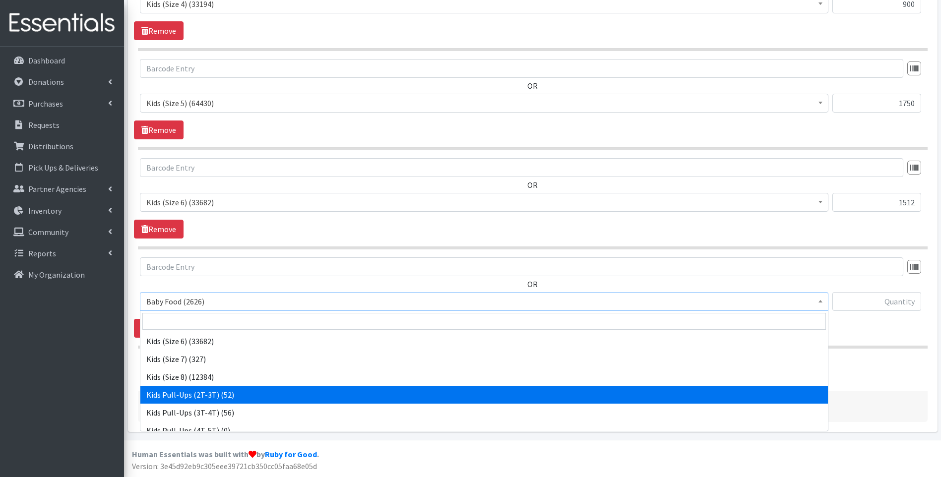
scroll to position [311, 0]
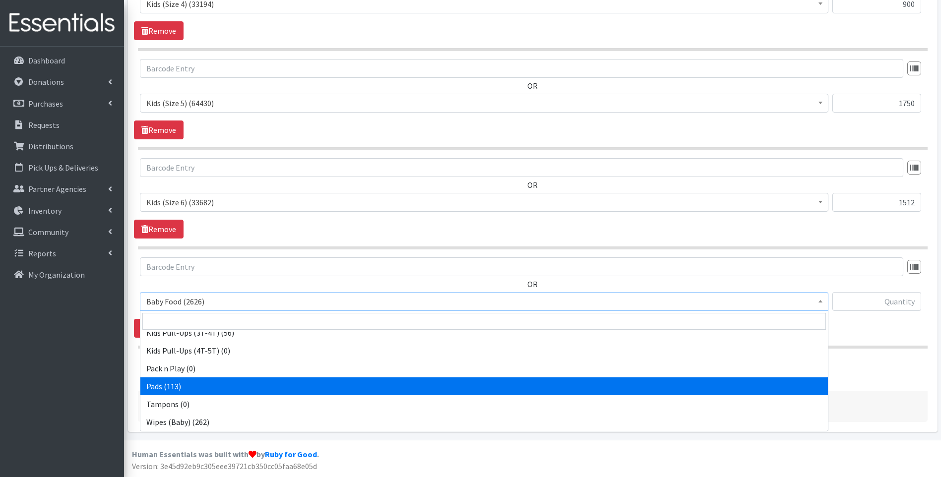
select select "10040"
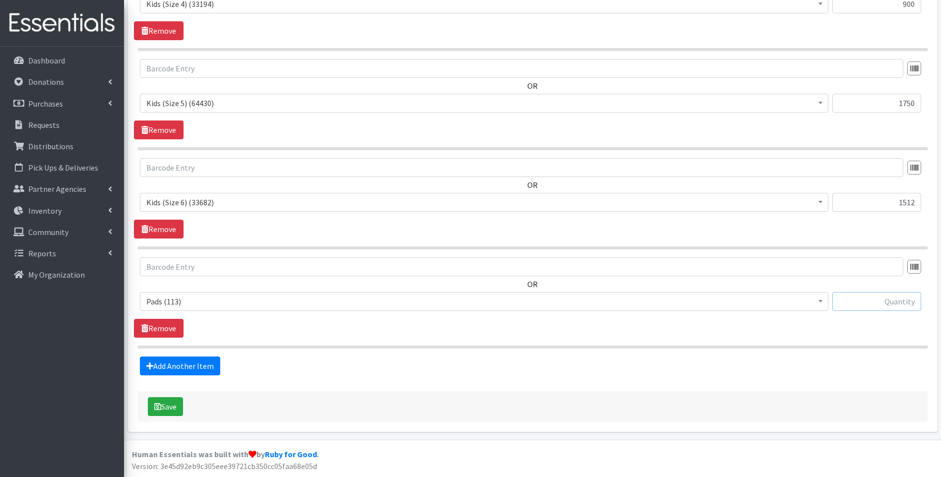
click at [859, 299] on input "text" at bounding box center [876, 301] width 89 height 19
type input "72"
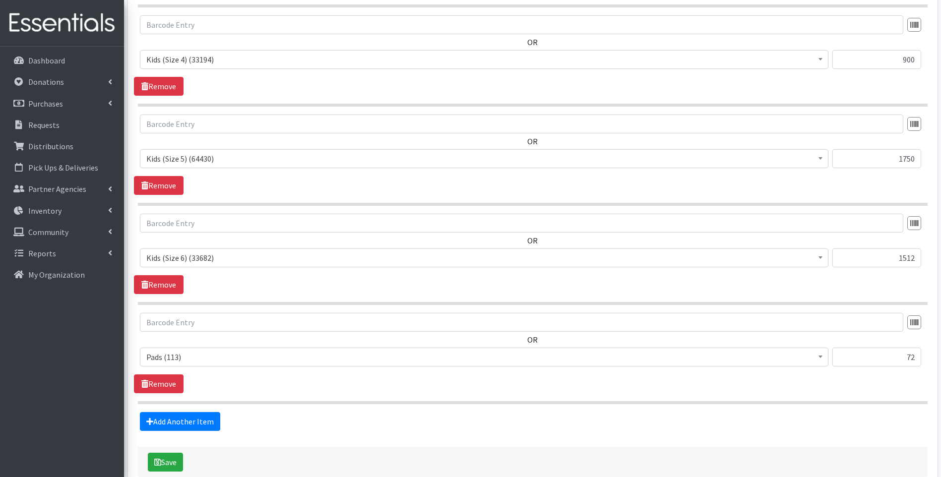
scroll to position [845, 0]
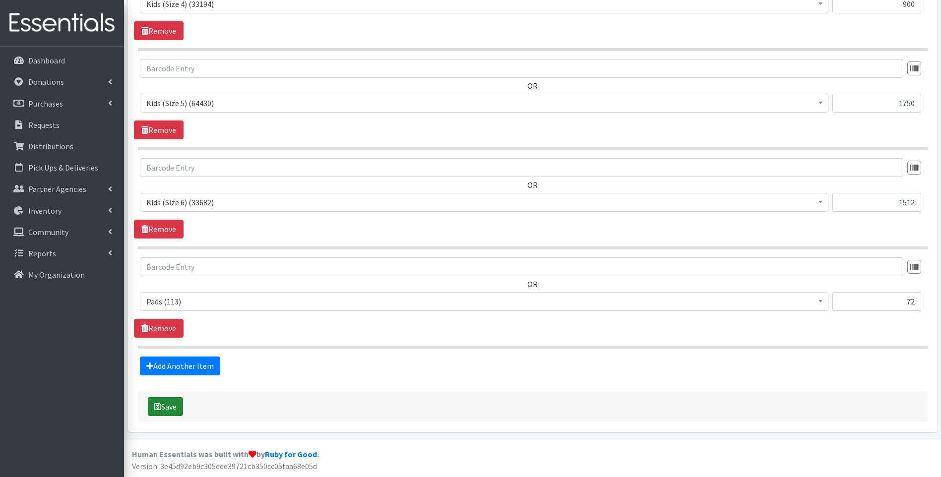
click at [179, 409] on button "Save" at bounding box center [165, 406] width 35 height 19
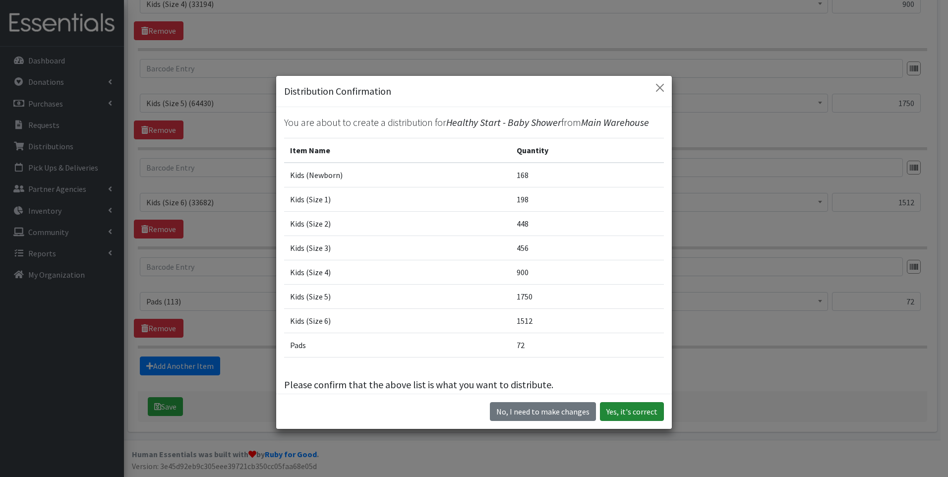
click at [619, 412] on button "Yes, it's correct" at bounding box center [632, 411] width 64 height 19
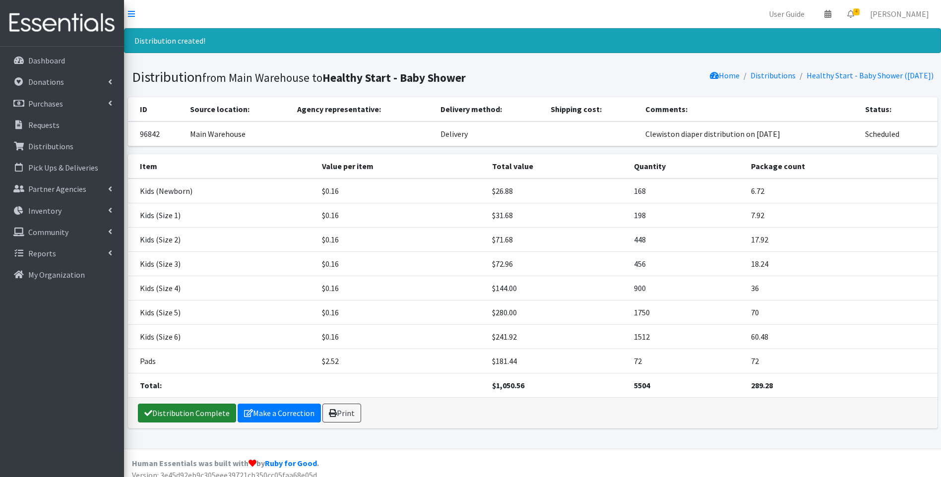
click at [180, 409] on link "Distribution Complete" at bounding box center [187, 413] width 98 height 19
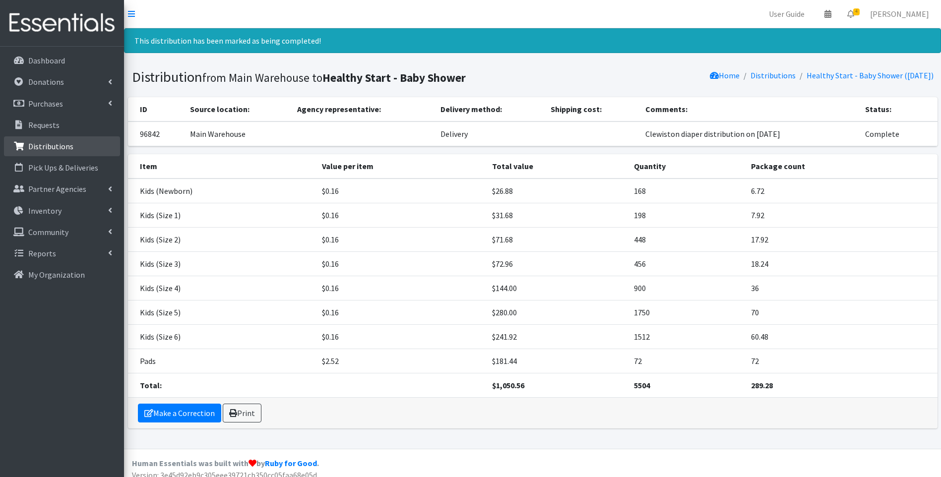
click at [54, 153] on link "Distributions" at bounding box center [62, 146] width 116 height 20
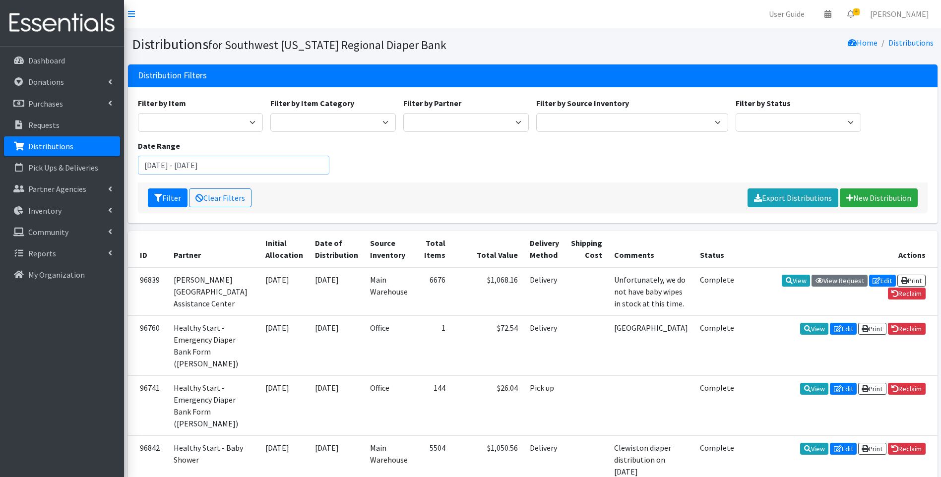
click at [248, 167] on input "[DATE] - [DATE]" at bounding box center [234, 165] width 192 height 19
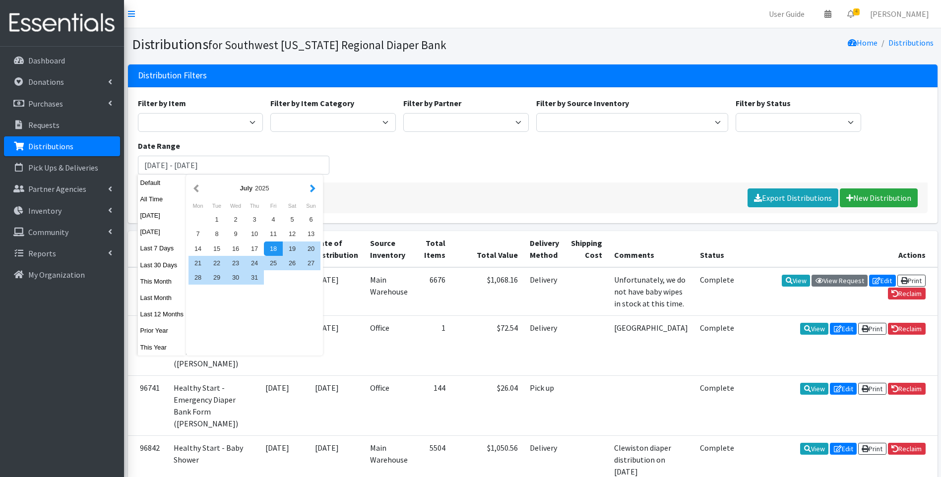
click at [313, 187] on button "button" at bounding box center [313, 188] width 10 height 12
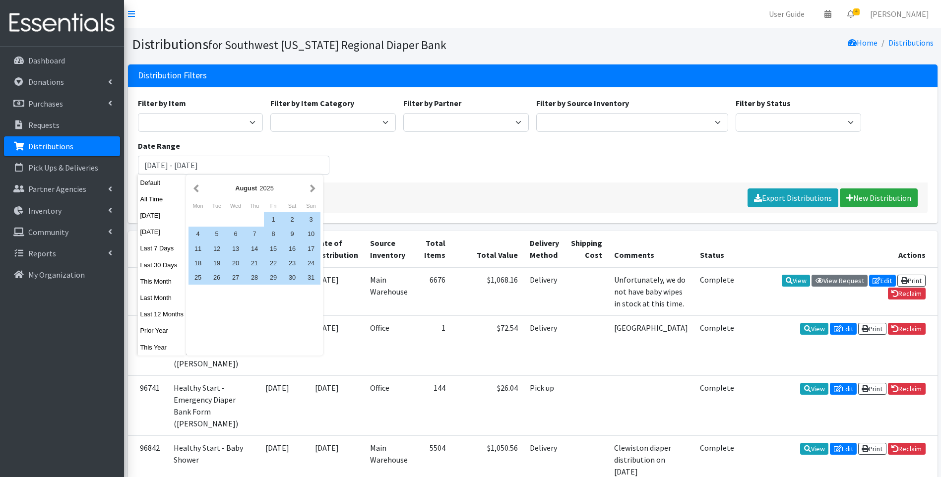
click at [313, 187] on button "button" at bounding box center [313, 188] width 10 height 12
click at [196, 217] on div "1" at bounding box center [197, 219] width 19 height 14
click at [213, 275] on div "30" at bounding box center [216, 277] width 19 height 14
type input "[DATE] - [DATE]"
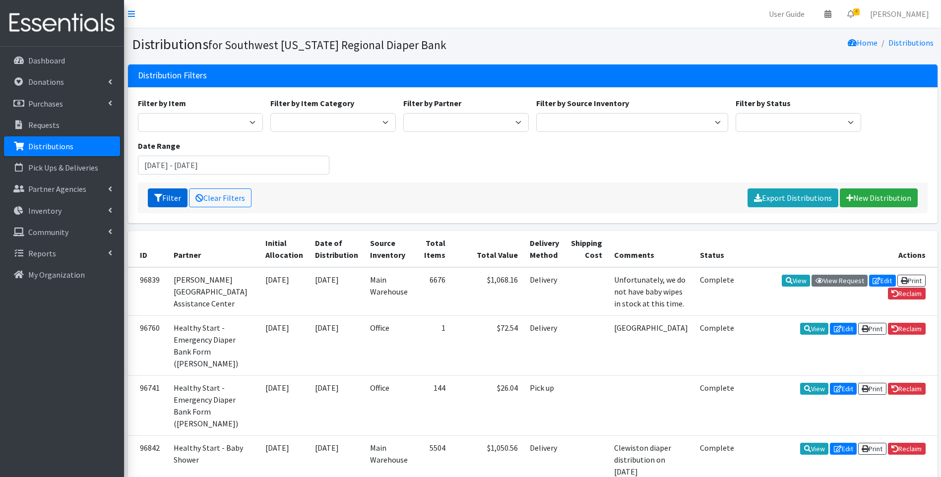
click at [166, 195] on button "Filter" at bounding box center [168, 197] width 40 height 19
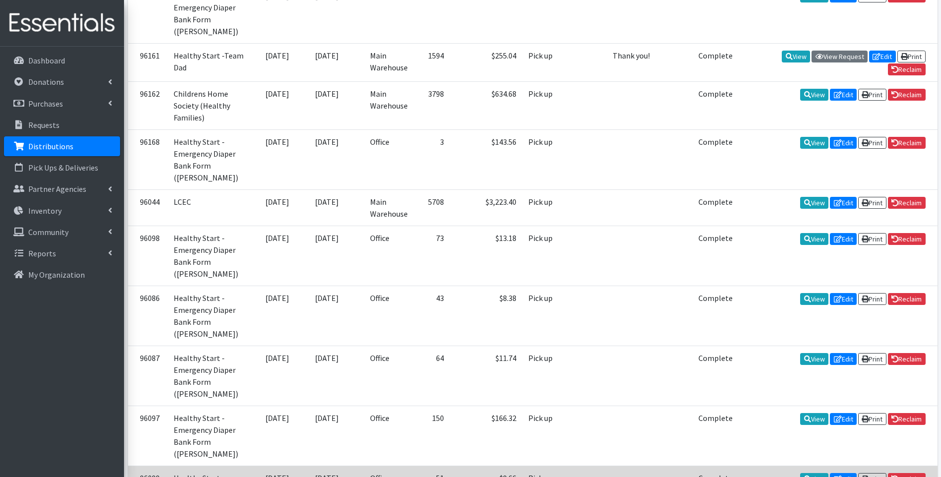
scroll to position [1452, 0]
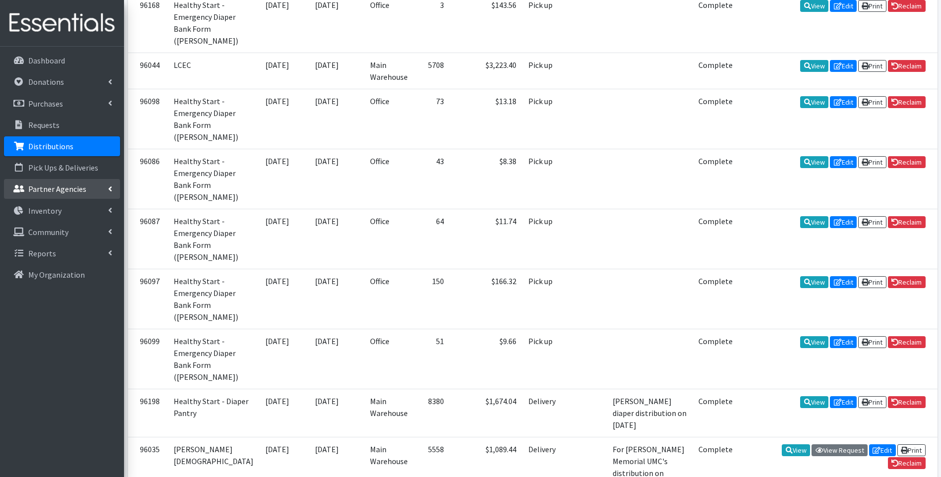
click at [57, 187] on p "Partner Agencies" at bounding box center [57, 189] width 58 height 10
click at [53, 212] on link "All Partners" at bounding box center [62, 211] width 116 height 20
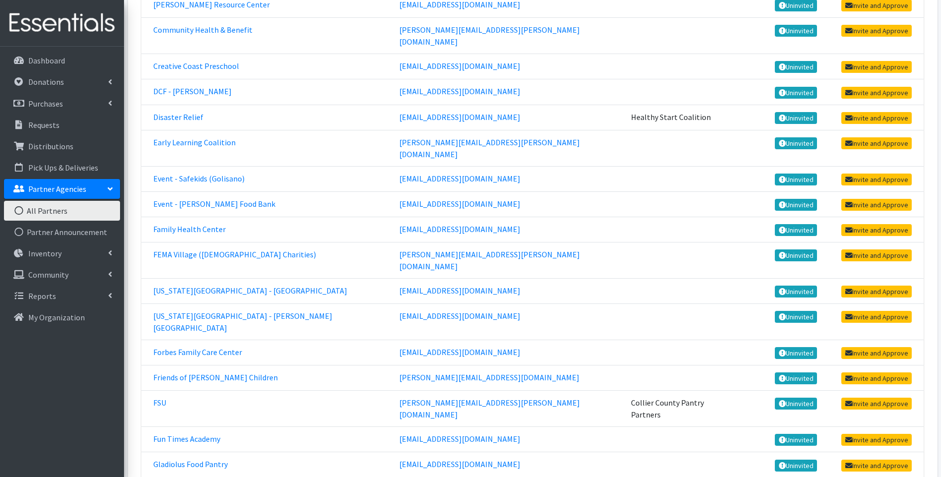
scroll to position [661, 0]
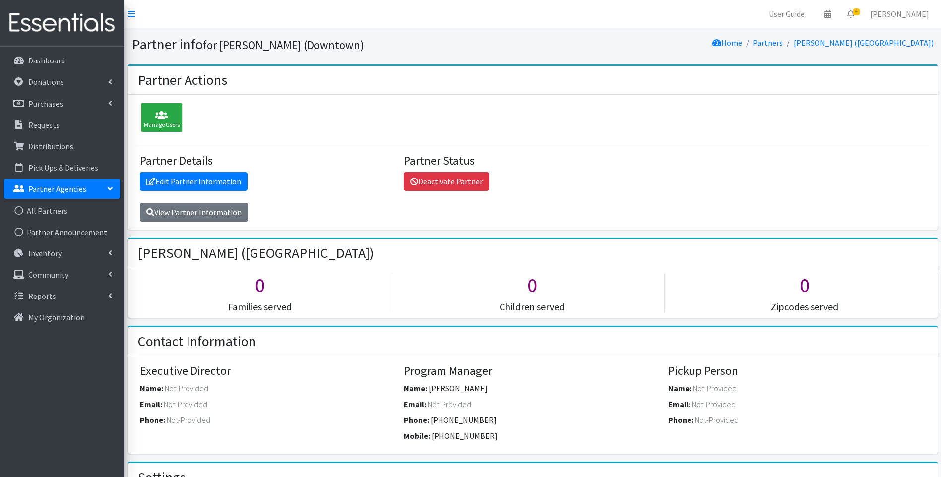
click at [63, 15] on img at bounding box center [62, 22] width 116 height 33
